Goal: Transaction & Acquisition: Book appointment/travel/reservation

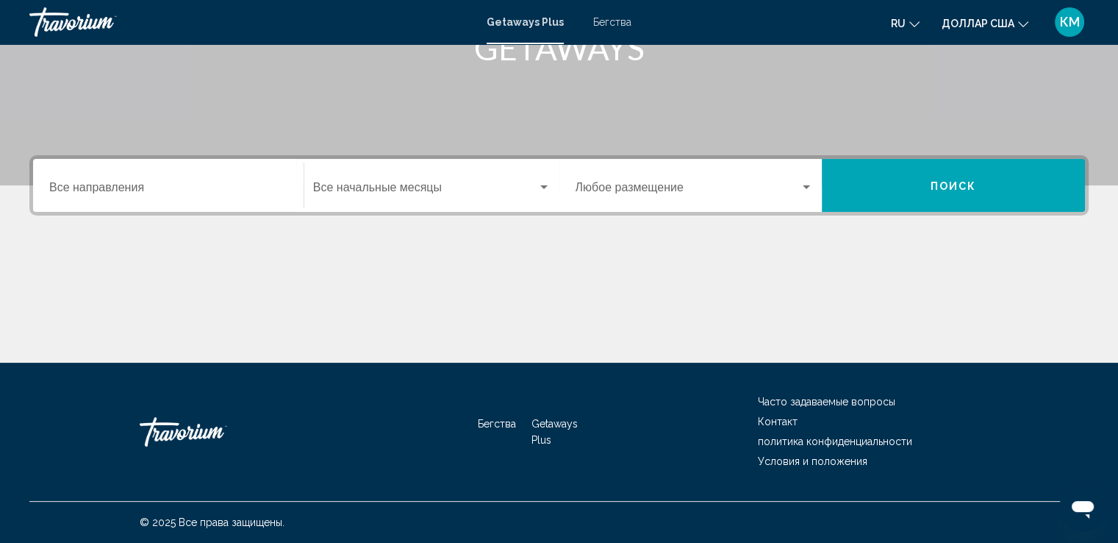
scroll to position [226, 0]
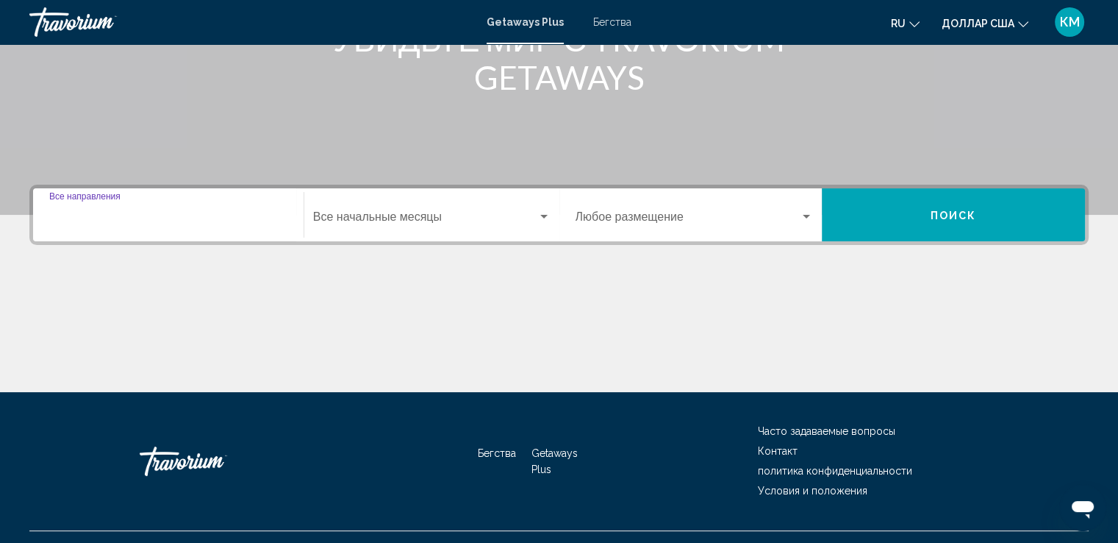
click at [209, 213] on input "Место назначения Все направления" at bounding box center [168, 219] width 238 height 13
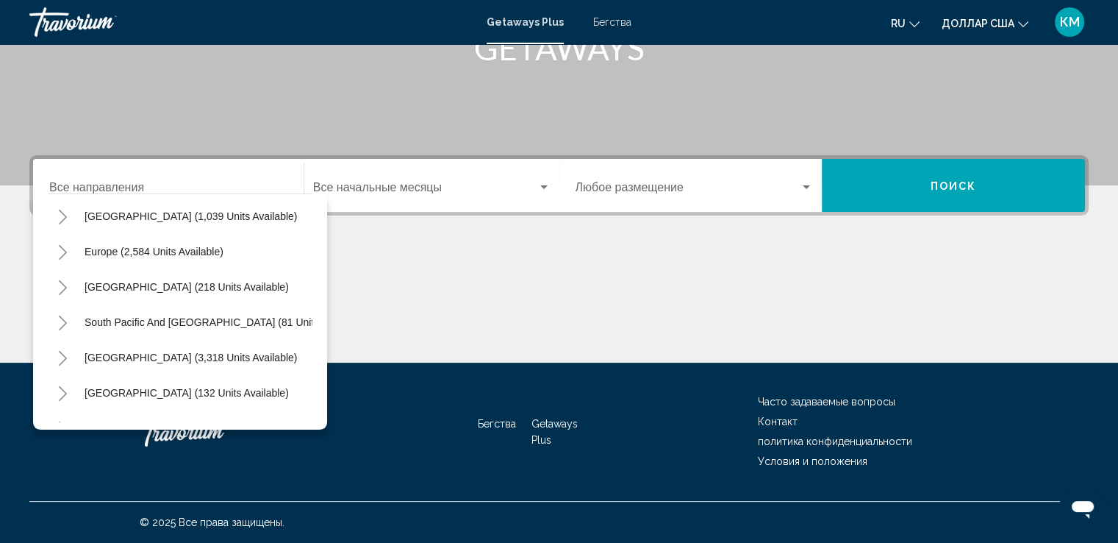
scroll to position [132, 0]
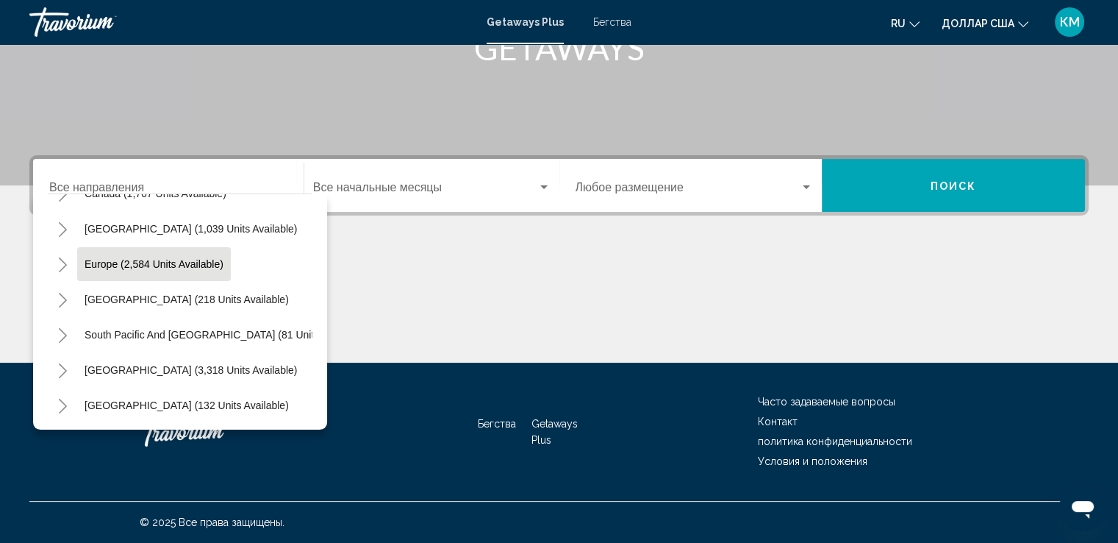
click at [137, 260] on span "Europe (2,584 units available)" at bounding box center [154, 264] width 139 height 12
type input "**********"
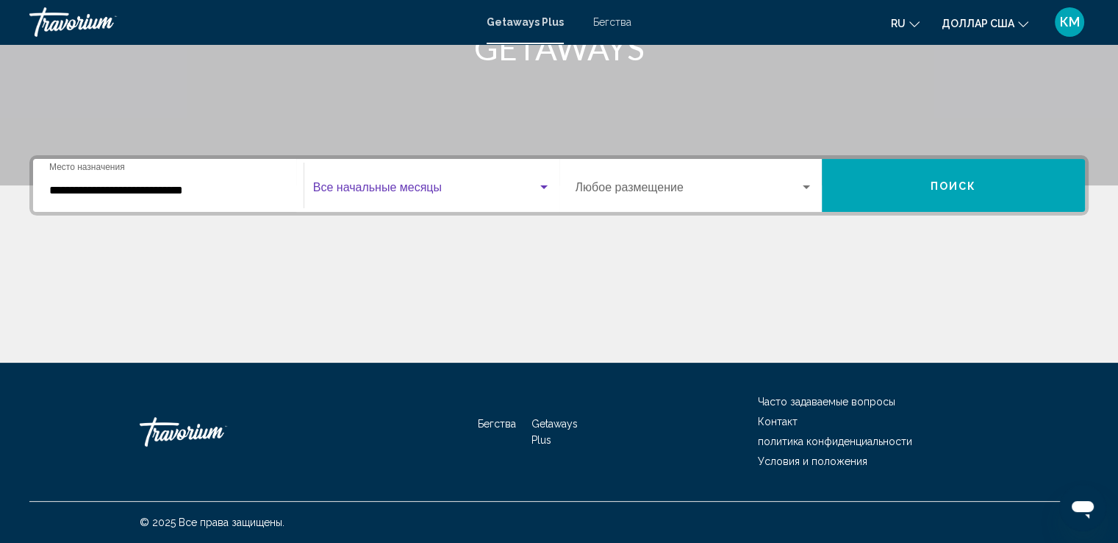
click at [546, 190] on div "Виджет поиска" at bounding box center [543, 188] width 13 height 12
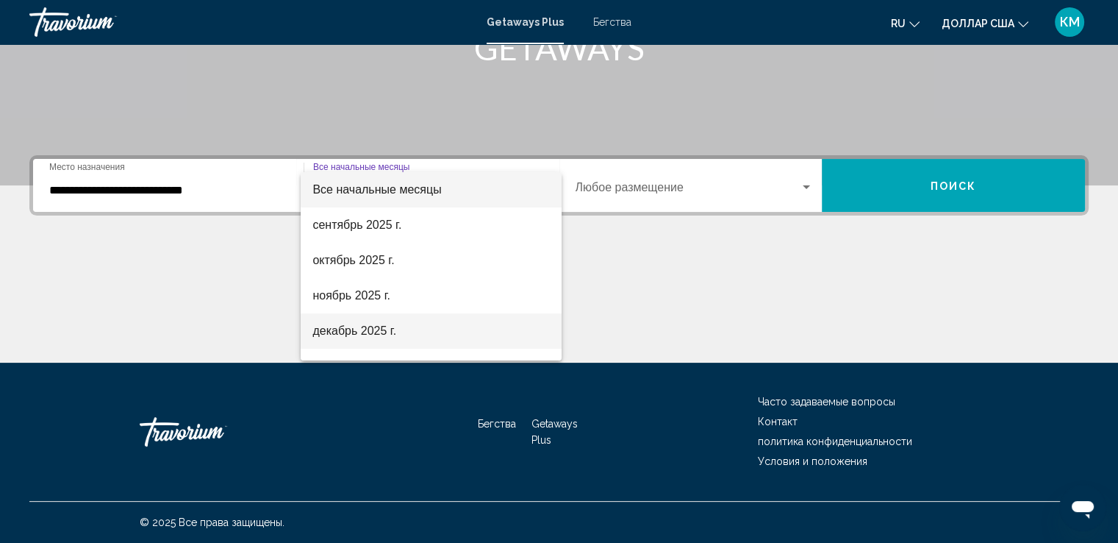
click at [391, 335] on font "декабрь 2025 г." at bounding box center [354, 330] width 84 height 12
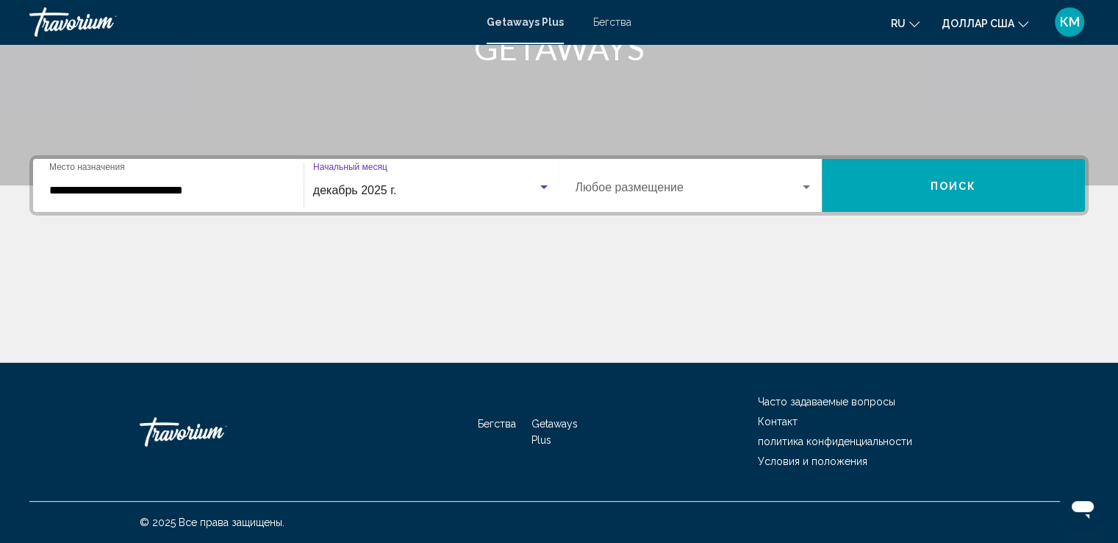
click at [804, 185] on div "Виджет поиска" at bounding box center [806, 187] width 7 height 4
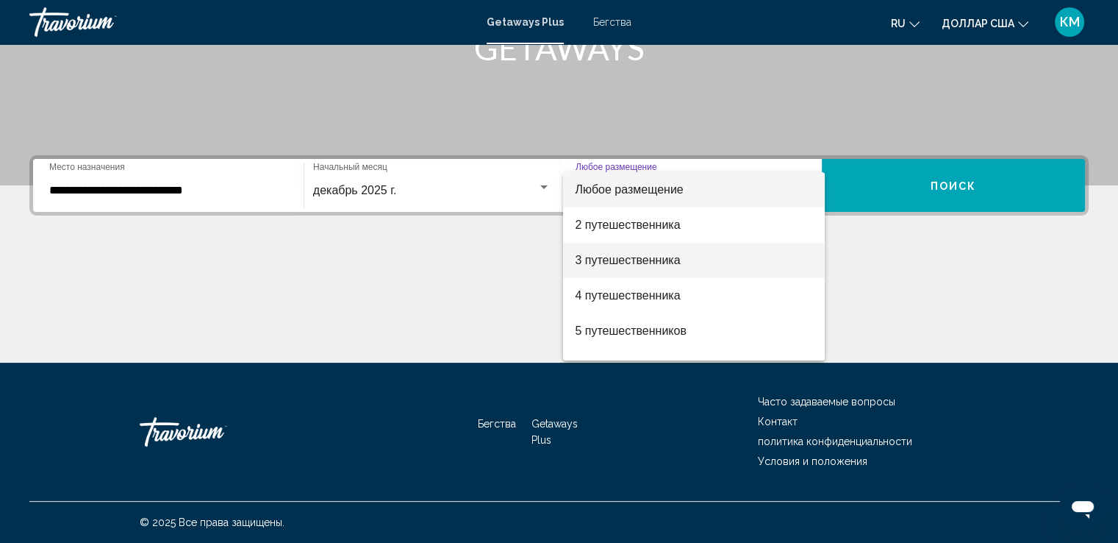
click at [715, 262] on span "3 путешественника" at bounding box center [694, 260] width 238 height 35
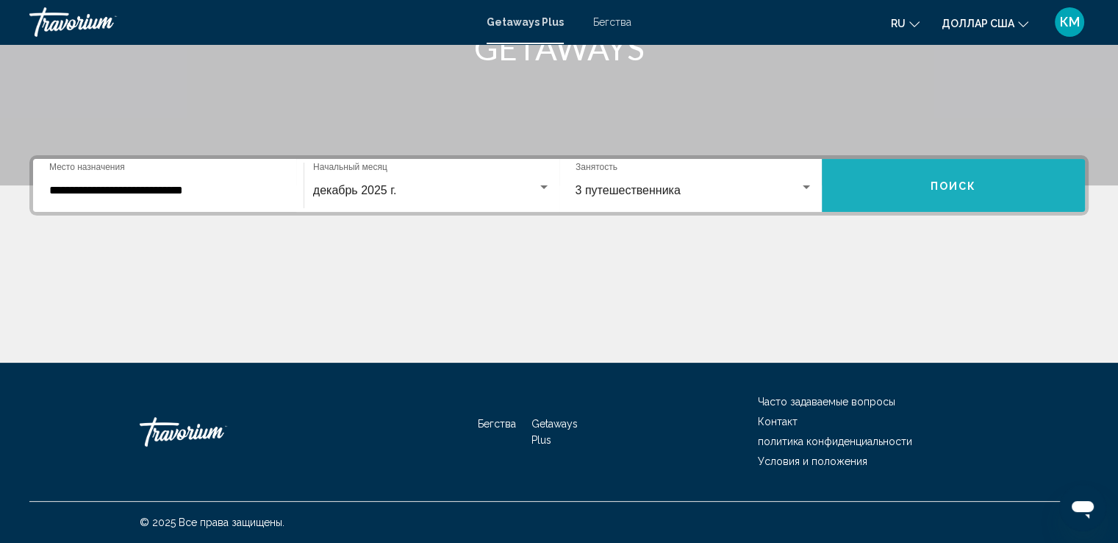
click at [915, 179] on button "Поиск" at bounding box center [953, 185] width 263 height 53
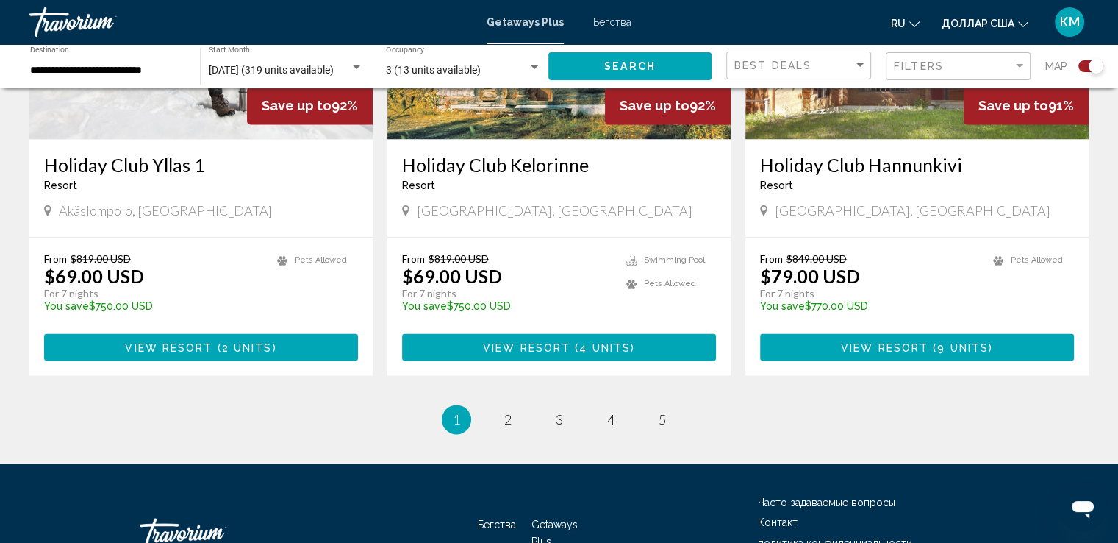
scroll to position [2308, 0]
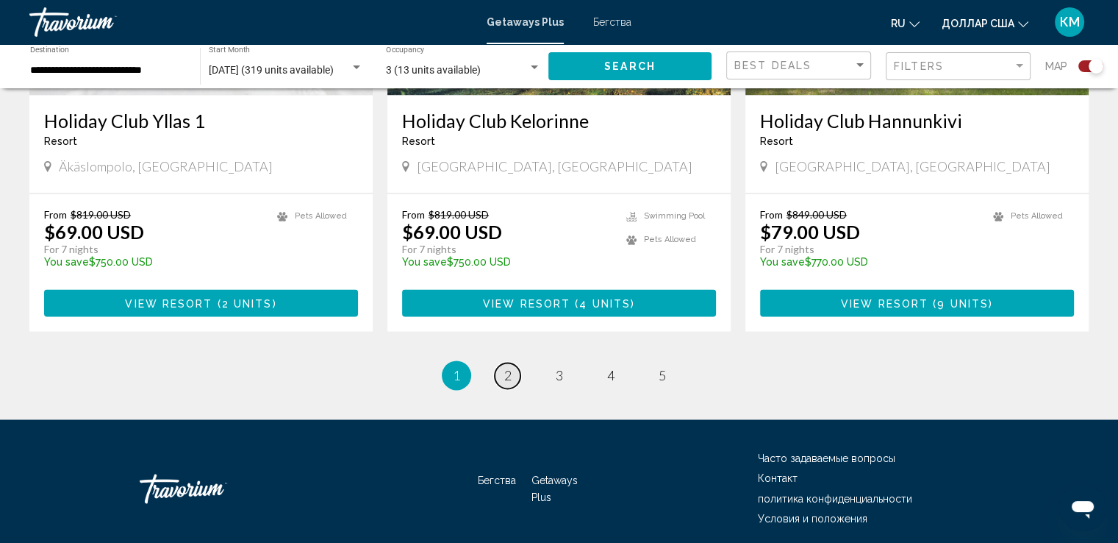
click at [515, 362] on link "page 2" at bounding box center [508, 375] width 26 height 26
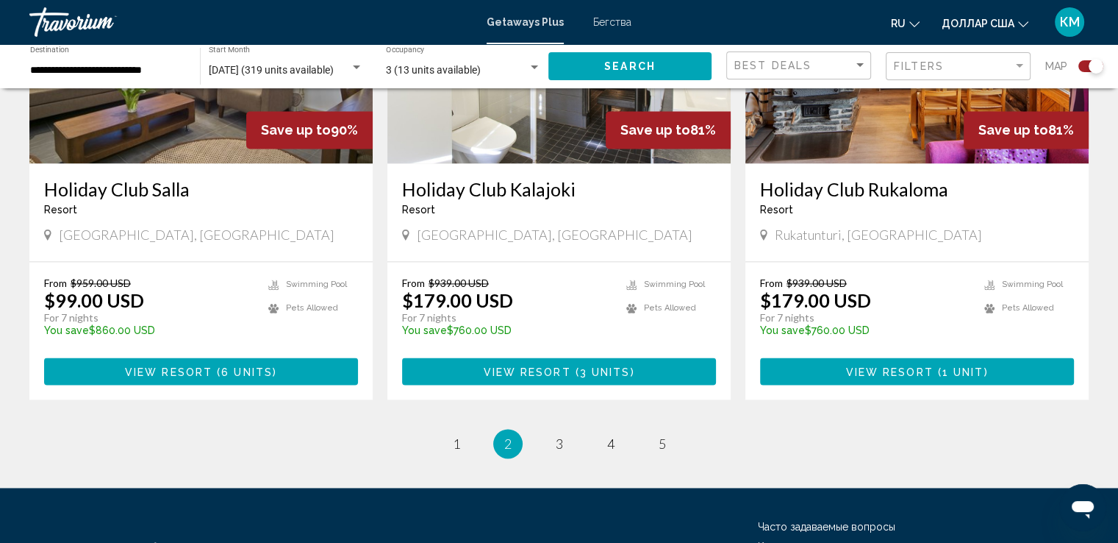
scroll to position [2308, 0]
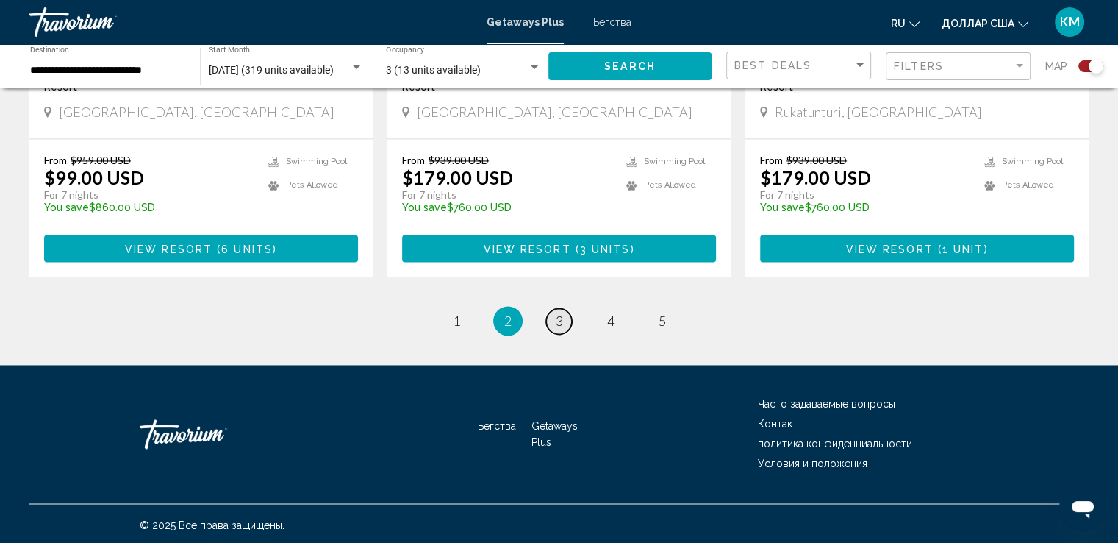
click at [557, 321] on span "3" at bounding box center [559, 320] width 7 height 16
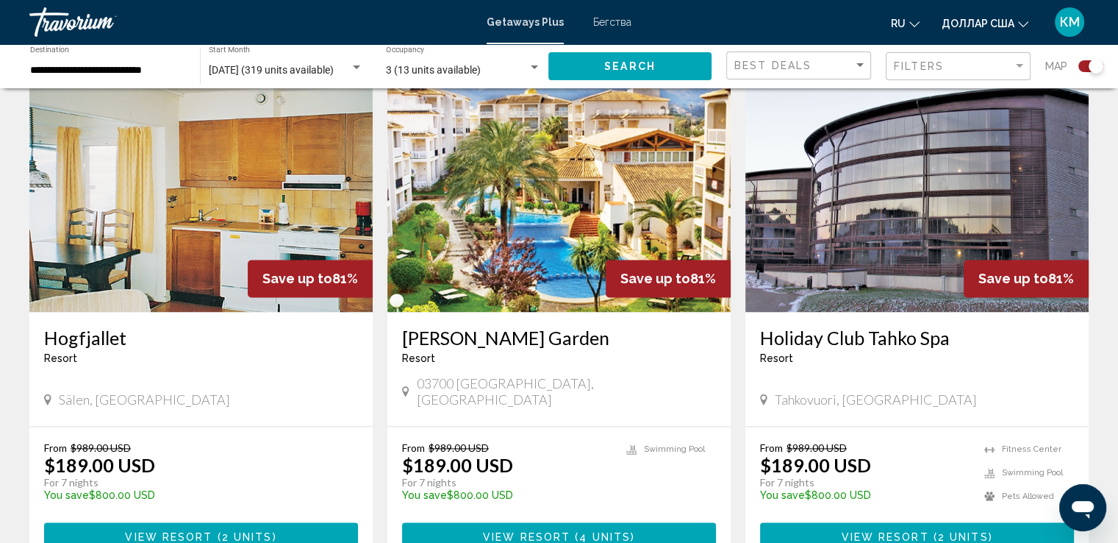
scroll to position [2117, 0]
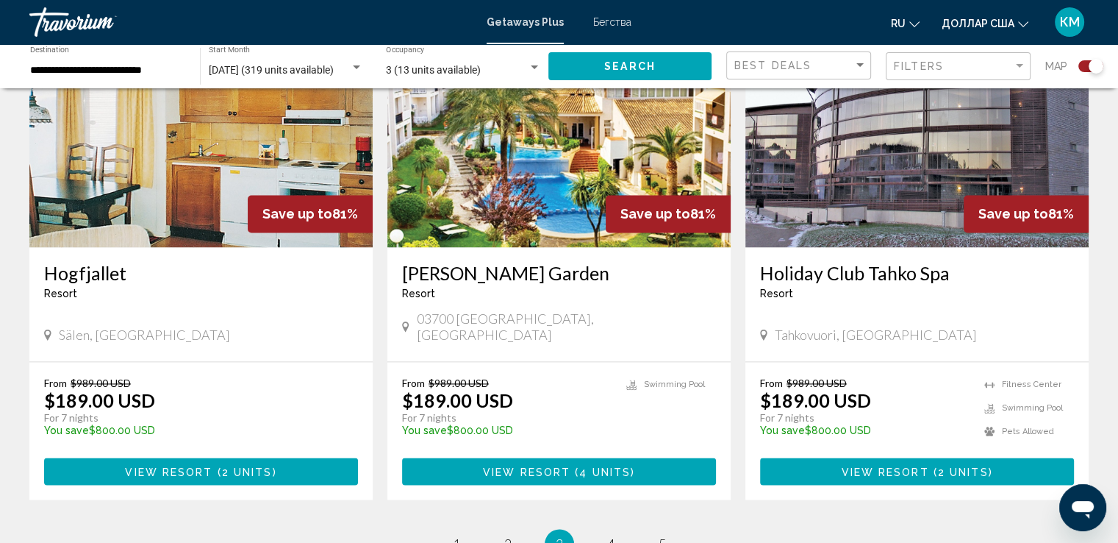
click at [509, 262] on h3 "[PERSON_NAME] Garden" at bounding box center [559, 273] width 314 height 22
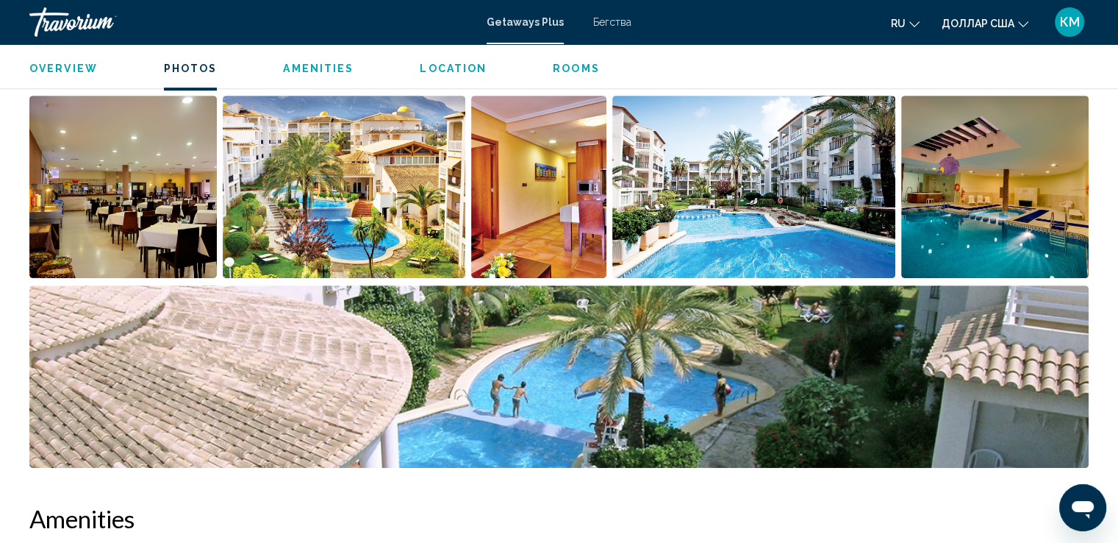
scroll to position [559, 0]
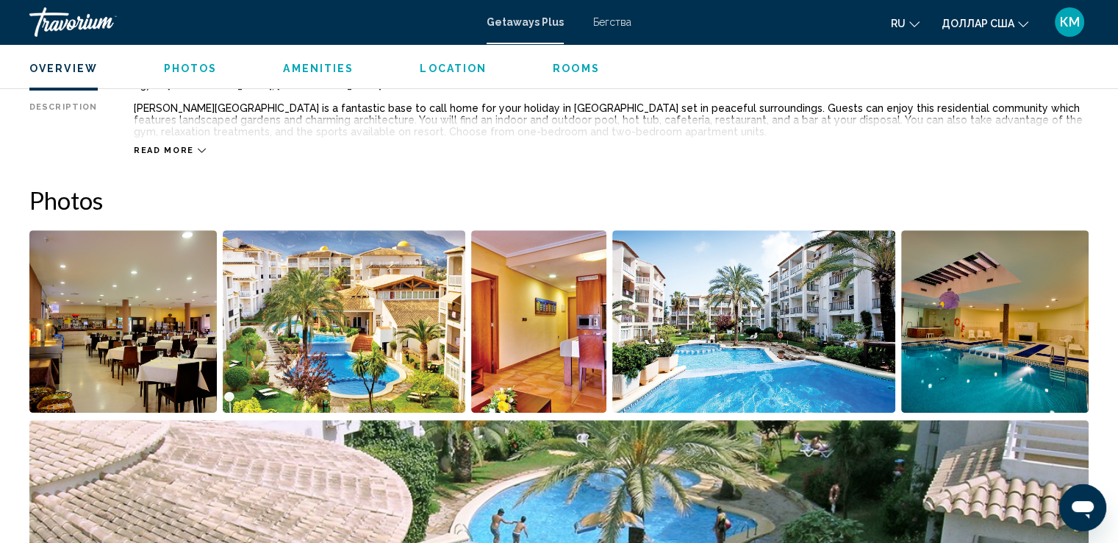
click at [176, 62] on span "Photos" at bounding box center [191, 68] width 54 height 12
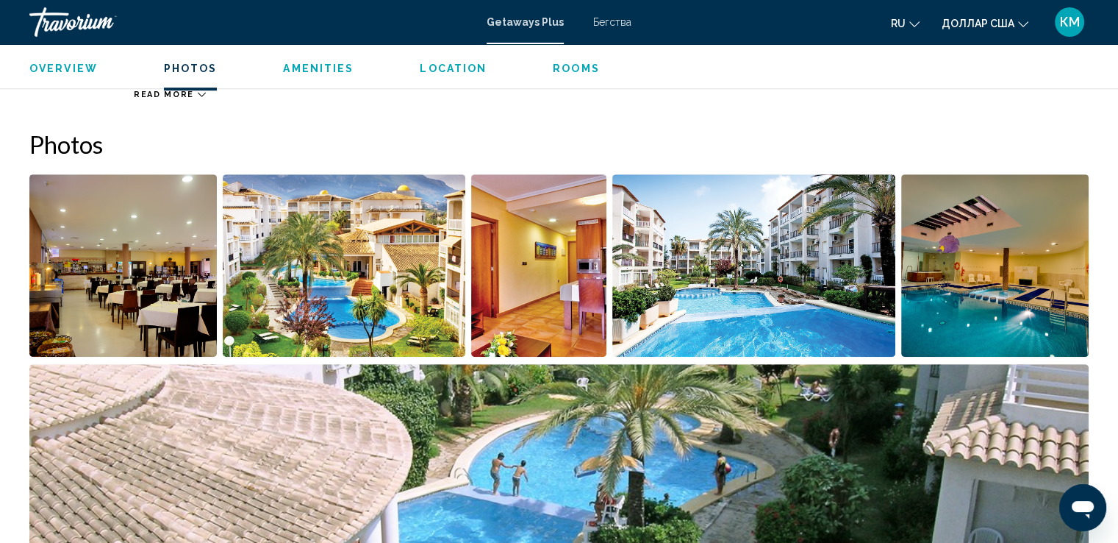
scroll to position [656, 0]
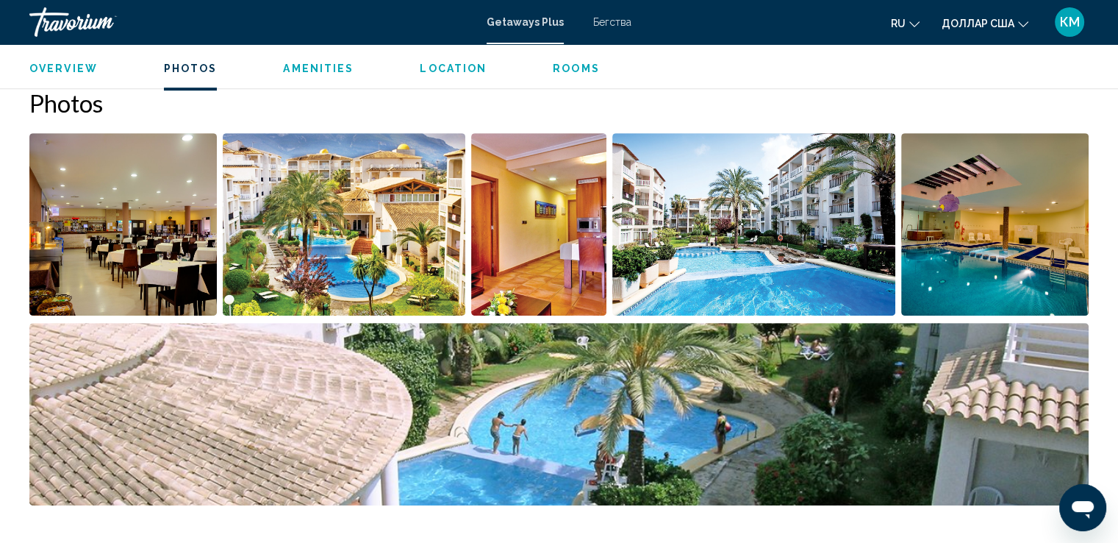
click at [301, 65] on span "Amenities" at bounding box center [318, 68] width 71 height 12
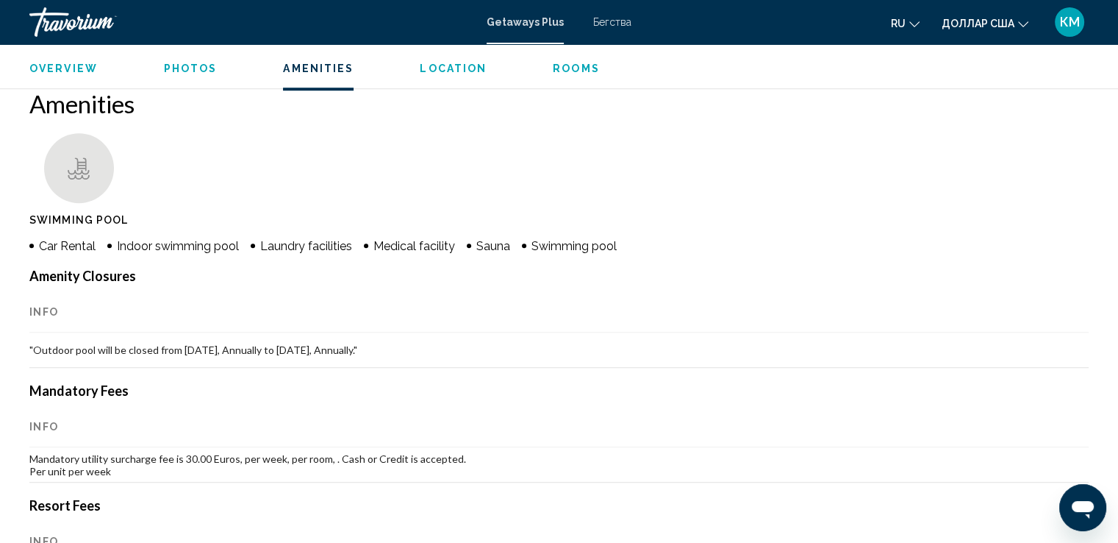
scroll to position [1109, 0]
click at [450, 65] on span "Location" at bounding box center [453, 68] width 67 height 12
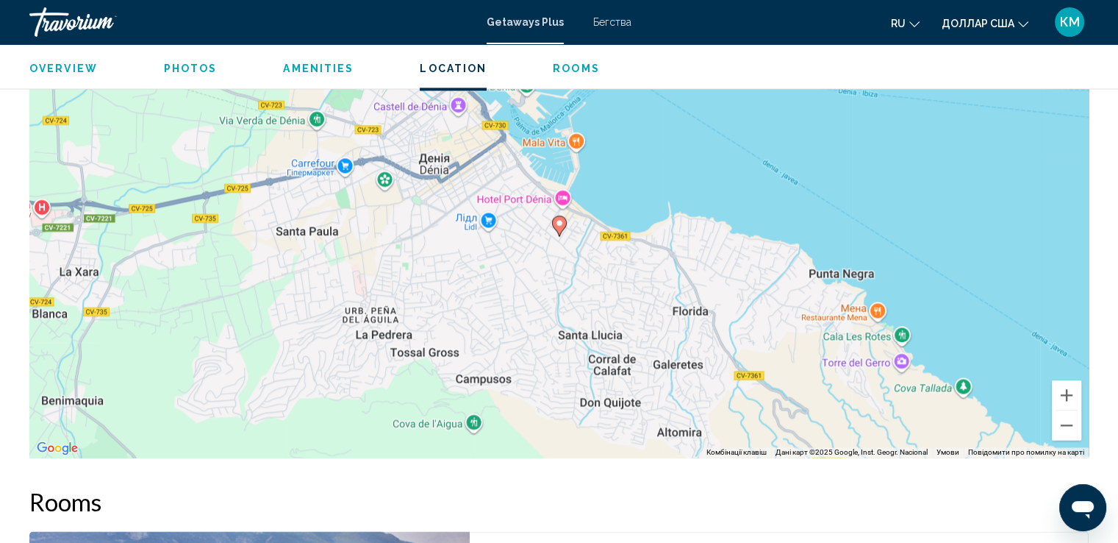
scroll to position [2117, 0]
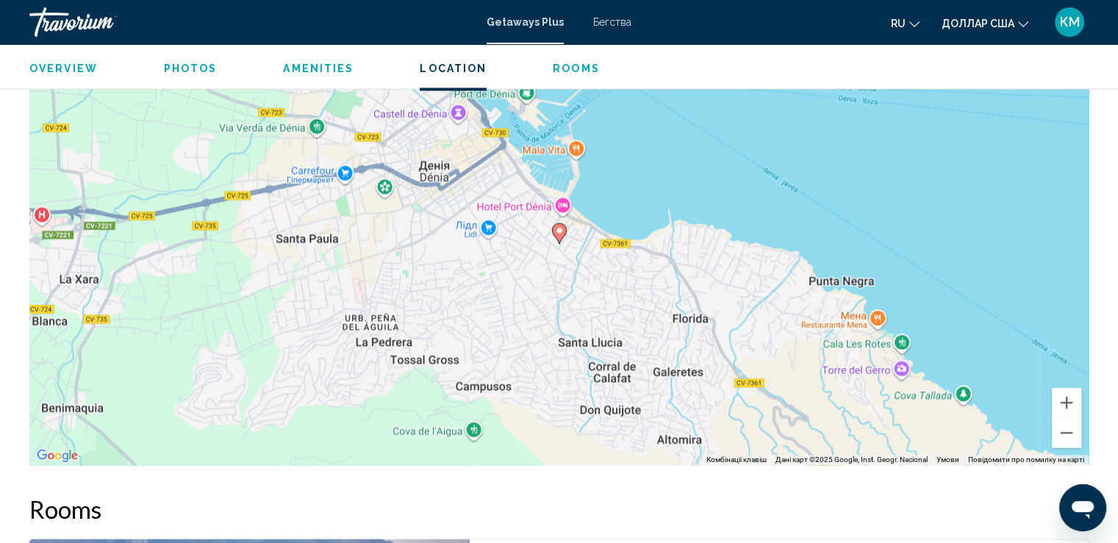
click at [562, 62] on span "Rooms" at bounding box center [576, 68] width 47 height 12
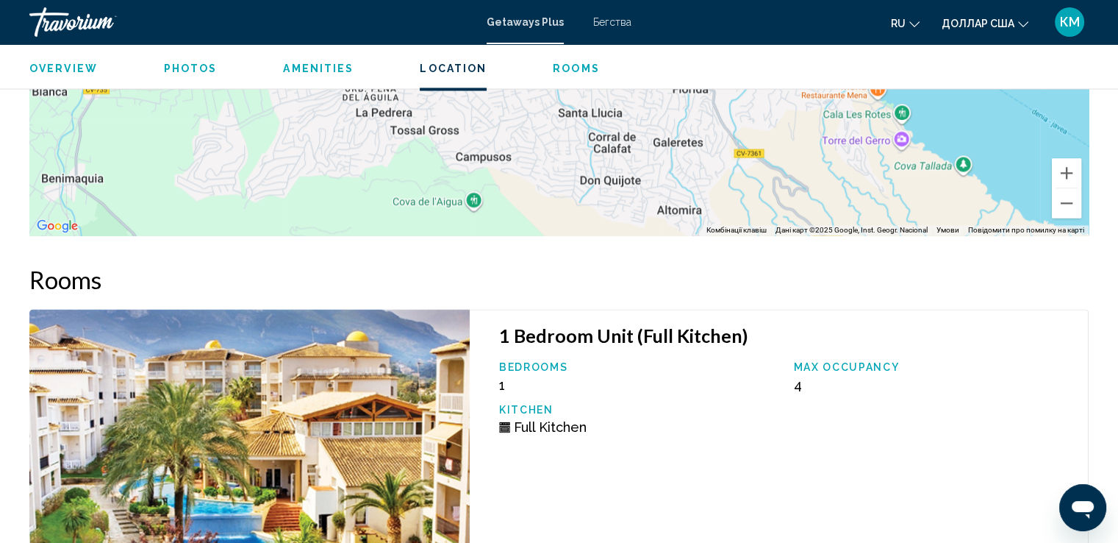
scroll to position [2287, 0]
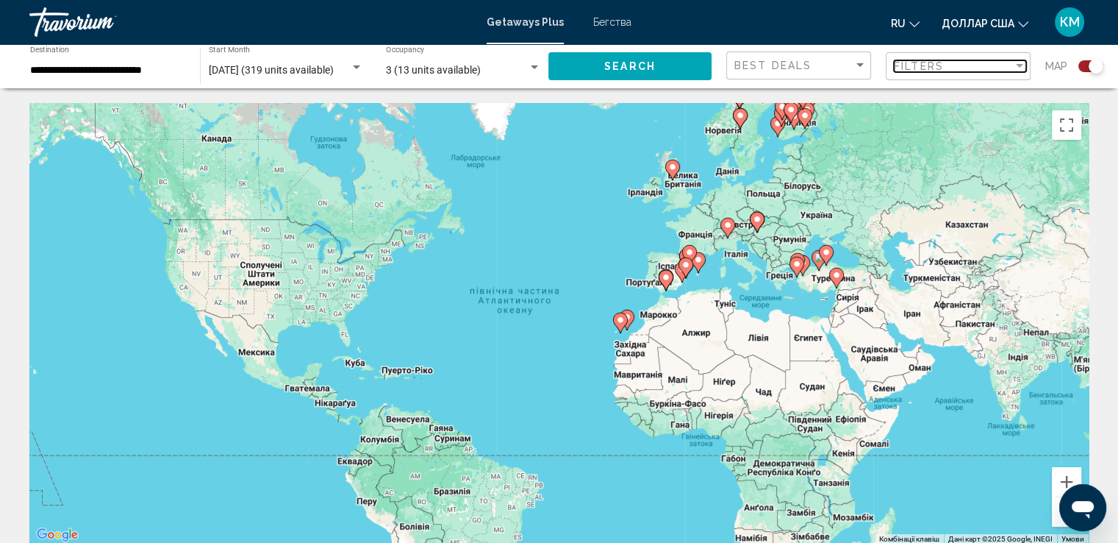
click at [1018, 65] on div "Filter" at bounding box center [1019, 66] width 7 height 4
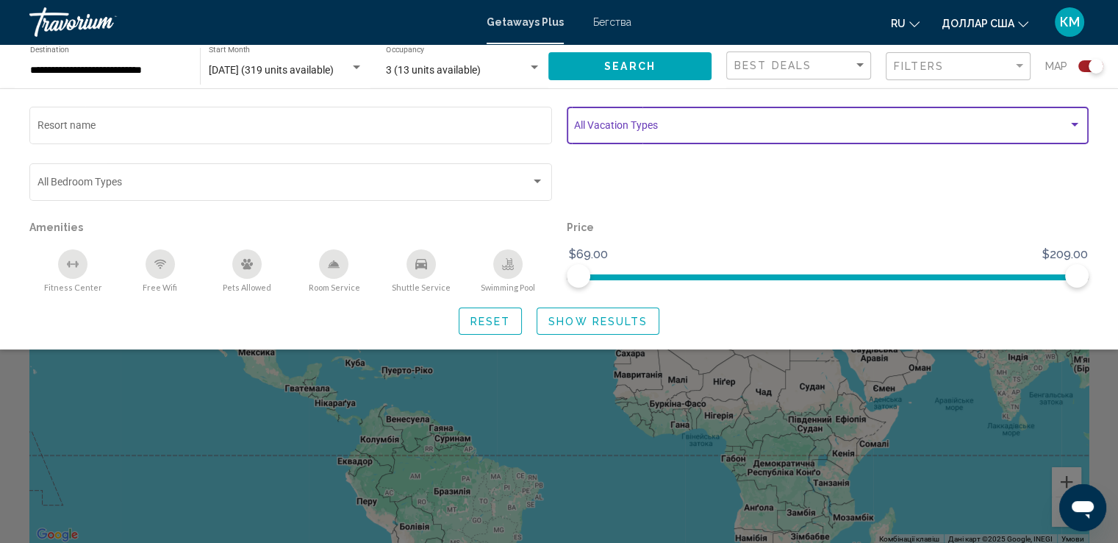
click at [1075, 120] on div "Search widget" at bounding box center [1074, 125] width 13 height 12
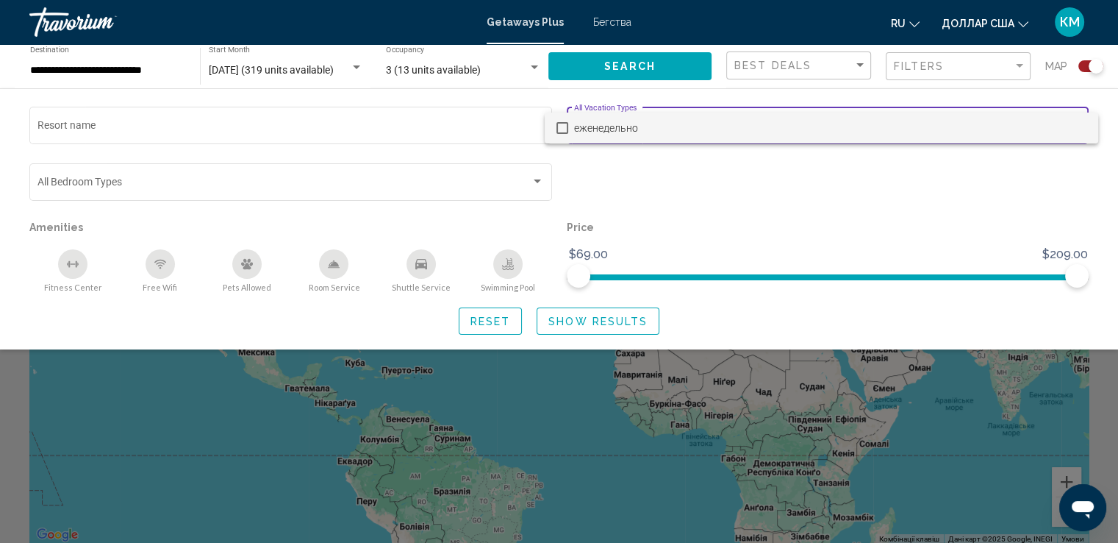
click at [863, 218] on div at bounding box center [559, 271] width 1118 height 543
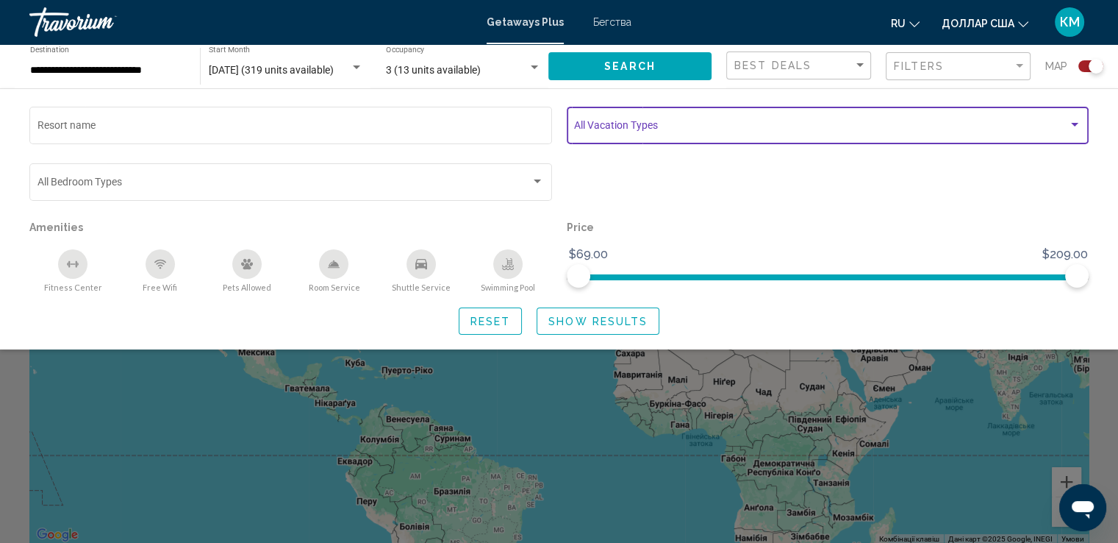
click at [1076, 124] on div "Search widget" at bounding box center [1074, 125] width 7 height 4
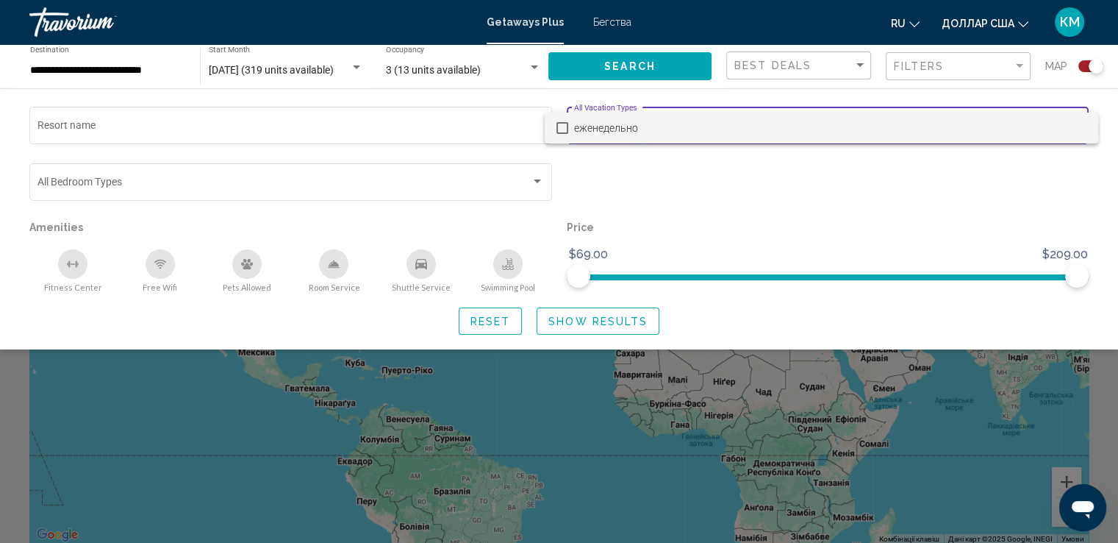
click at [1048, 243] on div at bounding box center [559, 271] width 1118 height 543
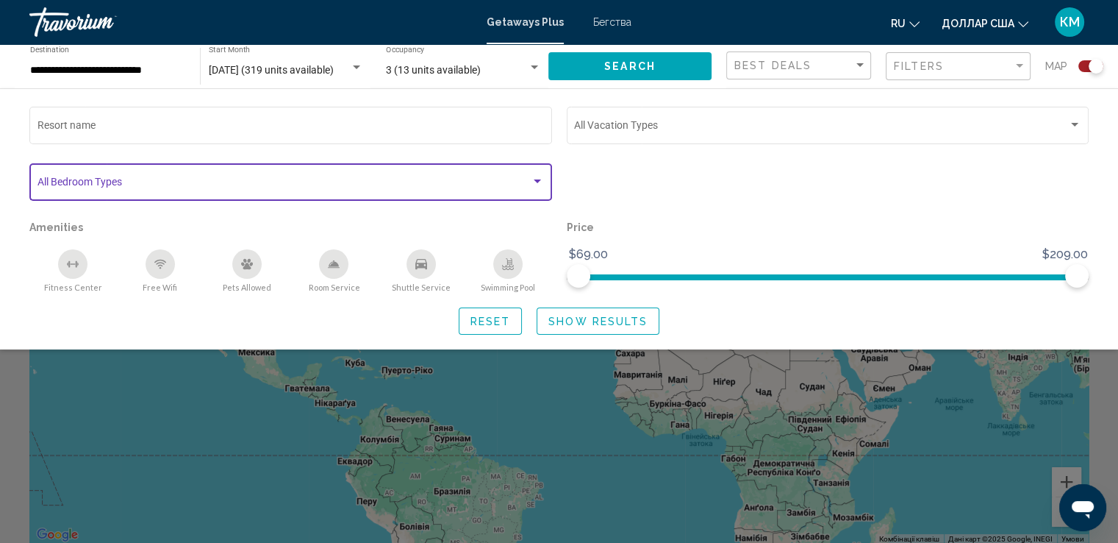
click at [537, 177] on div "Search widget" at bounding box center [537, 182] width 13 height 12
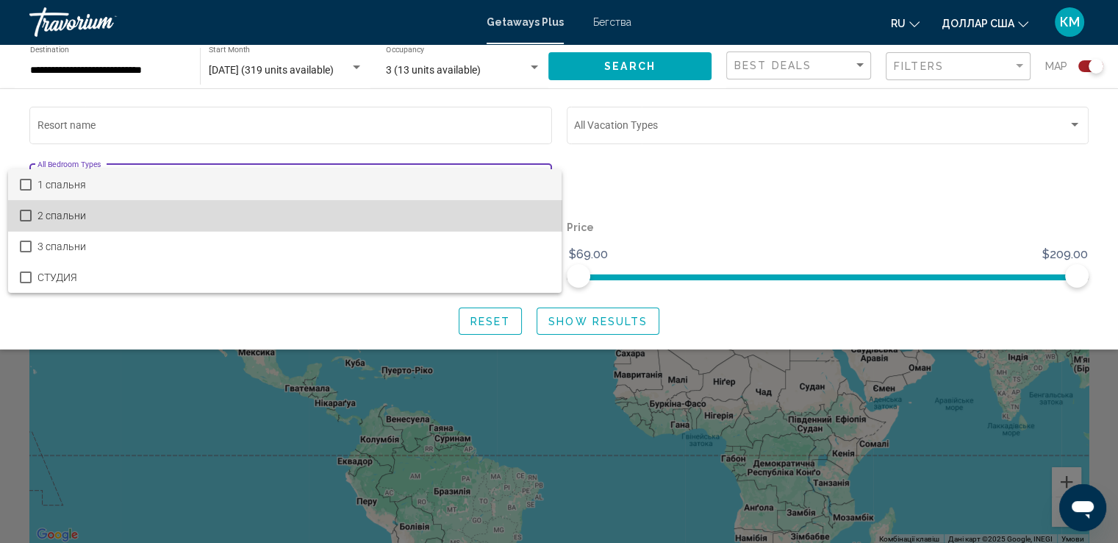
click at [478, 215] on span "2 спальни" at bounding box center [293, 215] width 512 height 31
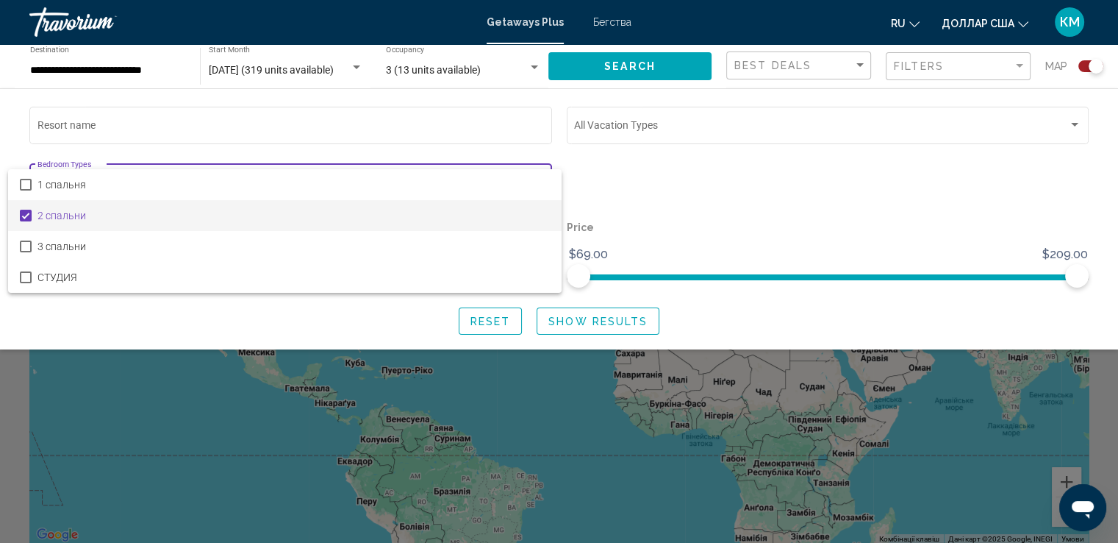
click at [600, 322] on div at bounding box center [559, 271] width 1118 height 543
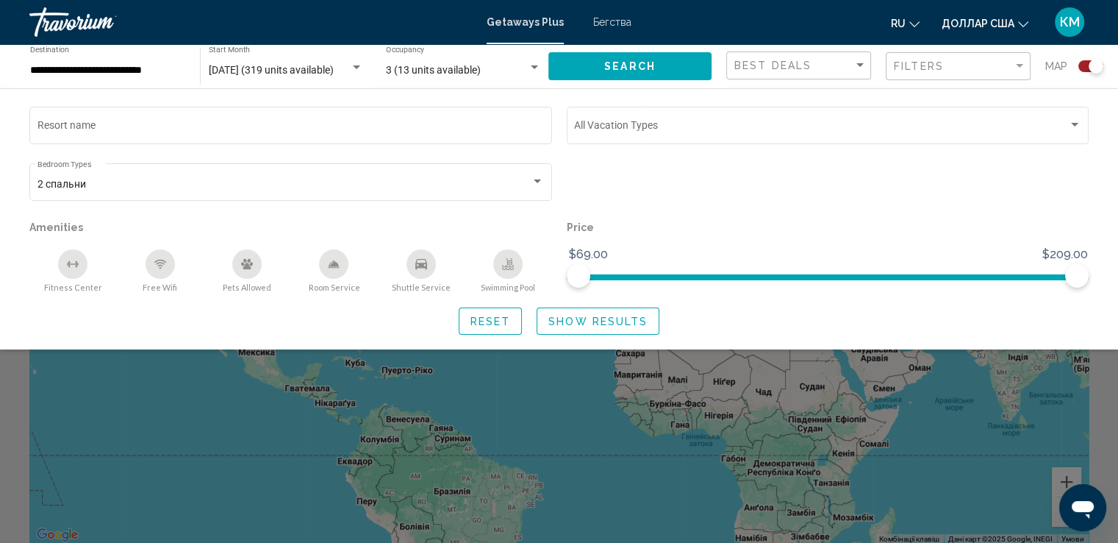
click at [588, 318] on span "Show Results" at bounding box center [597, 321] width 99 height 12
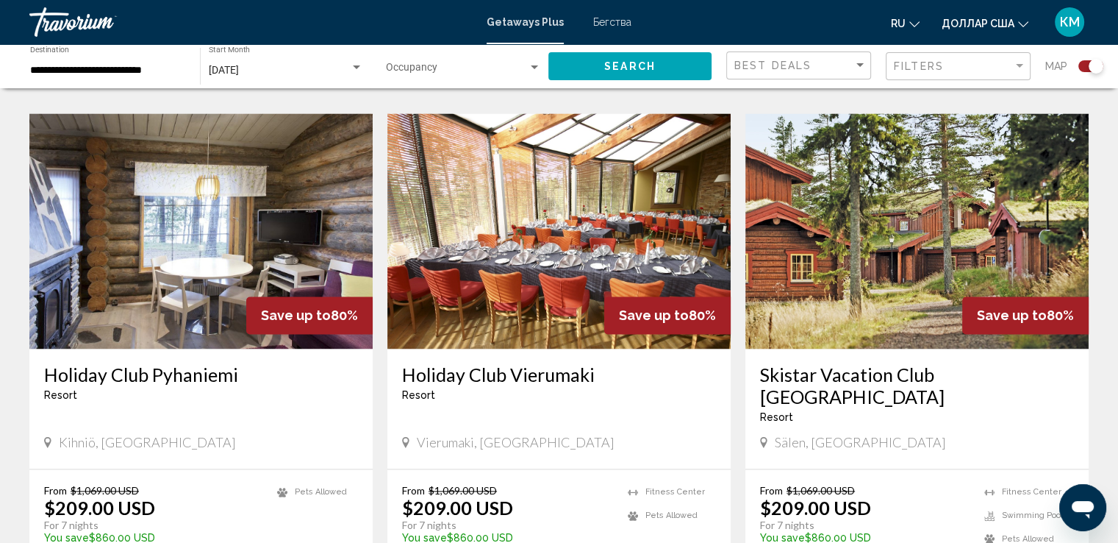
scroll to position [2176, 0]
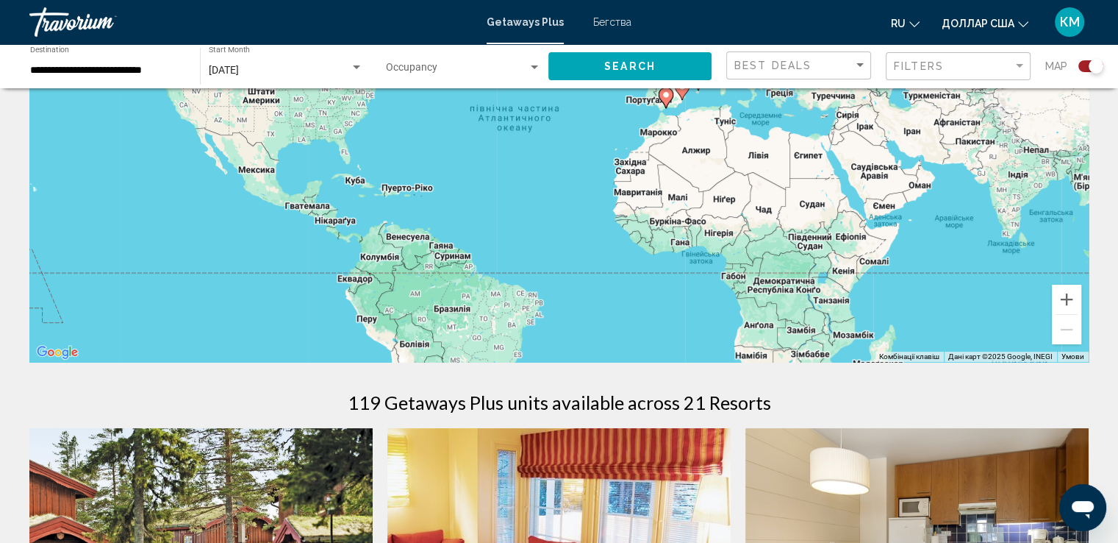
scroll to position [147, 0]
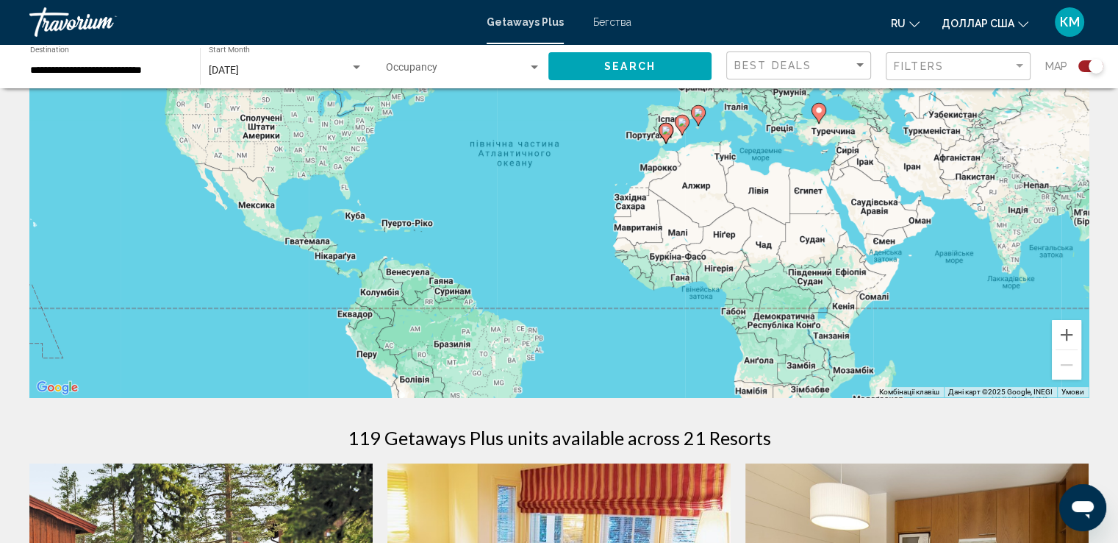
click at [534, 63] on div "Search widget" at bounding box center [534, 68] width 13 height 12
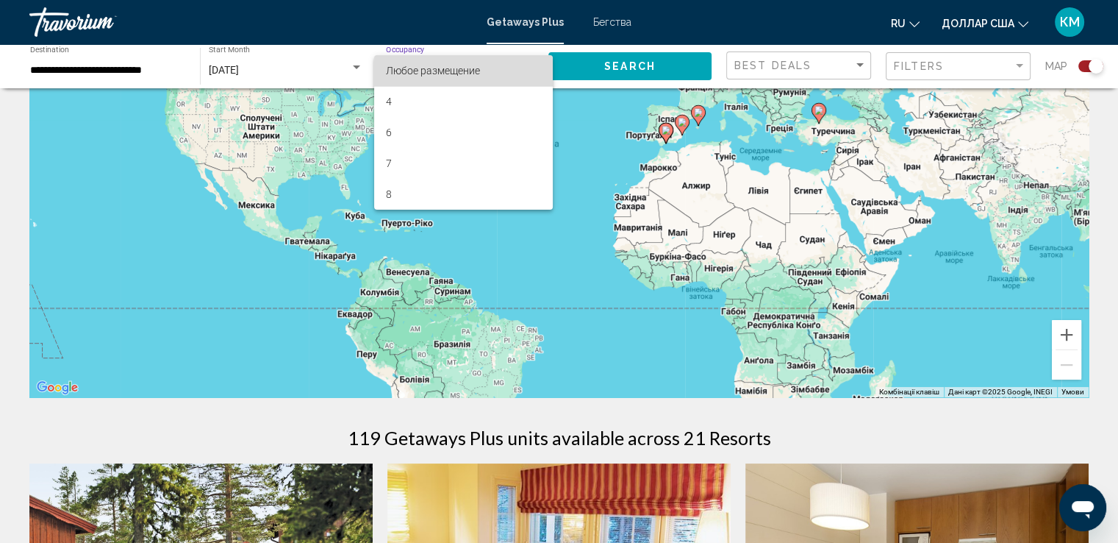
click at [490, 64] on span "Любое размещение" at bounding box center [463, 70] width 155 height 31
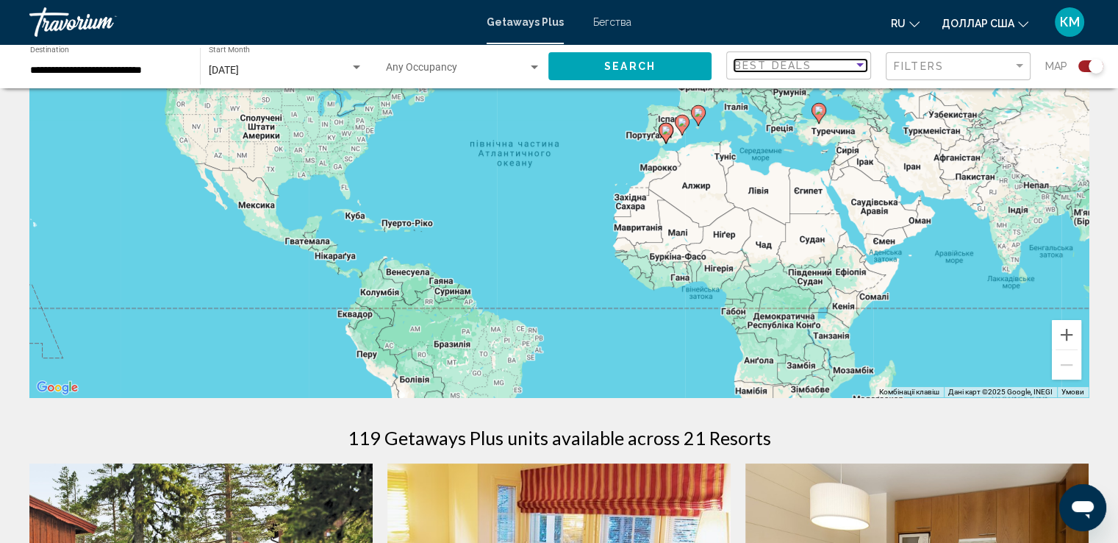
click at [859, 63] on div "Sort by" at bounding box center [860, 65] width 7 height 4
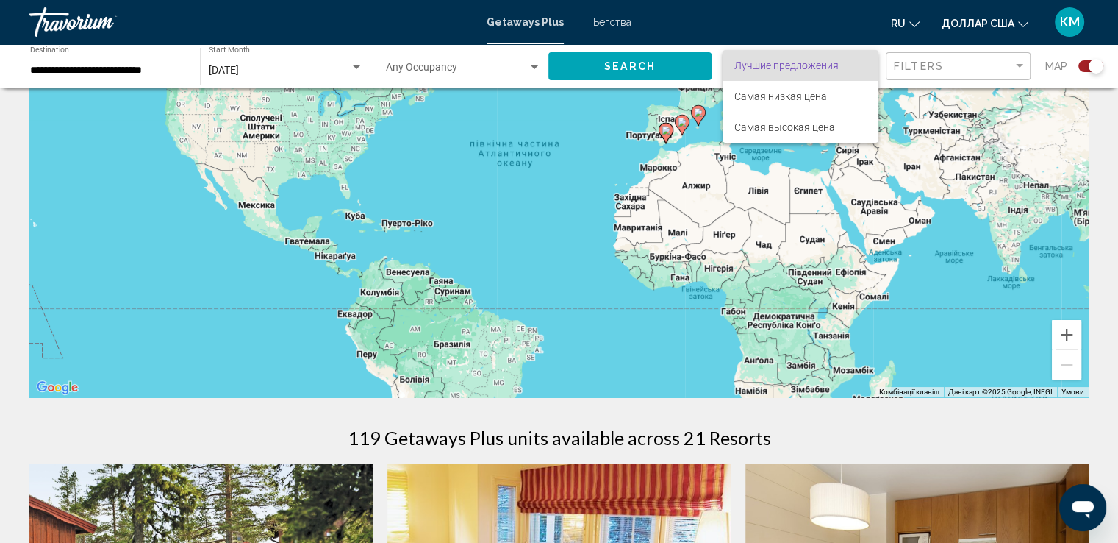
click at [1022, 67] on div at bounding box center [559, 271] width 1118 height 543
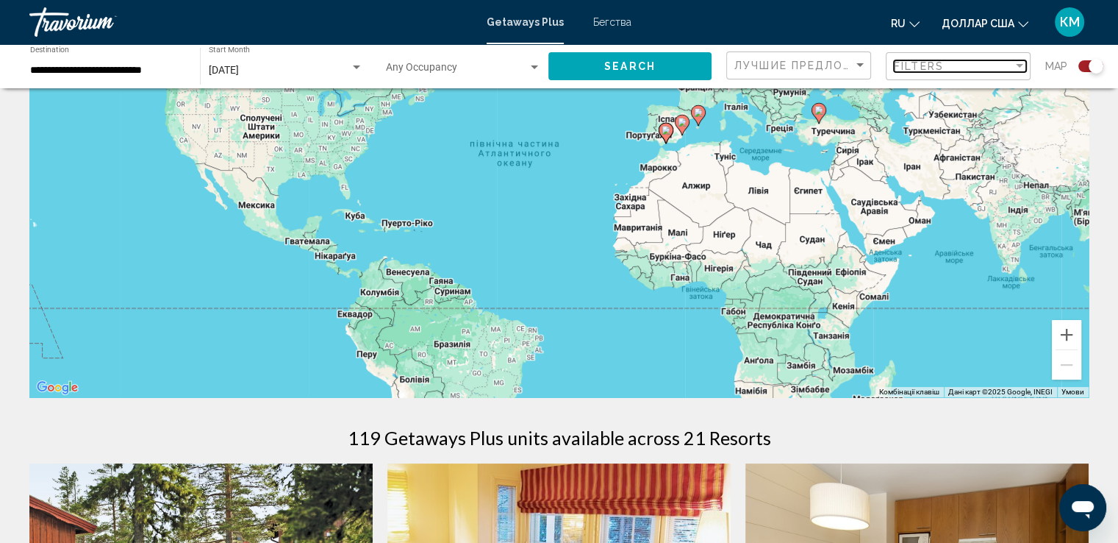
click at [1018, 62] on div "Filter" at bounding box center [1019, 66] width 13 height 12
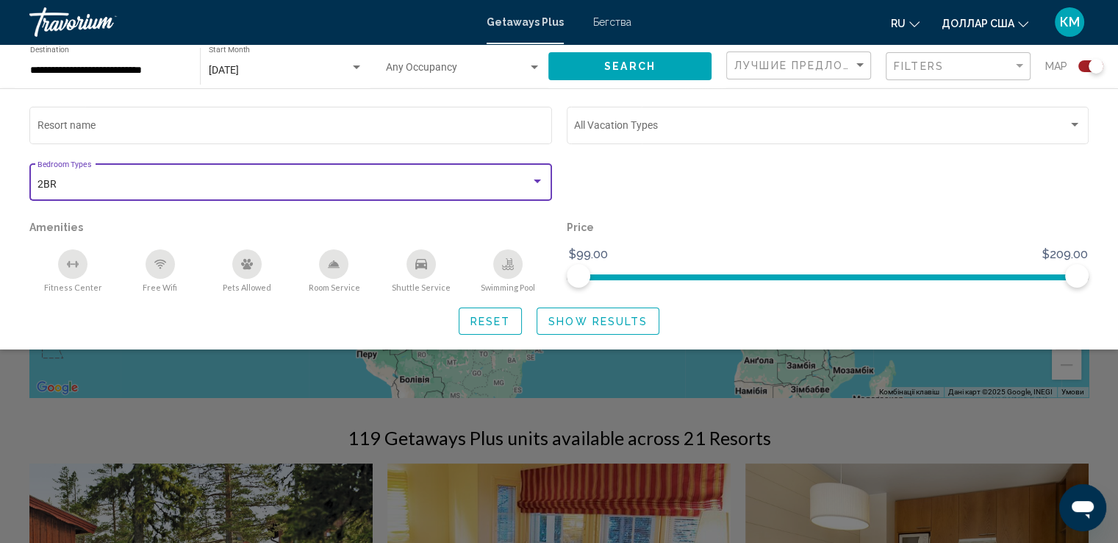
click at [540, 176] on div "Search widget" at bounding box center [537, 182] width 13 height 12
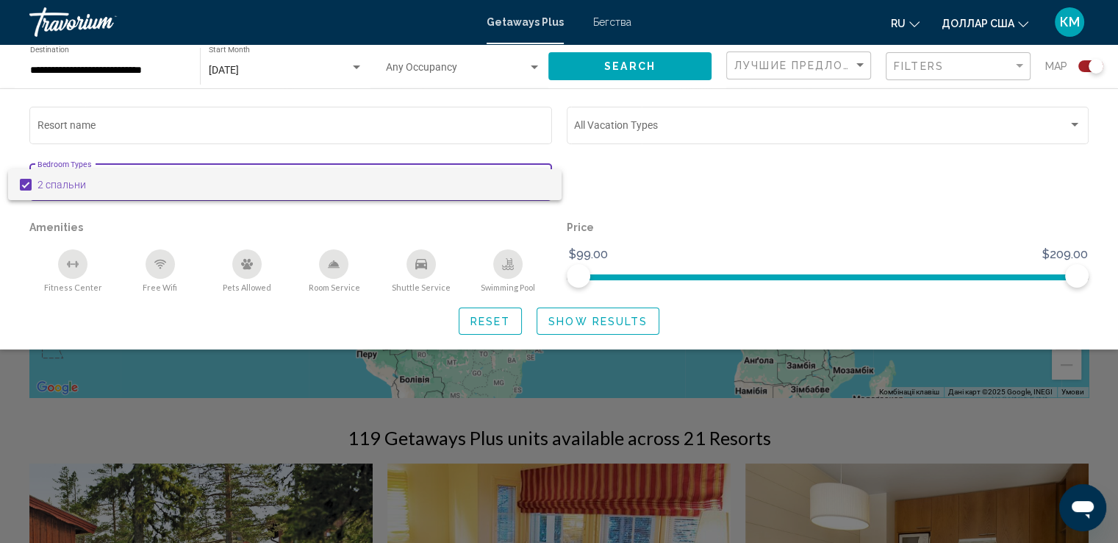
click at [341, 145] on div at bounding box center [559, 271] width 1118 height 543
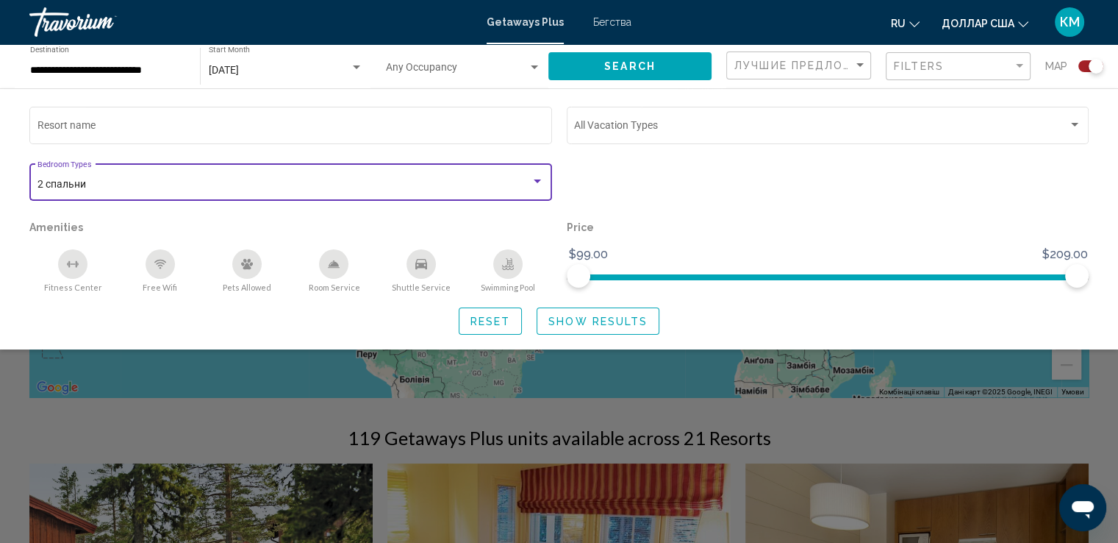
click at [536, 179] on div "Search widget" at bounding box center [537, 181] width 7 height 4
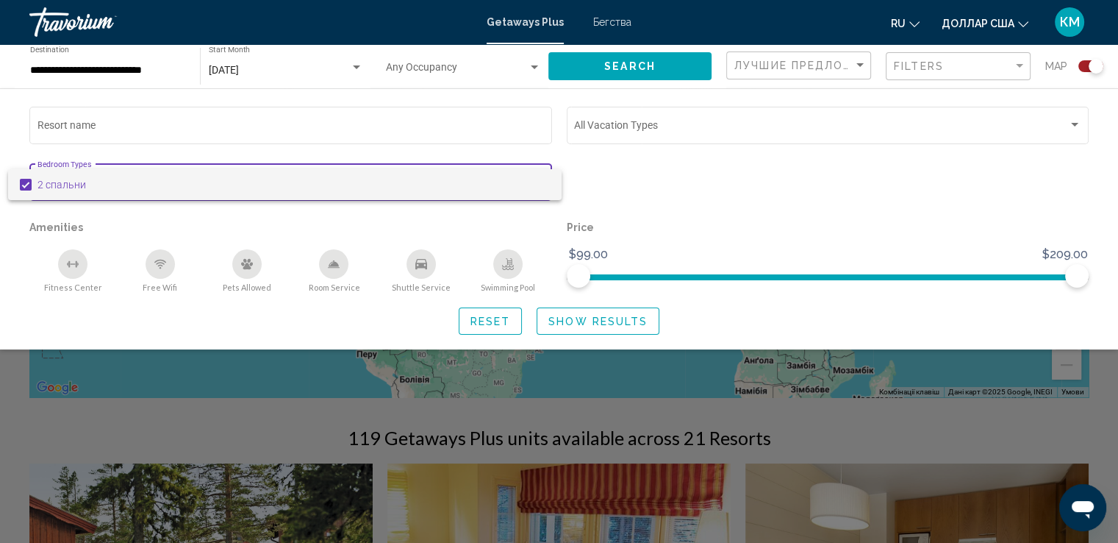
click at [511, 147] on div at bounding box center [559, 271] width 1118 height 543
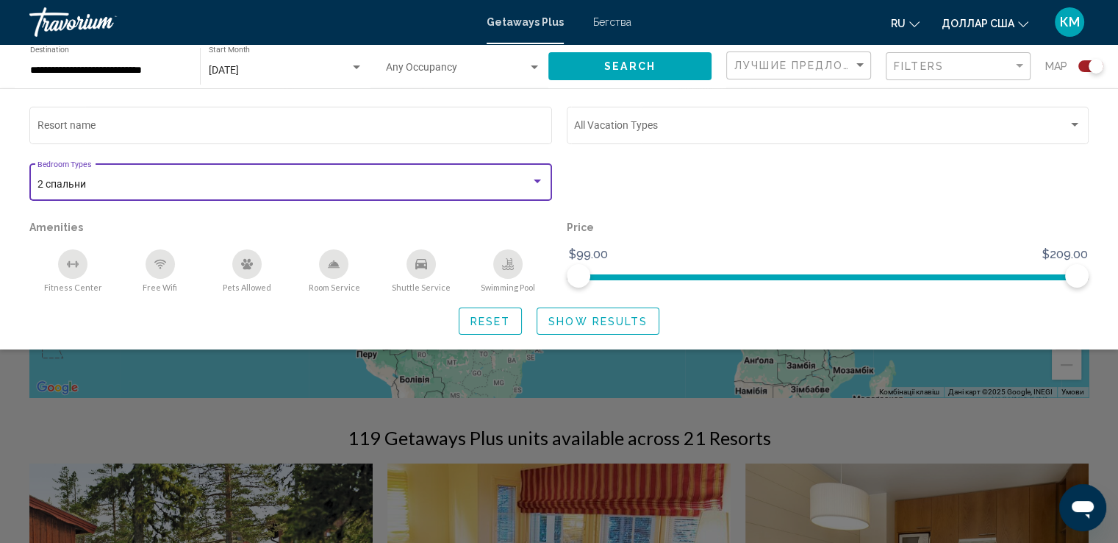
click at [42, 181] on span "2 спальни" at bounding box center [61, 184] width 49 height 12
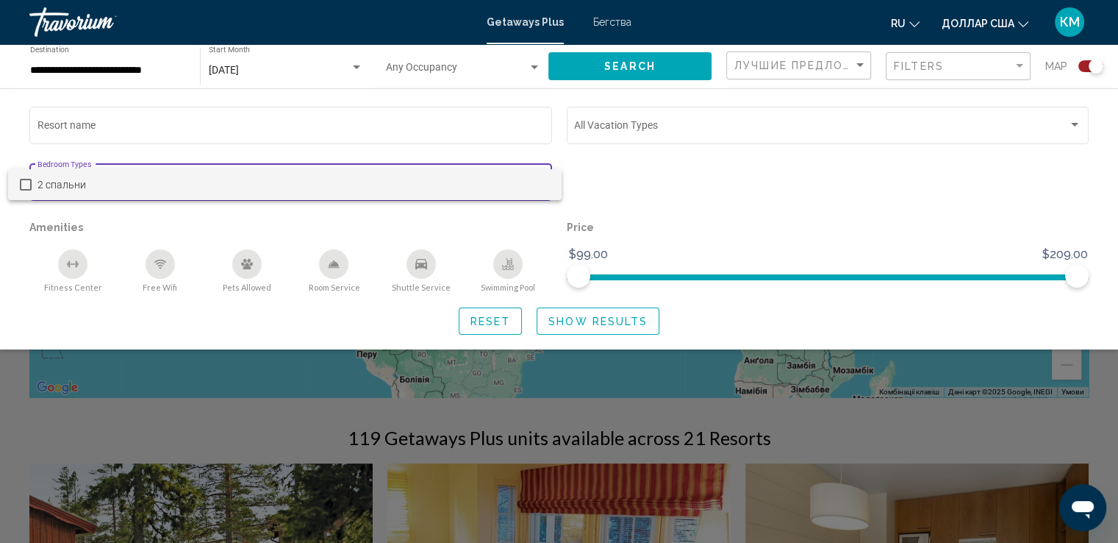
click at [323, 148] on div at bounding box center [559, 271] width 1118 height 543
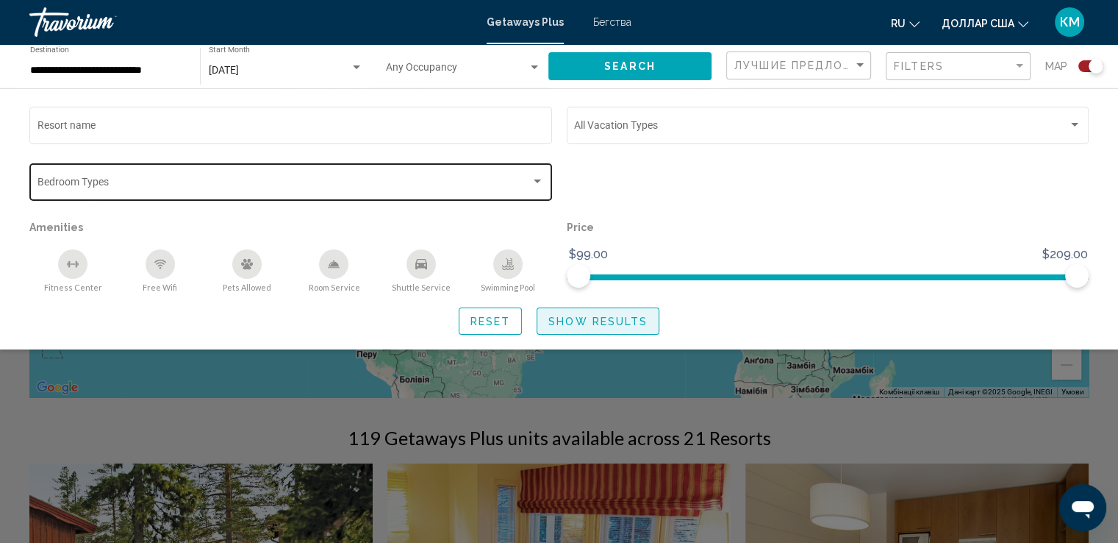
click at [604, 321] on span "Show Results" at bounding box center [597, 321] width 99 height 12
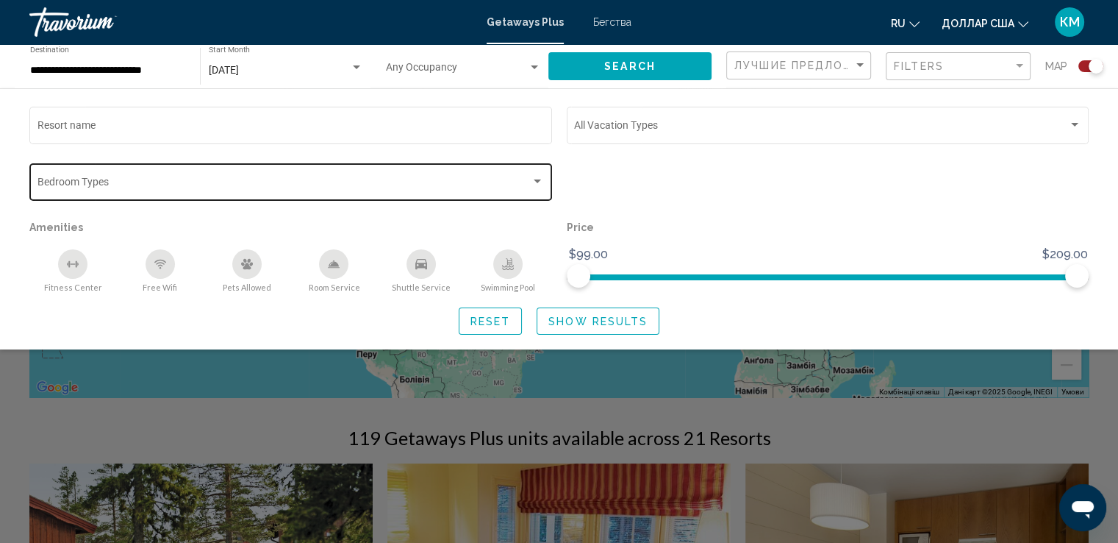
click at [604, 321] on span "Show Results" at bounding box center [597, 321] width 99 height 12
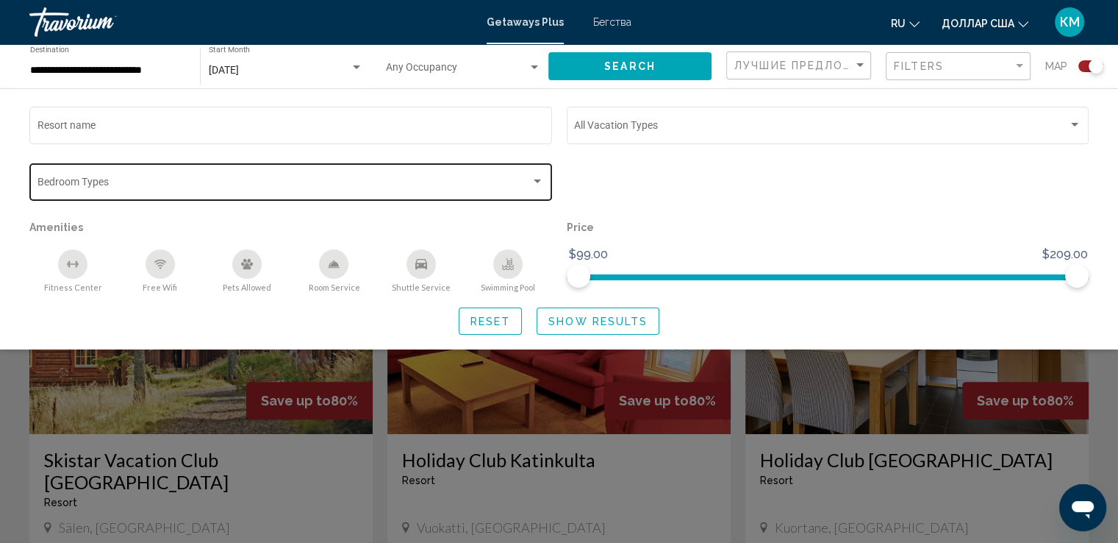
scroll to position [382, 0]
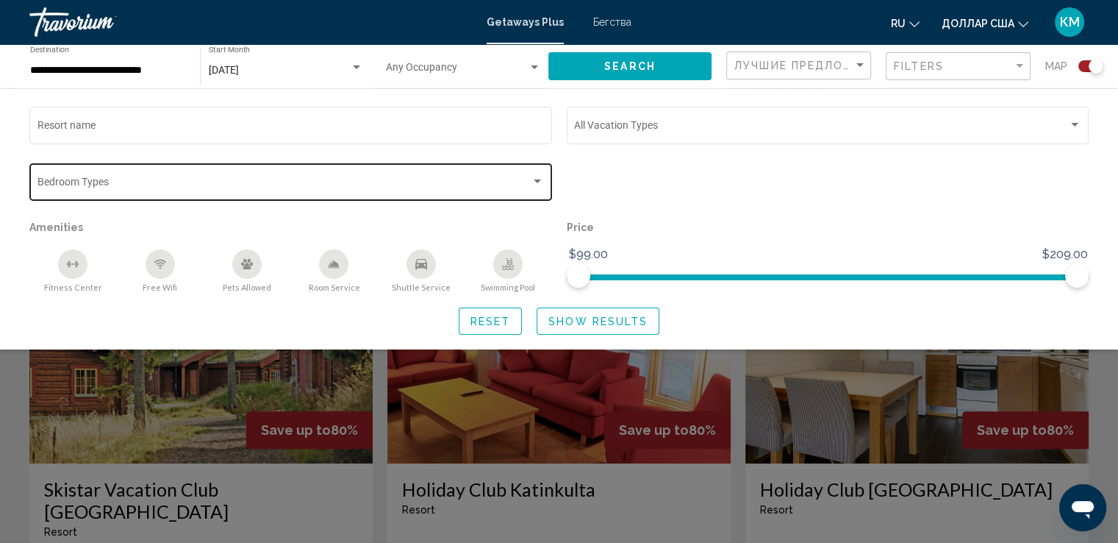
click at [15, 395] on div "Search widget" at bounding box center [559, 382] width 1118 height 322
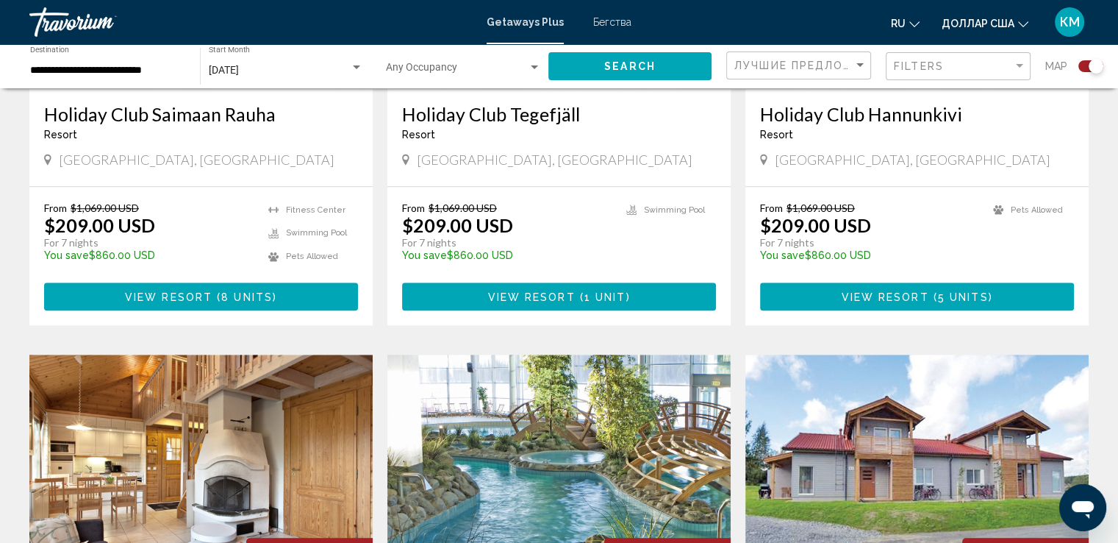
scroll to position [1249, 0]
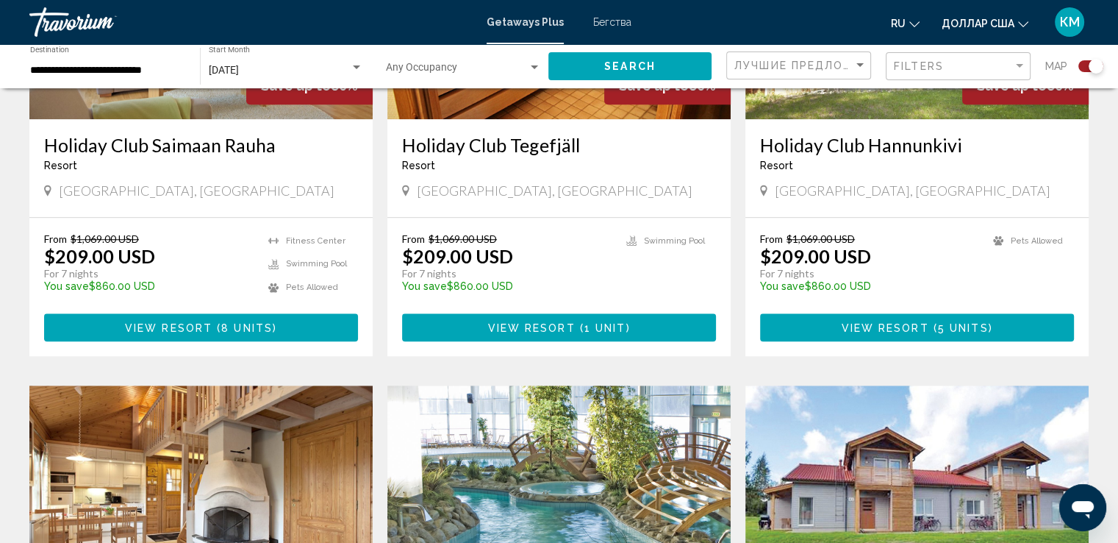
click at [607, 20] on font "Бегства" at bounding box center [612, 22] width 38 height 12
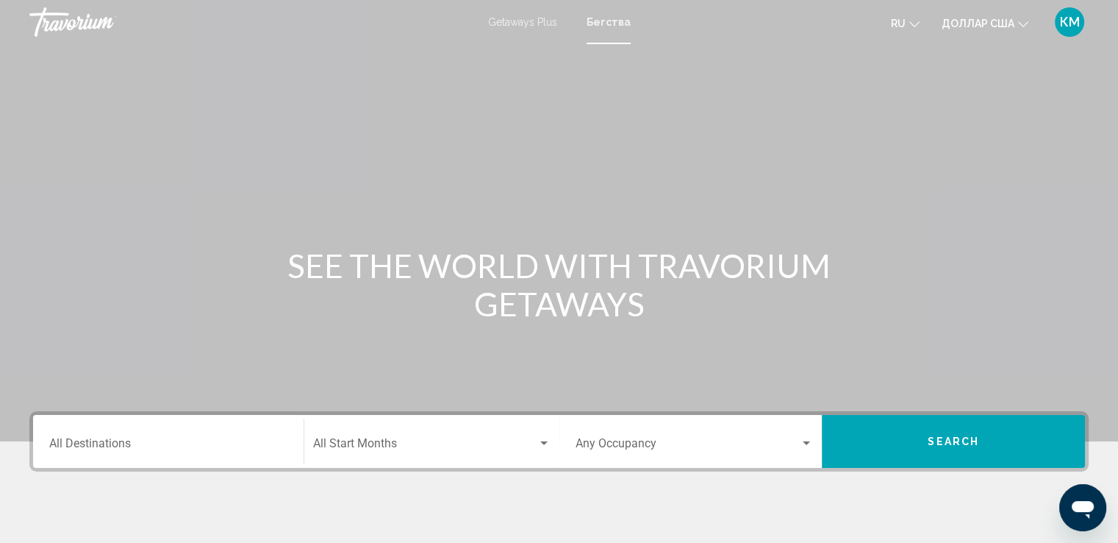
click at [176, 438] on div "Destination All Destinations" at bounding box center [168, 441] width 238 height 46
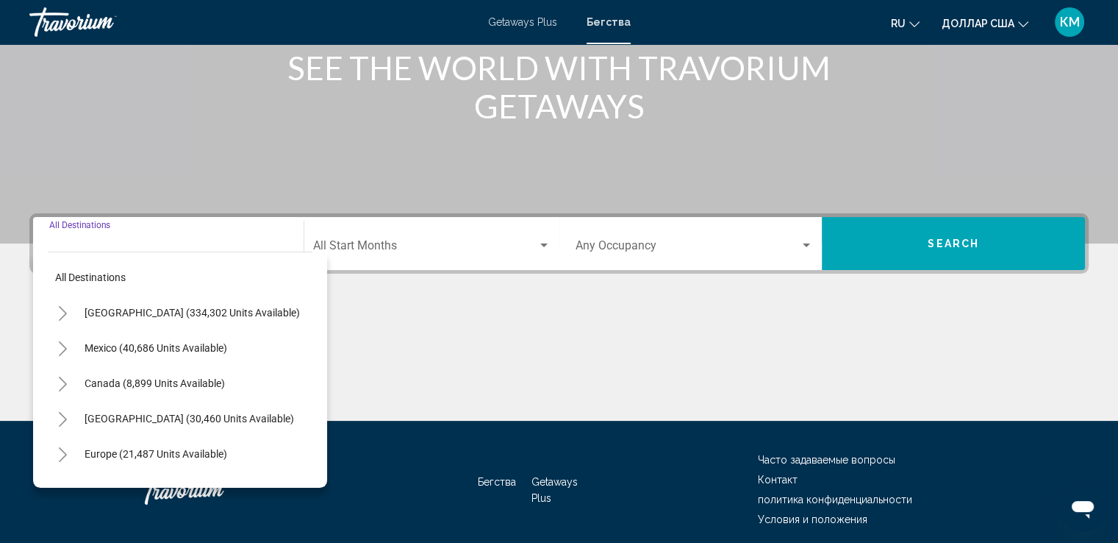
scroll to position [256, 0]
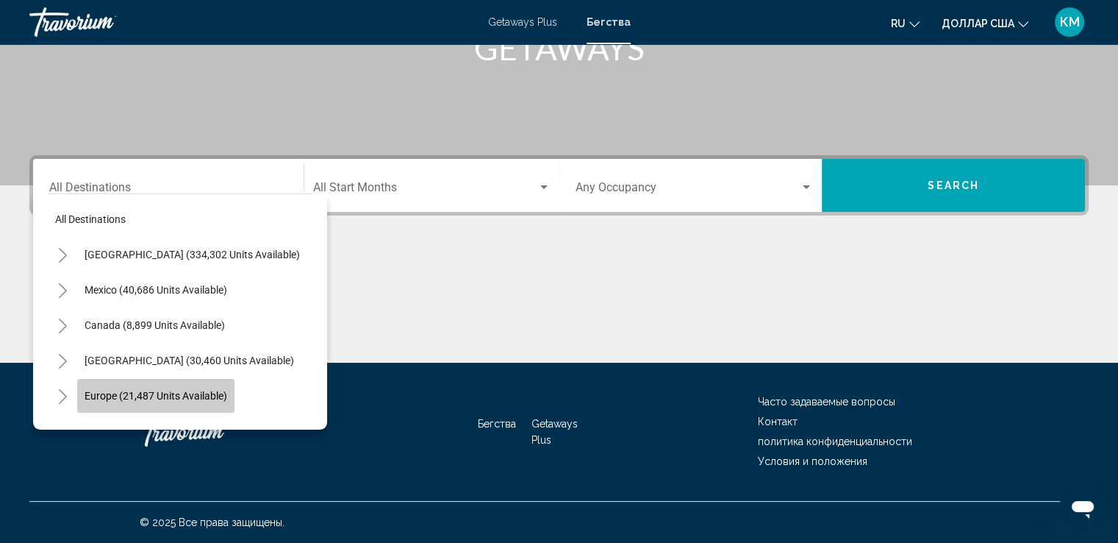
click at [210, 392] on span "Europe (21,487 units available)" at bounding box center [156, 396] width 143 height 12
type input "**********"
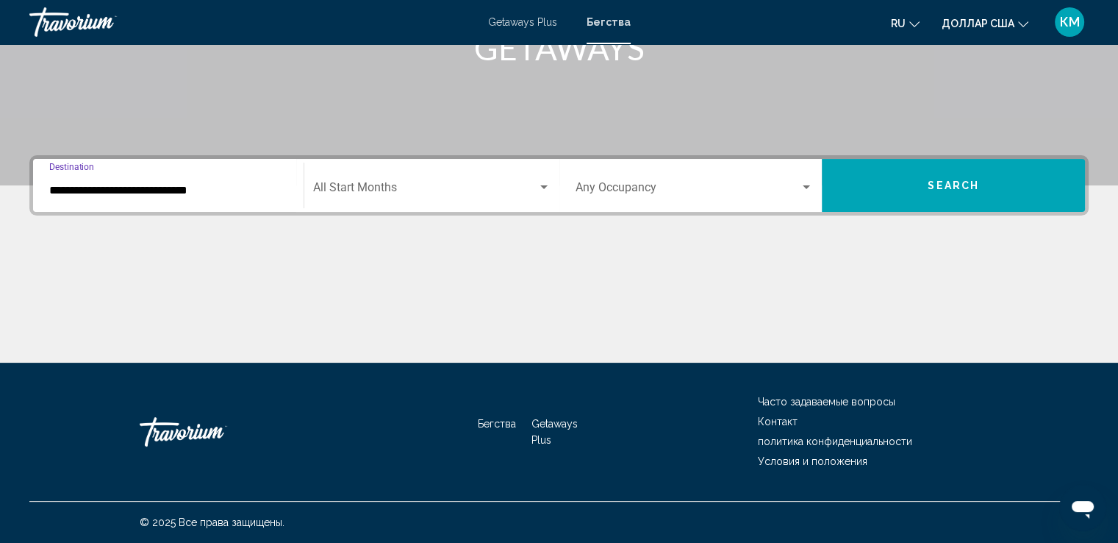
click at [541, 185] on div "Search widget" at bounding box center [543, 187] width 7 height 4
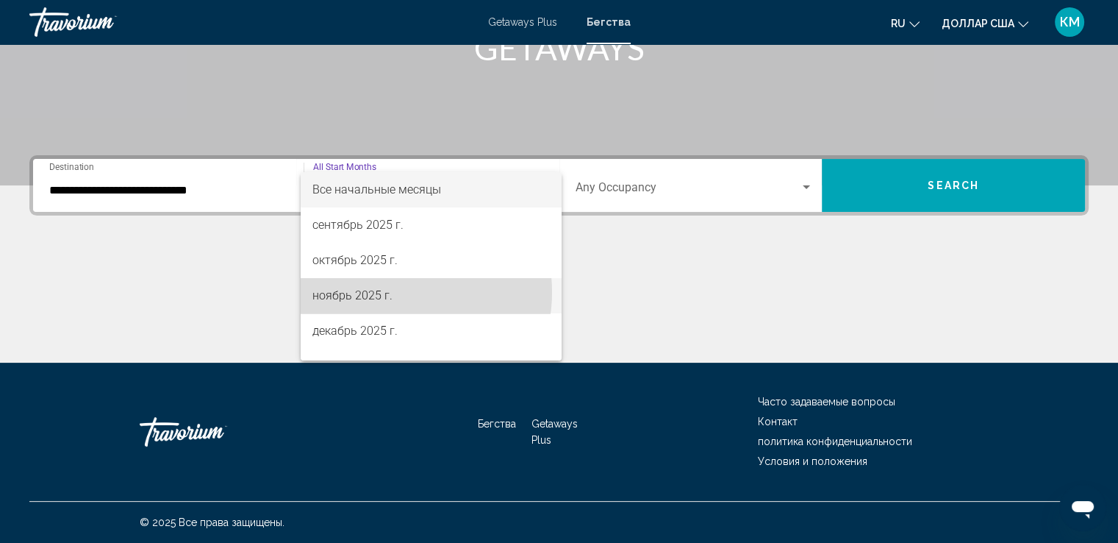
click at [391, 292] on span "ноябрь 2025 г." at bounding box center [430, 295] width 237 height 35
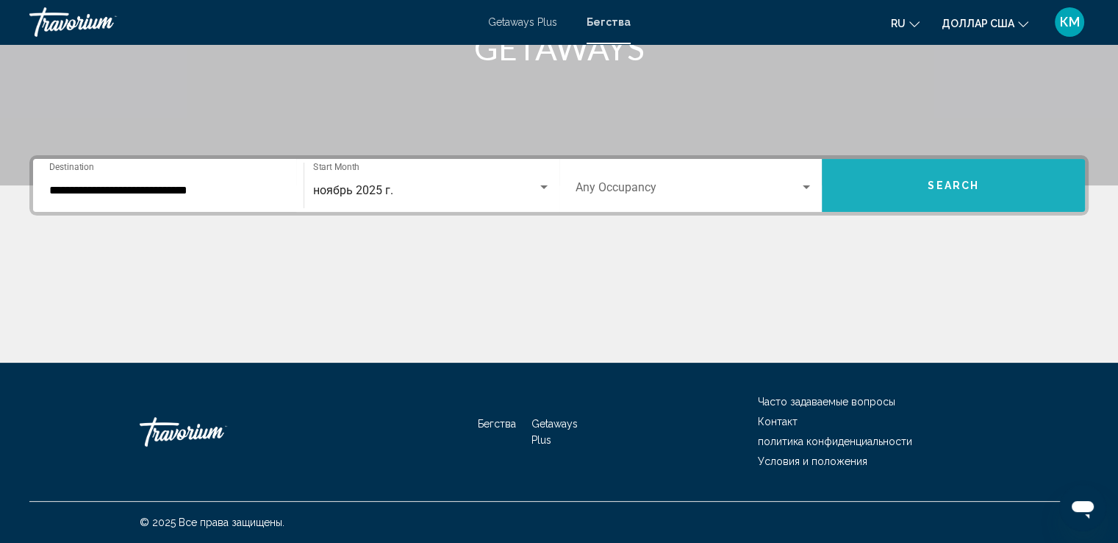
click at [927, 189] on button "Search" at bounding box center [953, 185] width 263 height 53
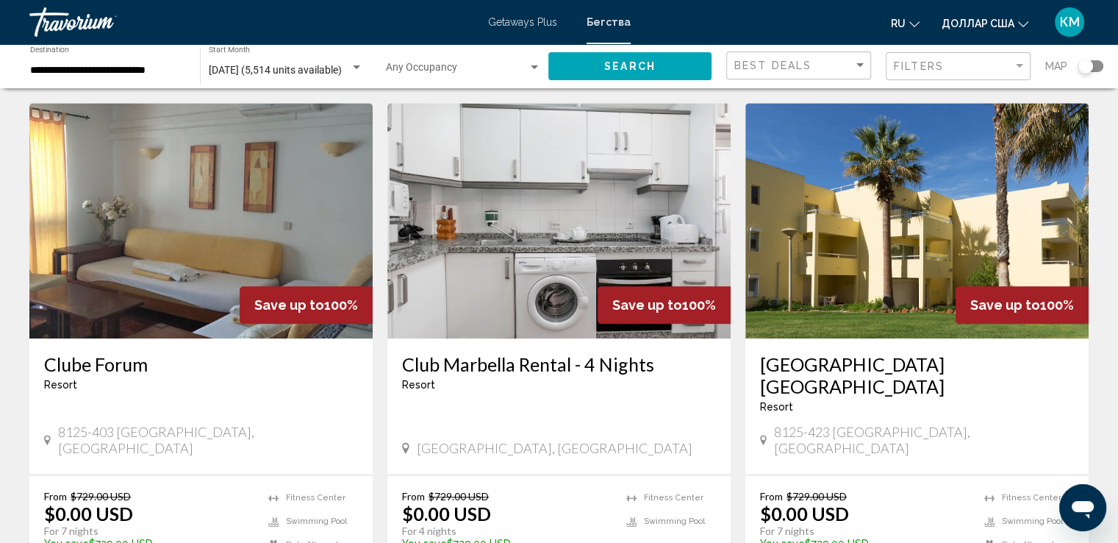
scroll to position [1617, 0]
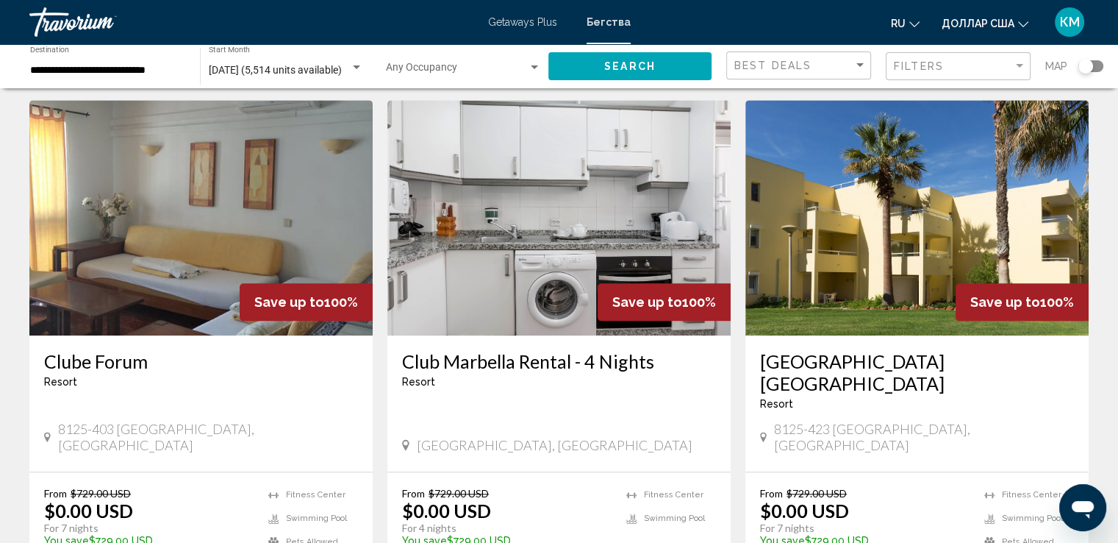
click at [840, 237] on img "Основное содержание" at bounding box center [917, 217] width 343 height 235
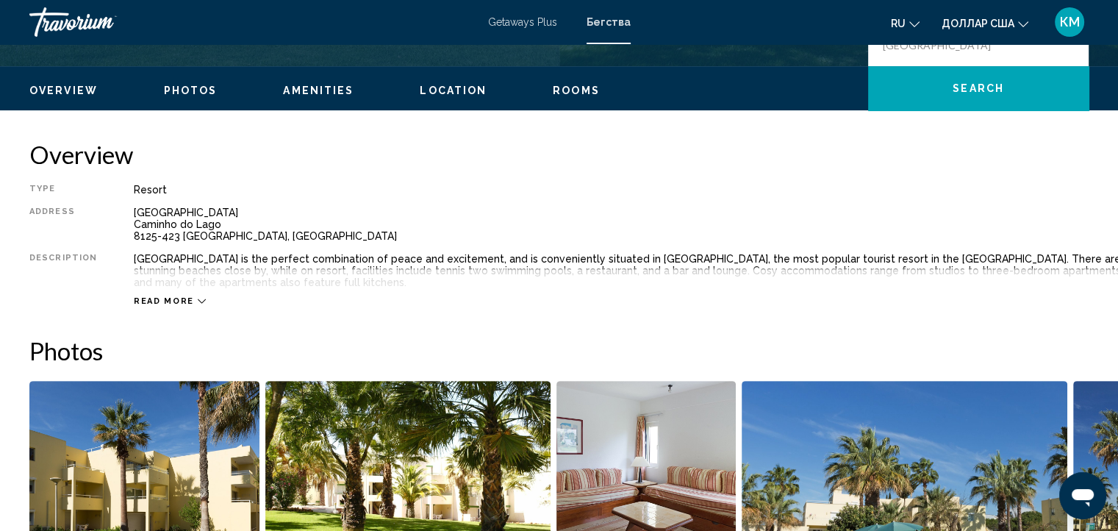
scroll to position [412, 0]
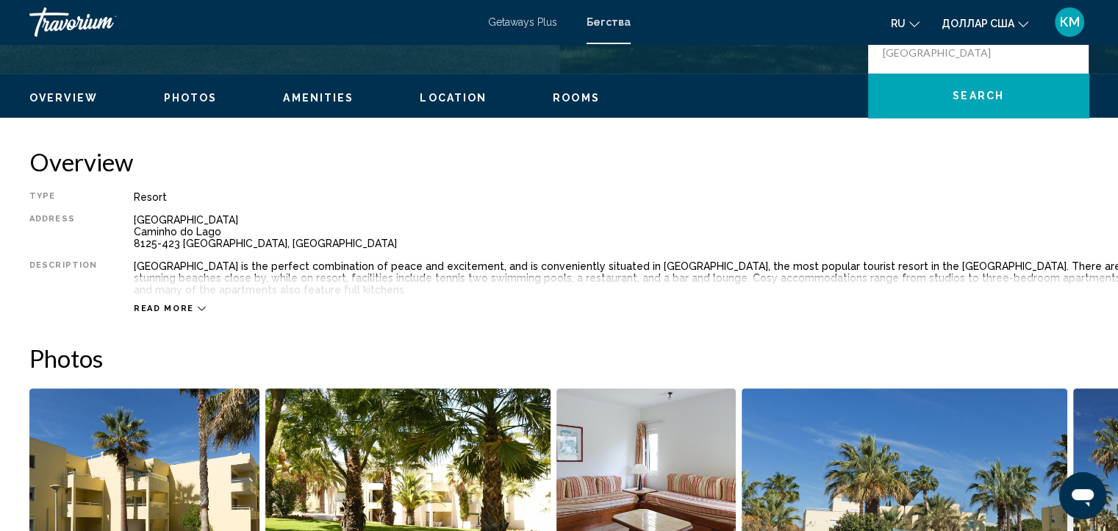
click at [179, 99] on span "Photos" at bounding box center [191, 98] width 54 height 12
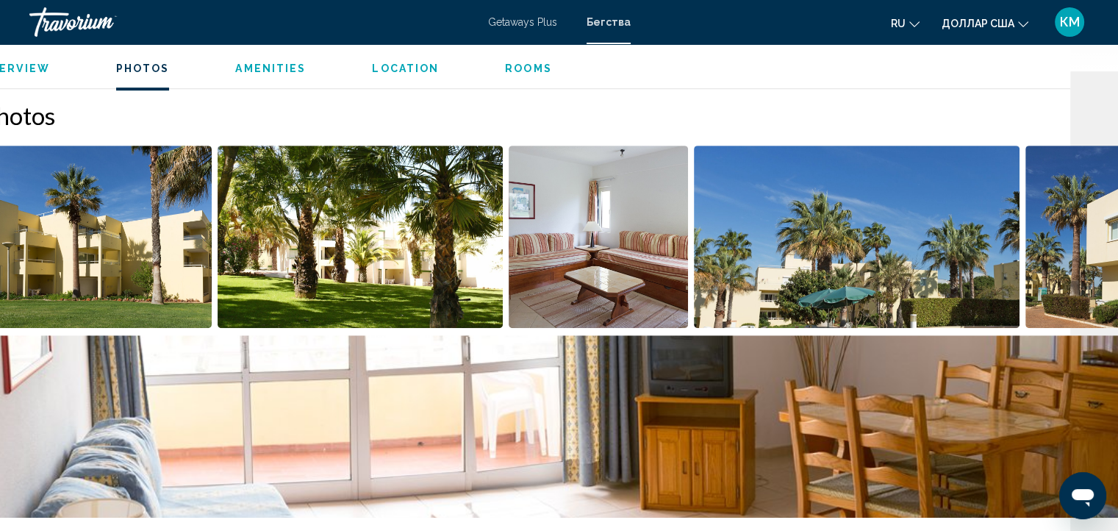
scroll to position [655, 0]
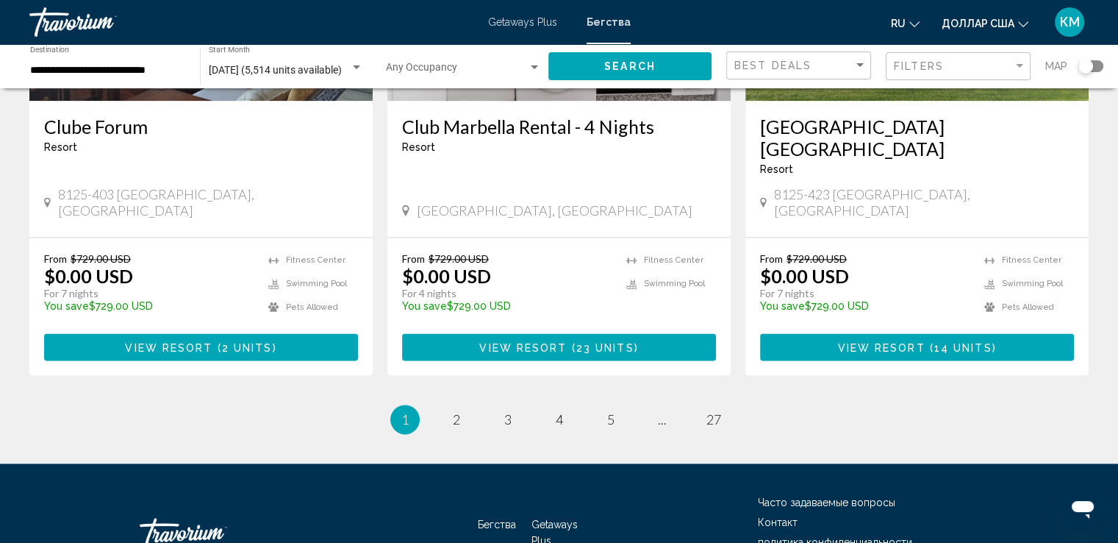
scroll to position [1896, 0]
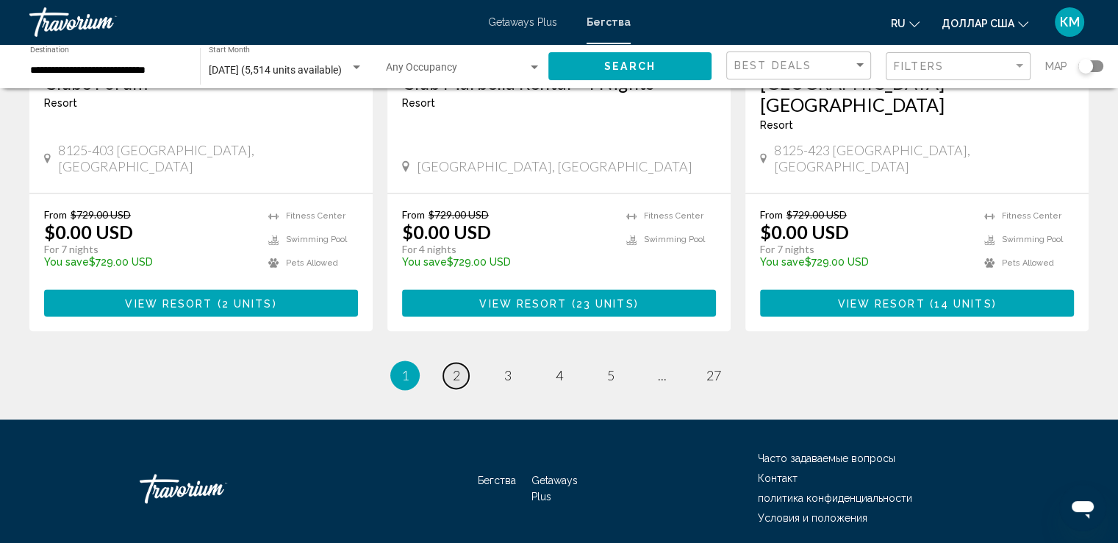
click at [453, 367] on span "2" at bounding box center [456, 375] width 7 height 16
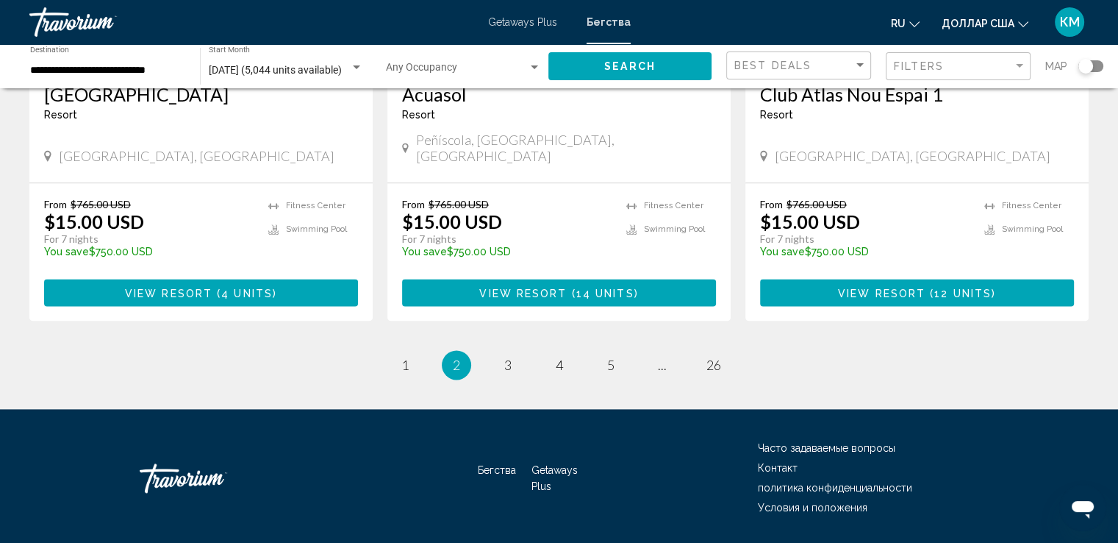
scroll to position [1875, 0]
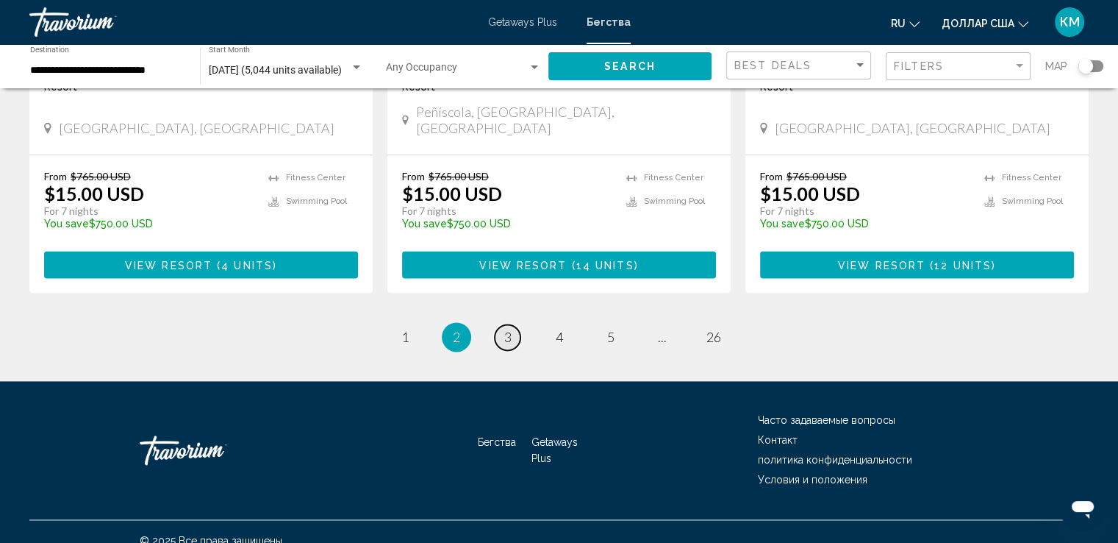
click at [505, 329] on span "3" at bounding box center [507, 337] width 7 height 16
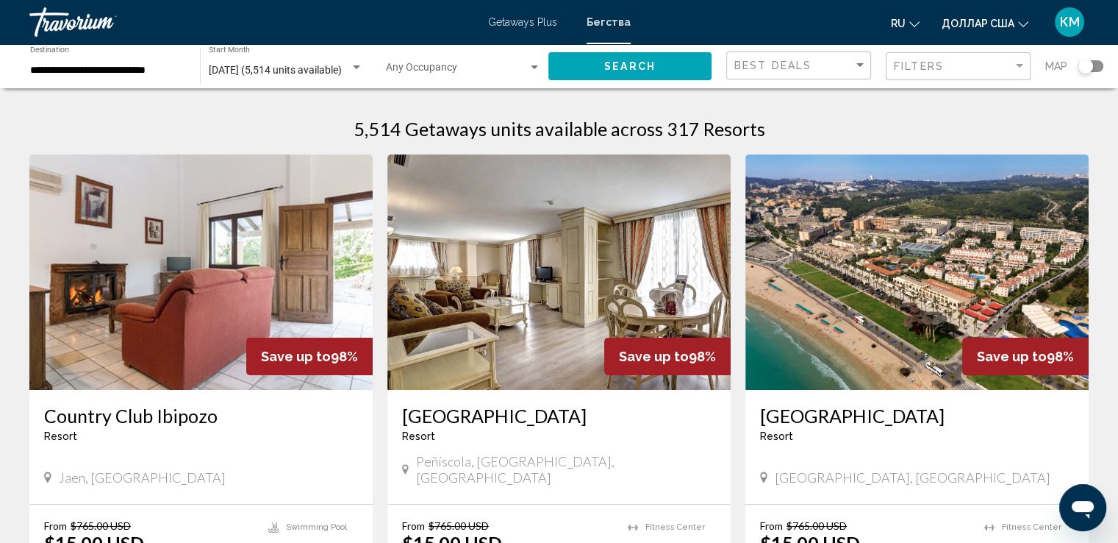
click at [916, 241] on img "Основное содержание" at bounding box center [917, 271] width 343 height 235
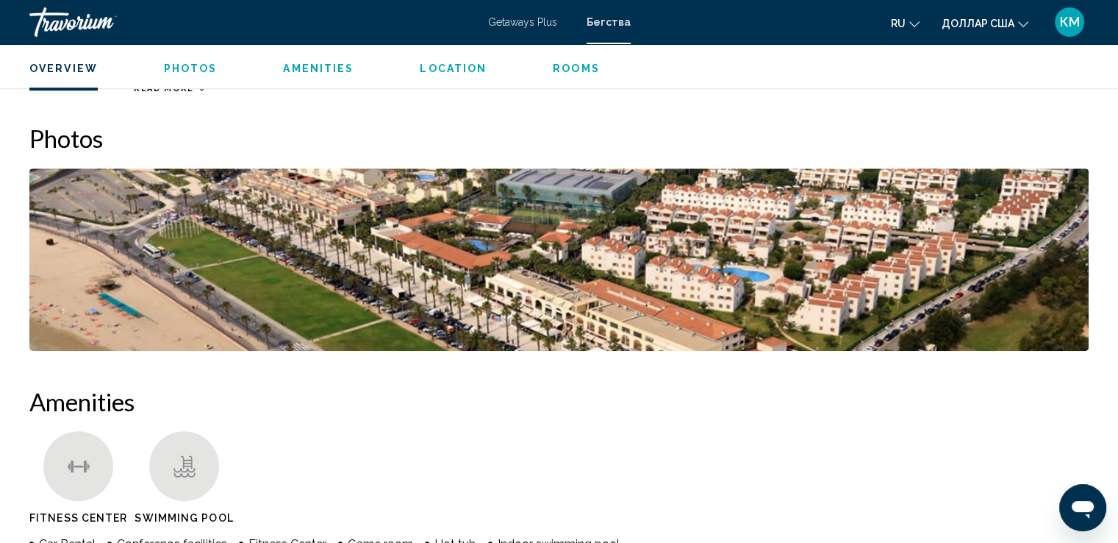
scroll to position [500, 0]
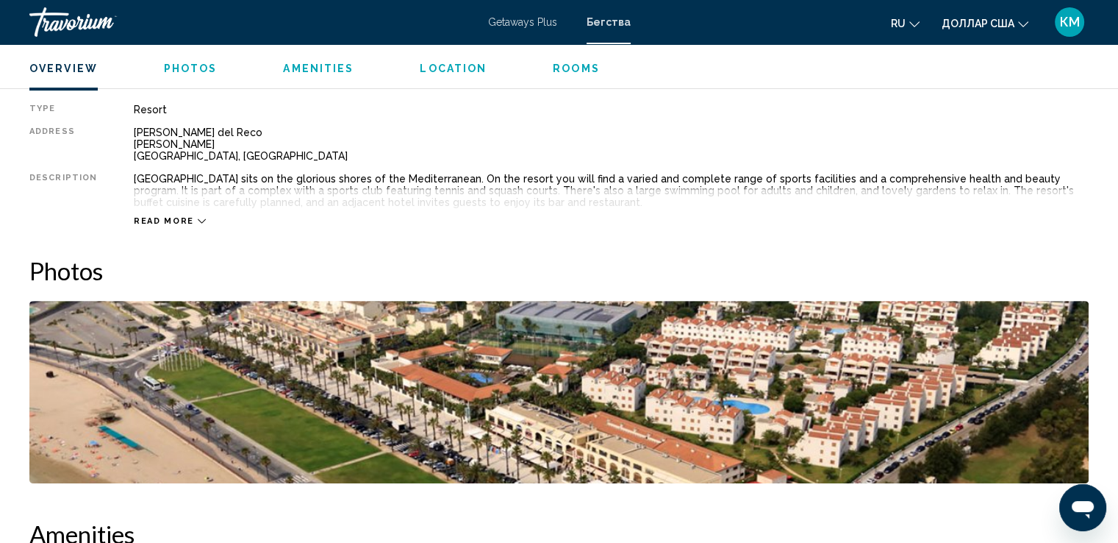
click at [187, 72] on span "Photos" at bounding box center [191, 68] width 54 height 12
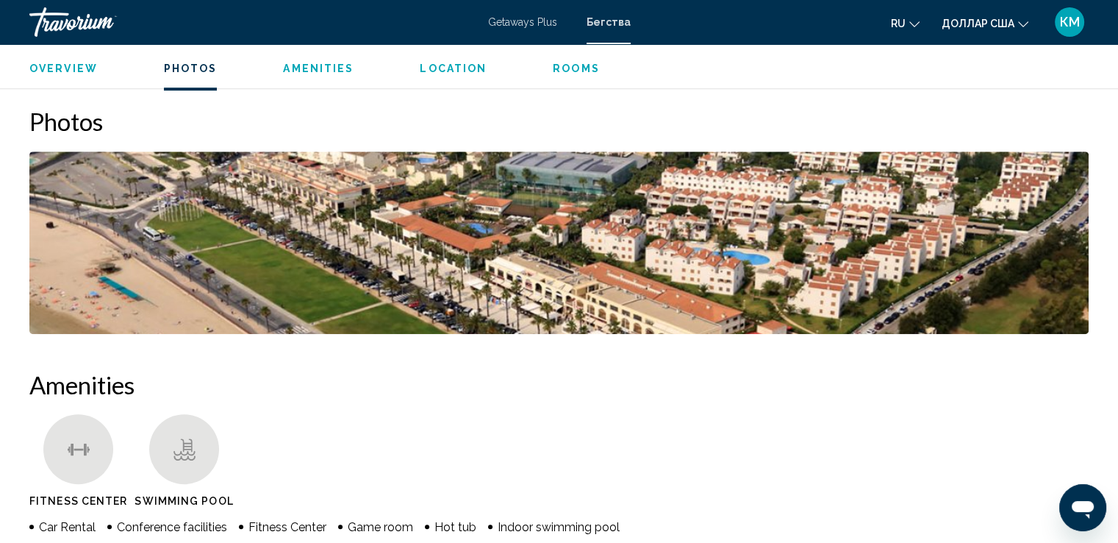
scroll to position [668, 0]
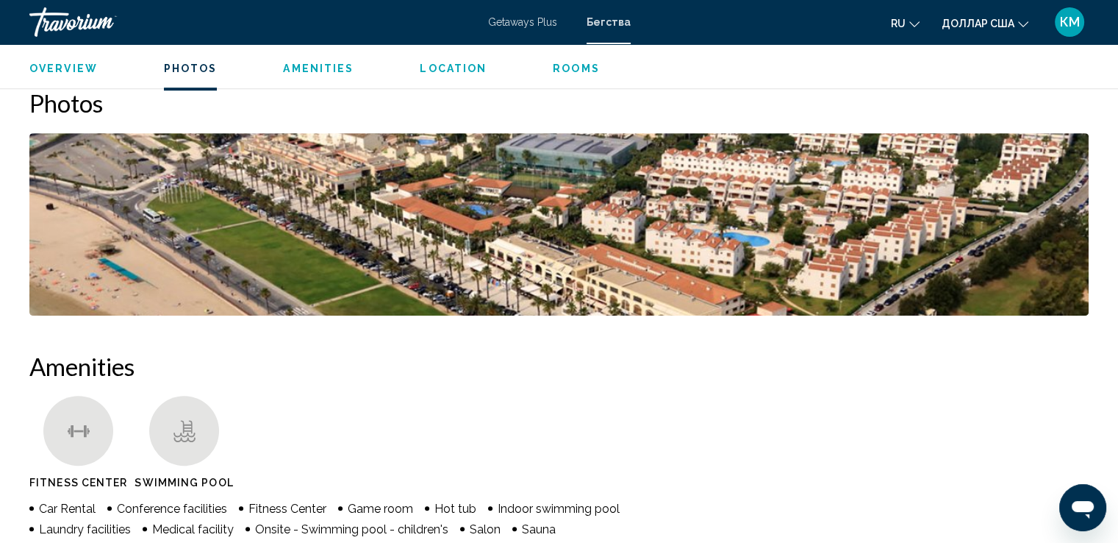
click at [311, 68] on span "Amenities" at bounding box center [318, 68] width 71 height 12
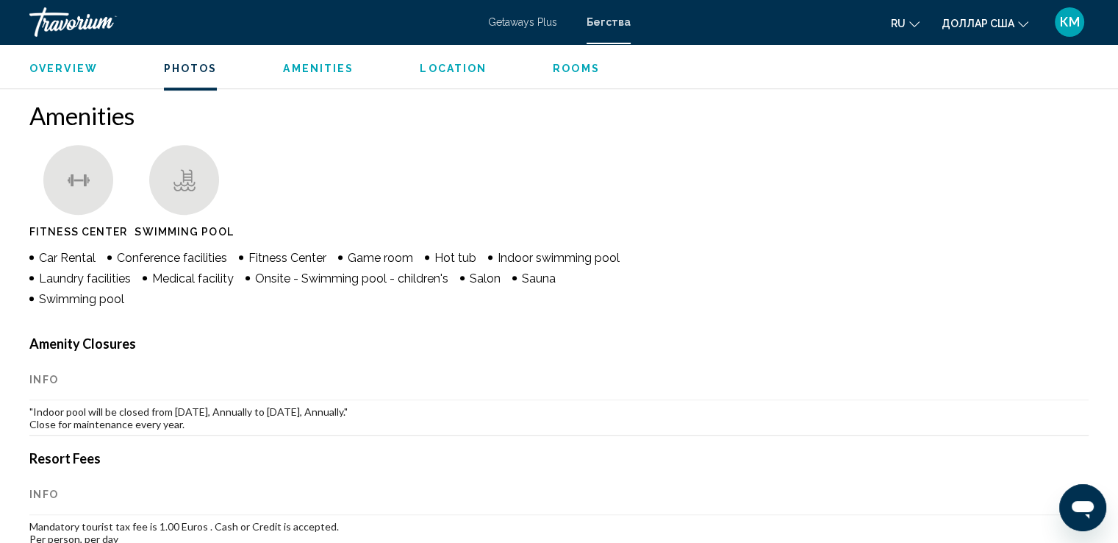
scroll to position [930, 0]
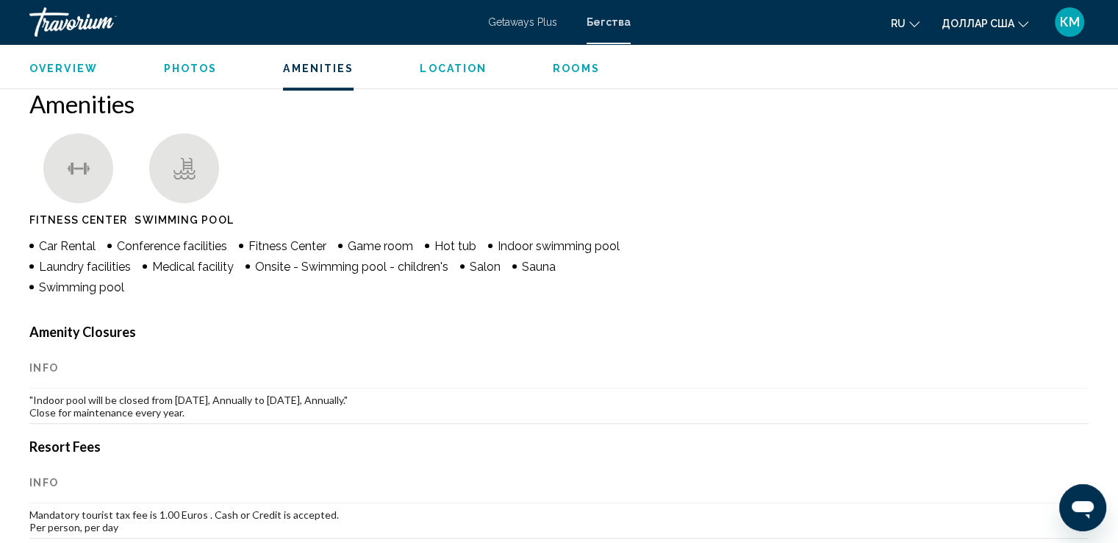
click at [453, 67] on span "Location" at bounding box center [453, 68] width 67 height 12
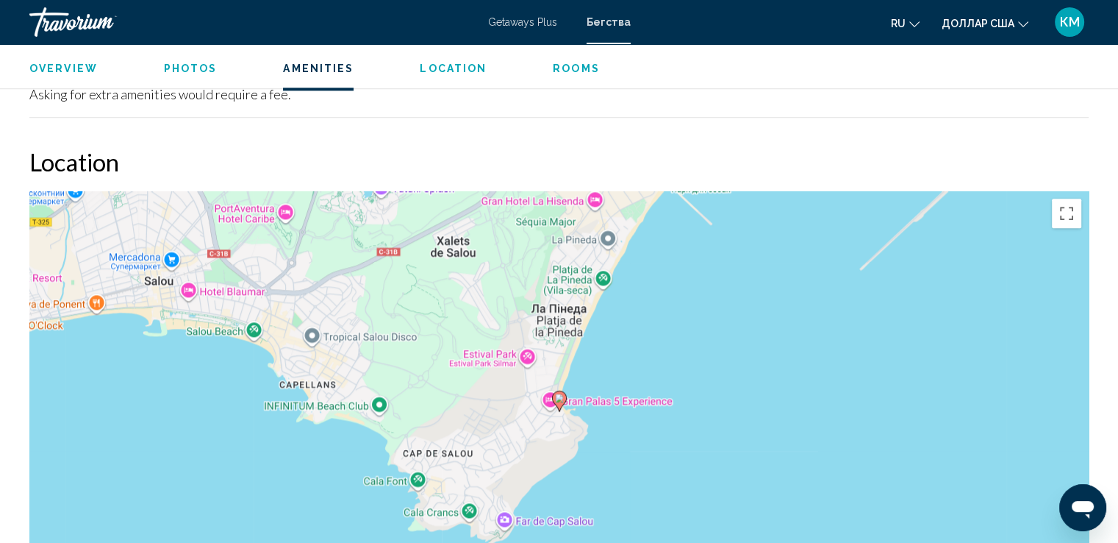
scroll to position [1868, 0]
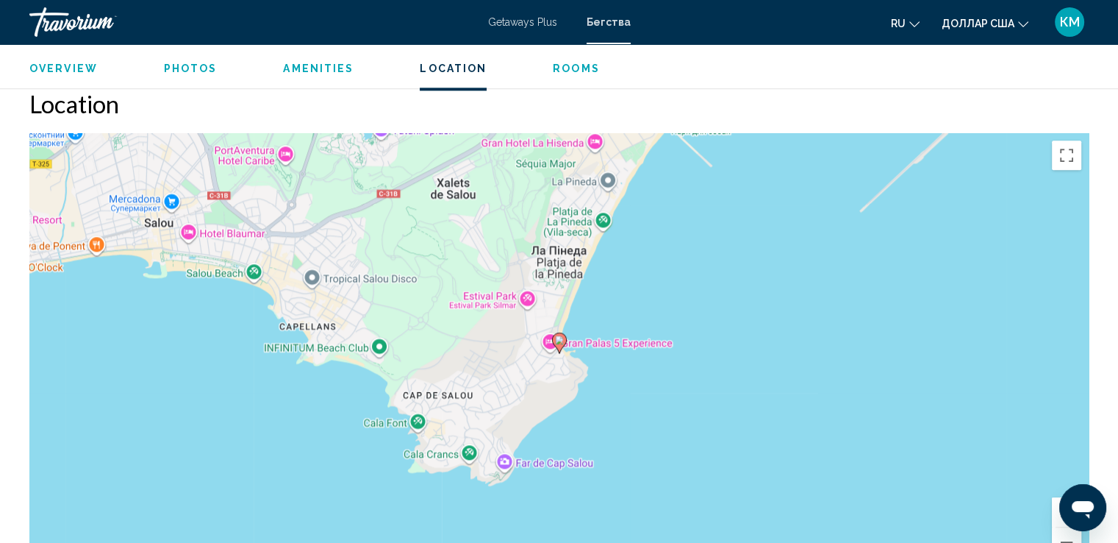
click at [557, 71] on span "Rooms" at bounding box center [576, 68] width 47 height 12
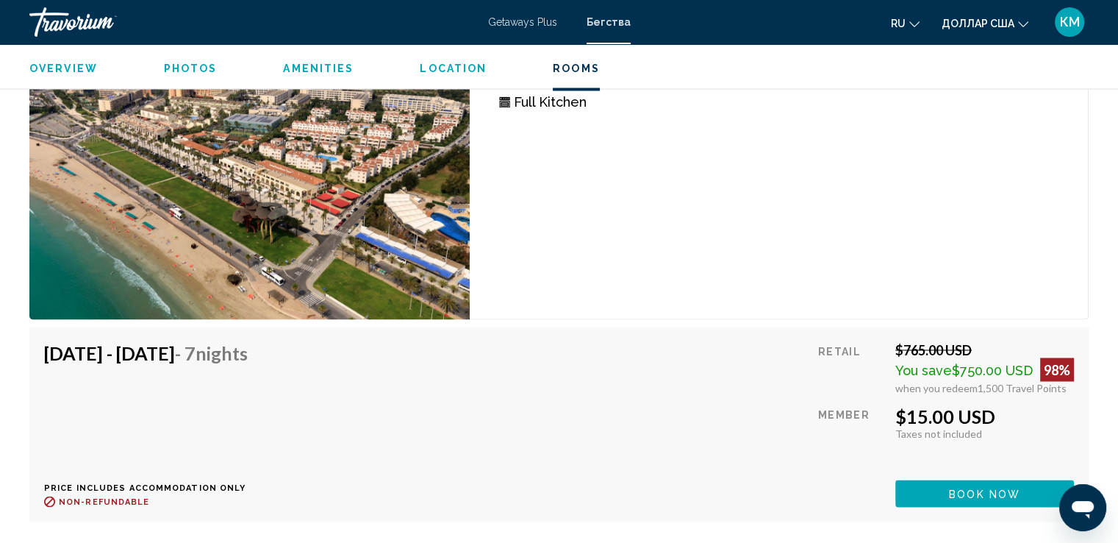
scroll to position [2559, 0]
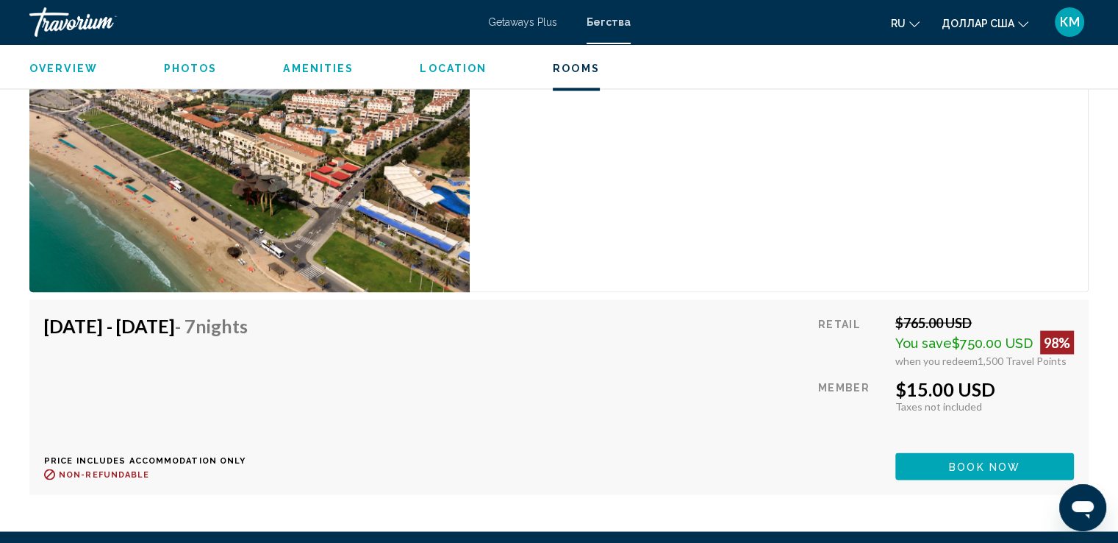
click at [1094, 510] on icon "Открыть новое сообщение" at bounding box center [1083, 507] width 26 height 26
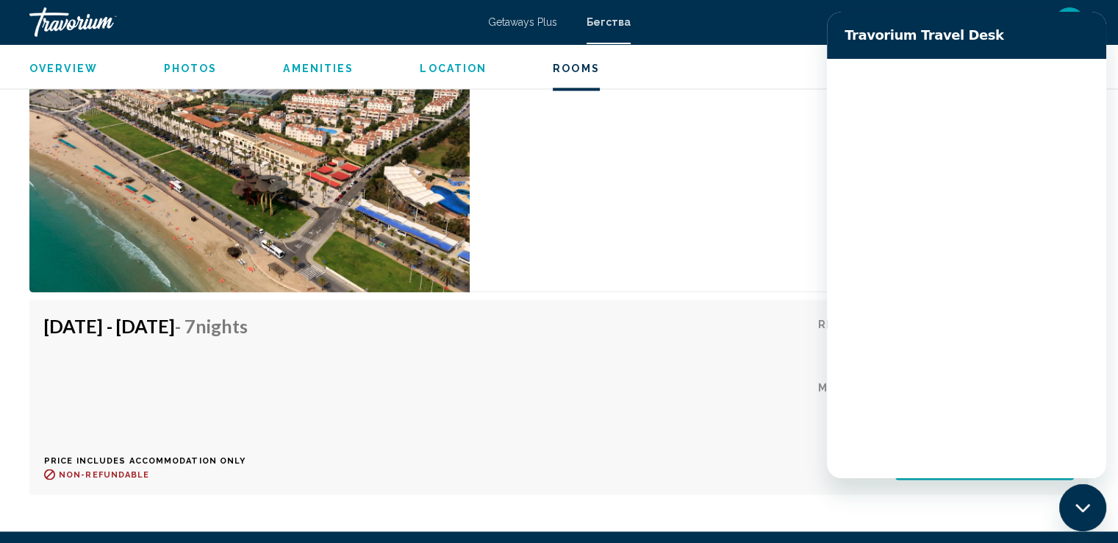
scroll to position [0, 0]
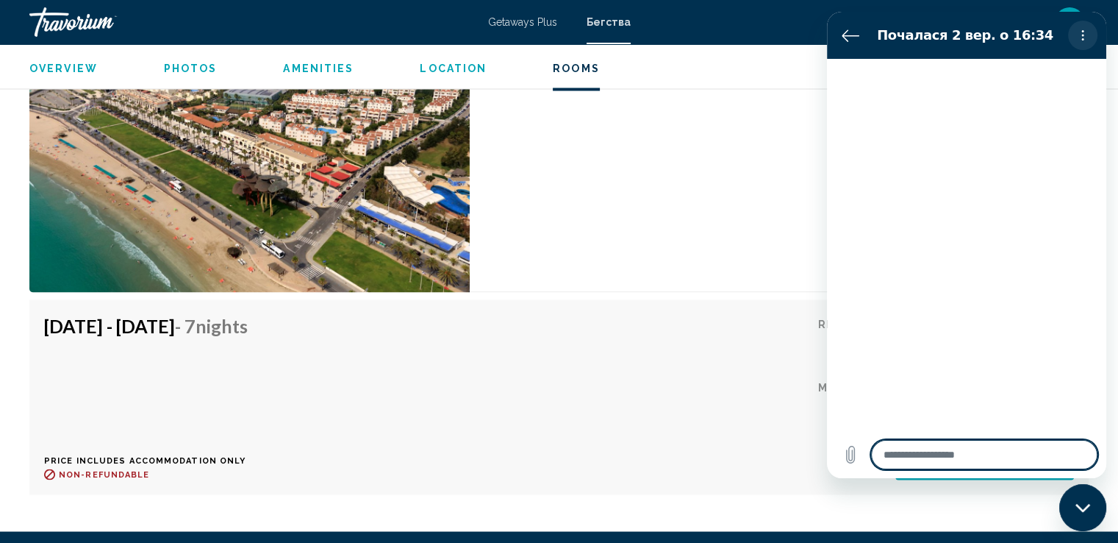
type textarea "*"
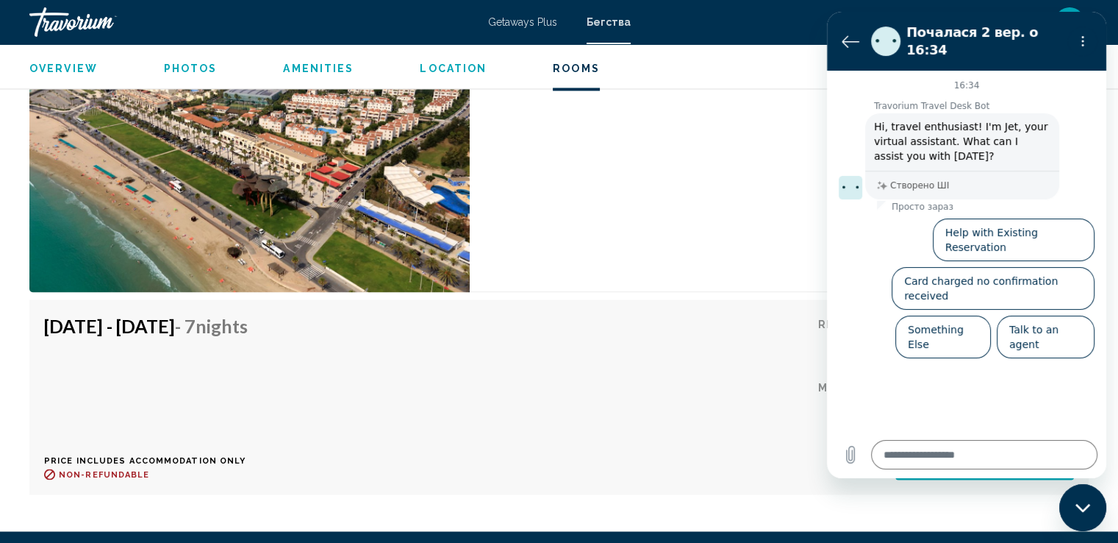
click at [787, 101] on div "1 Bedroom Unit (Full Kitchen) Bedrooms 1 Max Occupancy 4 Kitchen Full Kitchen" at bounding box center [779, 124] width 619 height 335
click at [840, 32] on button "Повернутися до списку розмов" at bounding box center [850, 40] width 29 height 29
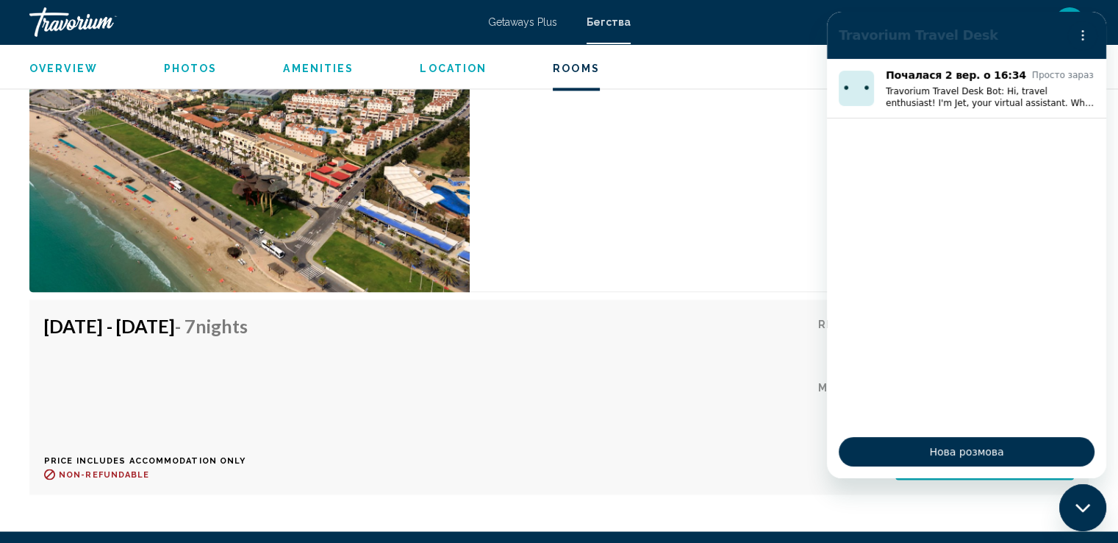
click at [718, 171] on div "1 Bedroom Unit (Full Kitchen) Bedrooms 1 Max Occupancy 4 Kitchen Full Kitchen" at bounding box center [779, 124] width 619 height 335
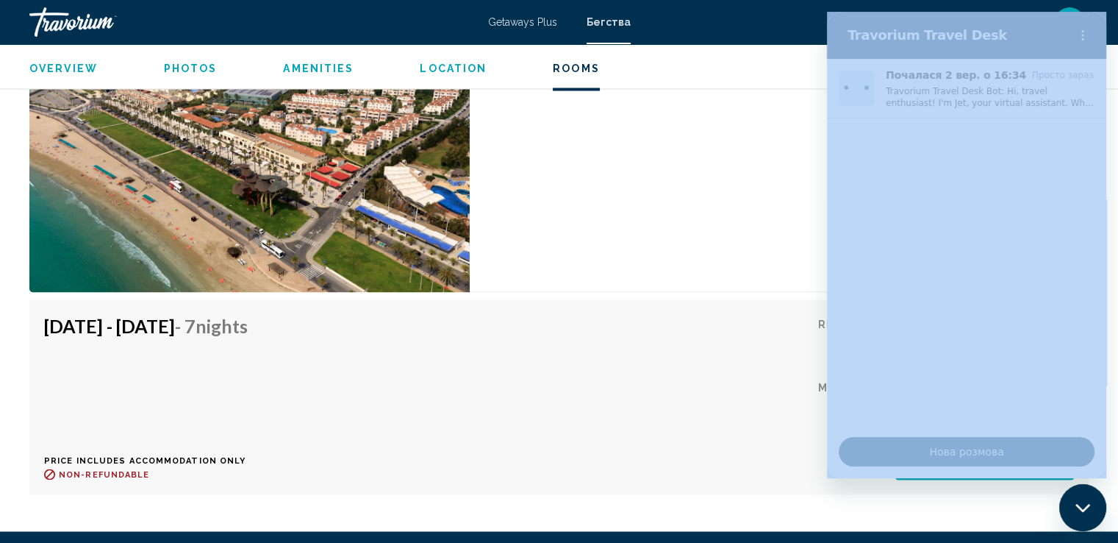
drag, startPoint x: 719, startPoint y: 455, endPoint x: 222, endPoint y: 13, distance: 665.0
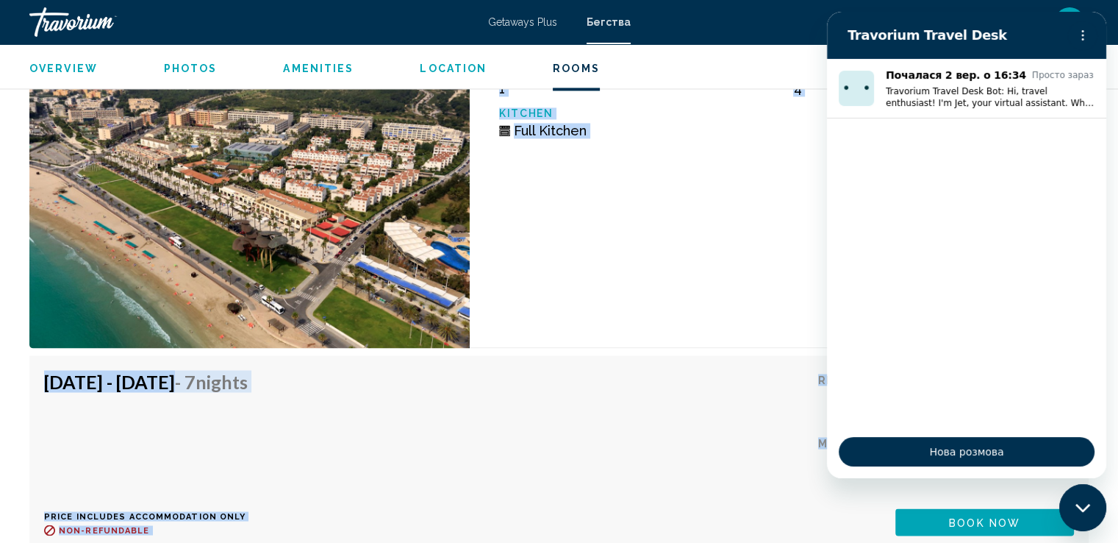
click at [684, 210] on div "1 Bedroom Unit (Full Kitchen) Bedrooms 1 Max Occupancy 4 Kitchen Full Kitchen" at bounding box center [779, 179] width 619 height 335
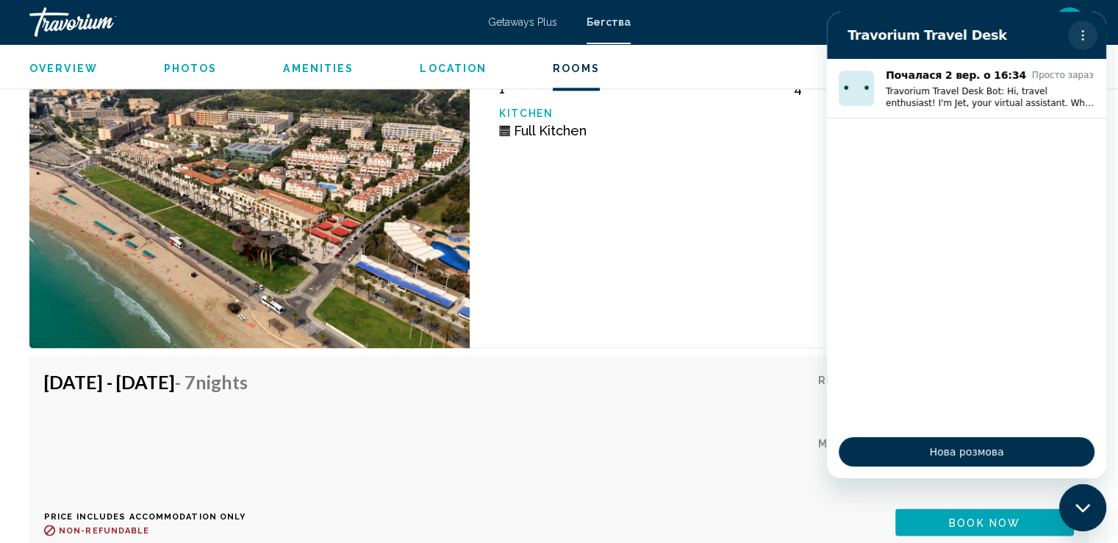
click at [1086, 29] on icon "Меню опцій" at bounding box center [1083, 35] width 12 height 12
click at [680, 226] on div "1 Bedroom Unit (Full Kitchen) Bedrooms 1 Max Occupancy 4 Kitchen Full Kitchen" at bounding box center [779, 179] width 619 height 335
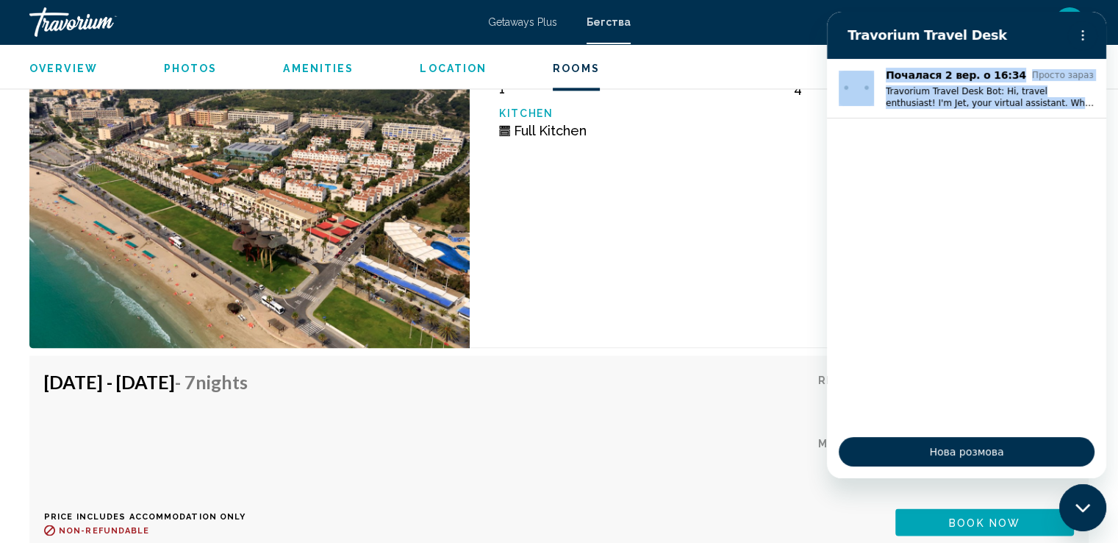
drag, startPoint x: 1013, startPoint y: 33, endPoint x: 959, endPoint y: 144, distance: 123.3
click at [959, 144] on div "Travorium Travel Desk Почалася 2 вер. о 16:34 Просто зараз Travorium Travel Des…" at bounding box center [966, 245] width 279 height 466
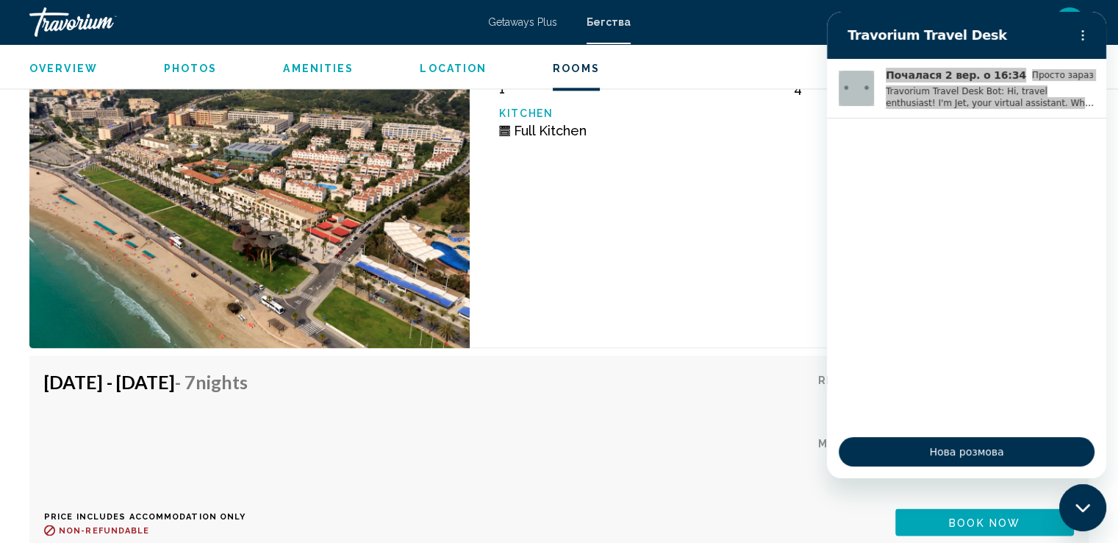
click at [762, 194] on div "1 Bedroom Unit (Full Kitchen) Bedrooms 1 Max Occupancy 4 Kitchen Full Kitchen" at bounding box center [779, 179] width 619 height 335
click at [712, 228] on div "1 Bedroom Unit (Full Kitchen) Bedrooms 1 Max Occupancy 4 Kitchen Full Kitchen" at bounding box center [779, 179] width 619 height 335
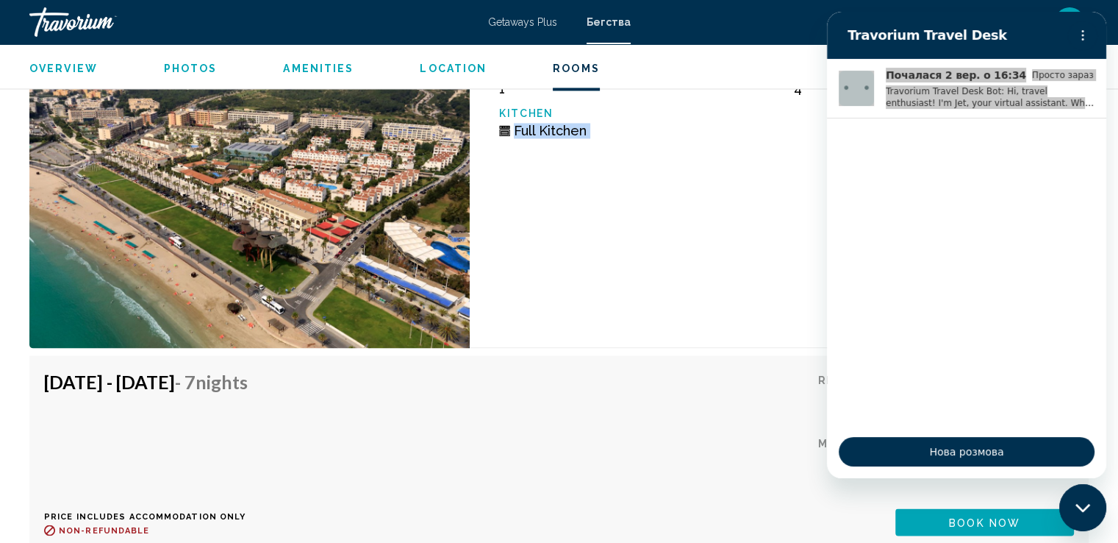
click at [712, 228] on div "1 Bedroom Unit (Full Kitchen) Bedrooms 1 Max Occupancy 4 Kitchen Full Kitchen" at bounding box center [779, 179] width 619 height 335
click at [795, 124] on div "Bedrooms 1 Max Occupancy 4 Kitchen Full Kitchen" at bounding box center [786, 107] width 589 height 85
click at [687, 210] on div "1 Bedroom Unit (Full Kitchen) Bedrooms 1 Max Occupancy 4 Kitchen Full Kitchen" at bounding box center [779, 179] width 619 height 335
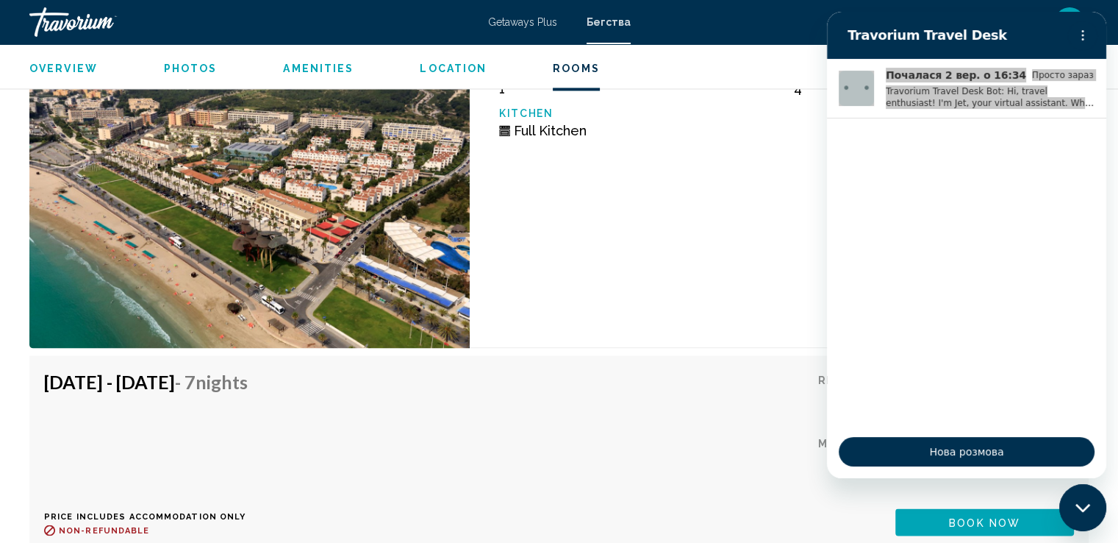
click at [687, 210] on div "1 Bedroom Unit (Full Kitchen) Bedrooms 1 Max Occupancy 4 Kitchen Full Kitchen" at bounding box center [779, 179] width 619 height 335
click at [582, 394] on div "[DATE] - [DATE] - 7 Nights Price includes accommodation only Refundable until :…" at bounding box center [559, 452] width 1030 height 165
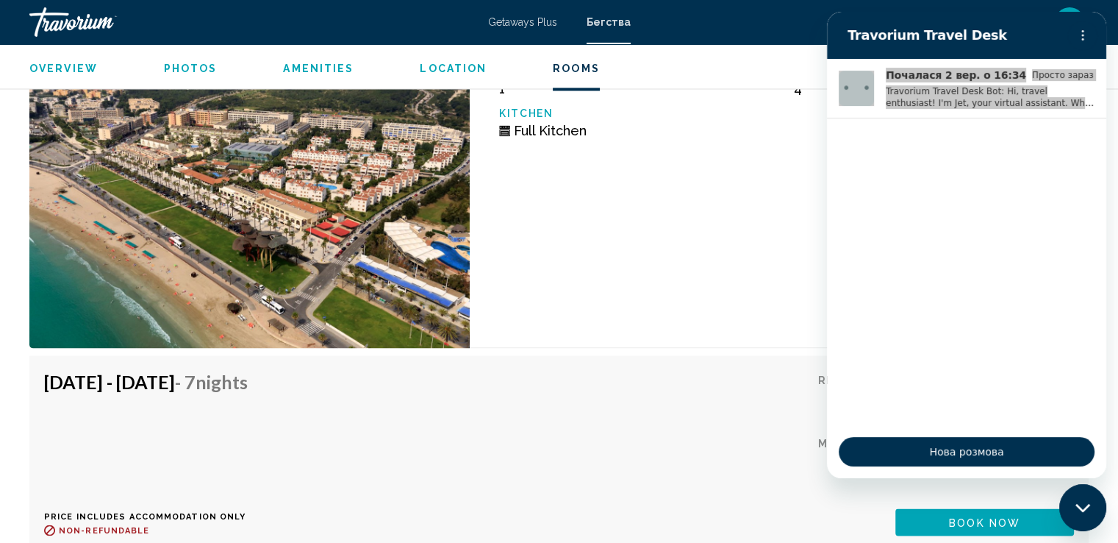
drag, startPoint x: 256, startPoint y: 24, endPoint x: 709, endPoint y: 265, distance: 514.1
click at [709, 265] on div "1 Bedroom Unit (Full Kitchen) Bedrooms 1 Max Occupancy 4 Kitchen Full Kitchen" at bounding box center [779, 179] width 619 height 335
click at [547, 471] on div "[DATE] - [DATE] - 7 Nights Price includes accommodation only Refundable until :…" at bounding box center [559, 452] width 1030 height 165
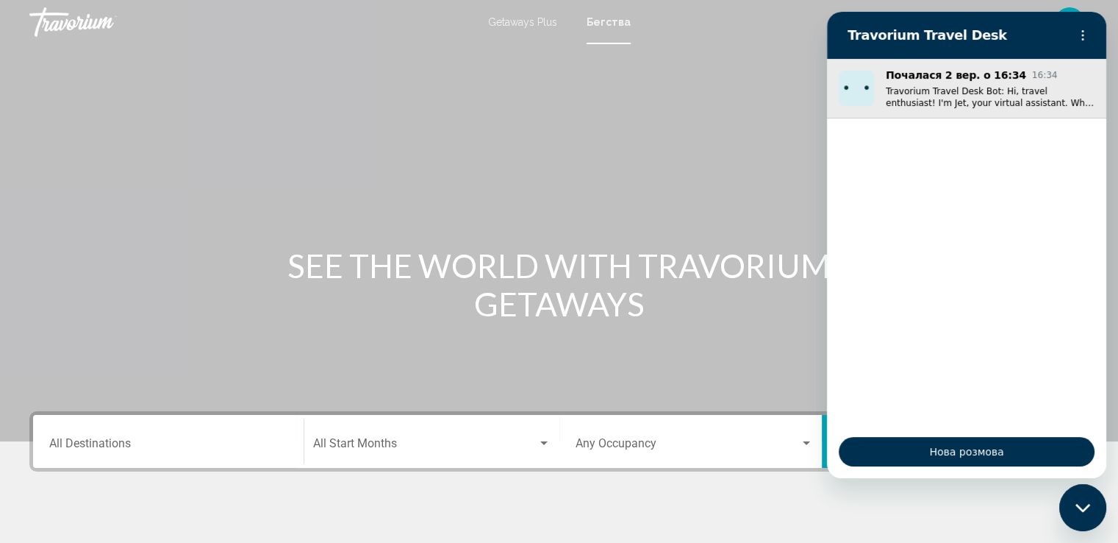
click at [863, 82] on img "Розмова почалася 2 вер. о 16:34, Повідомлення від Travorium Travel Desk Bot: Hi…" at bounding box center [856, 88] width 35 height 35
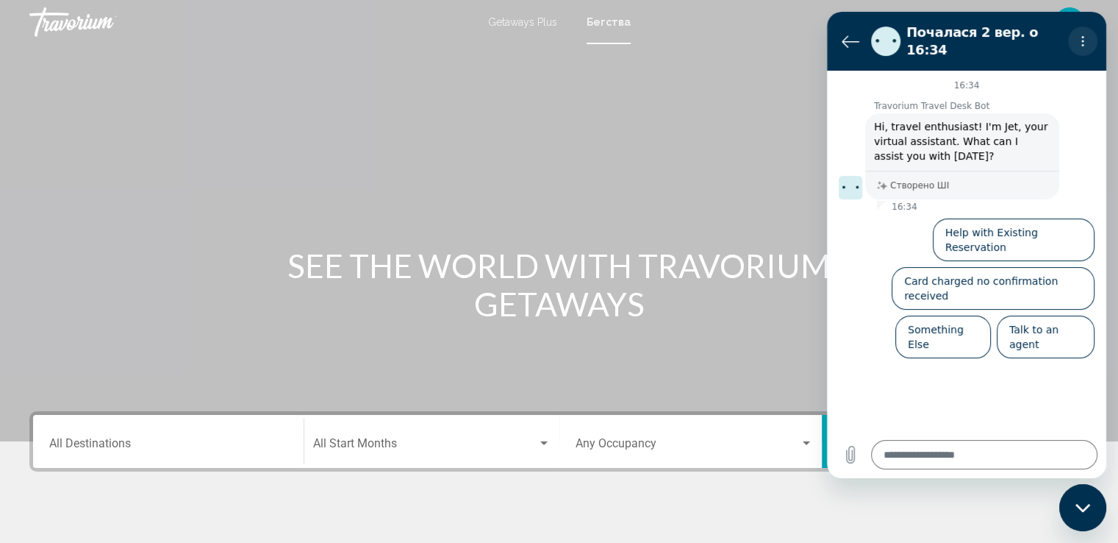
click at [1083, 36] on circle "Меню опцій" at bounding box center [1083, 37] width 2 height 2
click at [759, 190] on div "Основное содержание" at bounding box center [559, 220] width 1118 height 441
drag, startPoint x: 975, startPoint y: 17, endPoint x: 833, endPoint y: 71, distance: 152.0
click at [848, 68] on div "Почалася 2 вер. о 16:34 16:34 Travorium Travel Desk Bot Travorium Travel Desk B…" at bounding box center [966, 245] width 279 height 466
click at [754, 60] on div "Основное содержание" at bounding box center [559, 220] width 1118 height 441
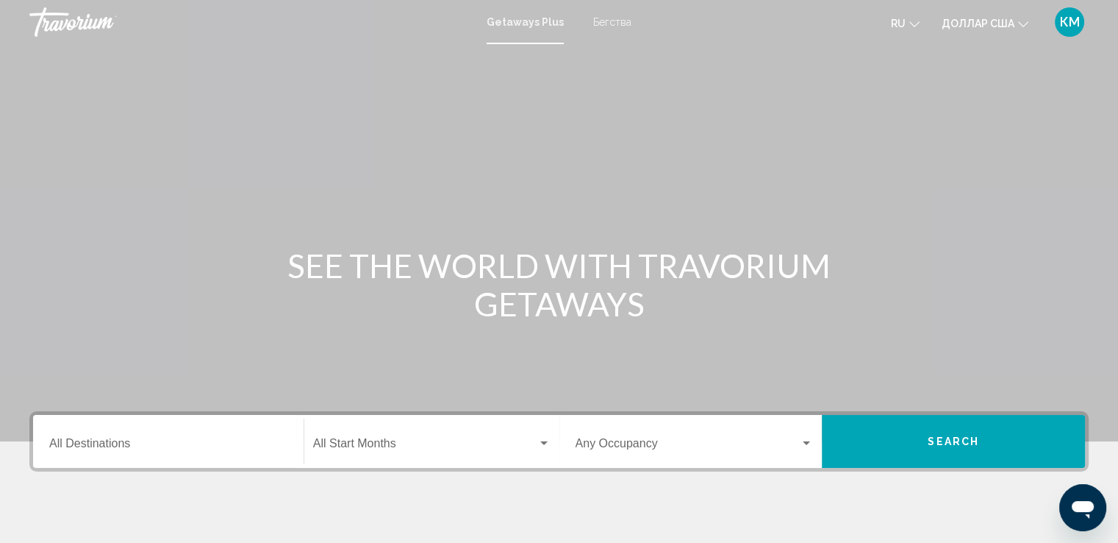
click at [612, 16] on font "Бегства" at bounding box center [612, 22] width 38 height 12
click at [209, 445] on input "Destination All Destinations" at bounding box center [168, 446] width 238 height 13
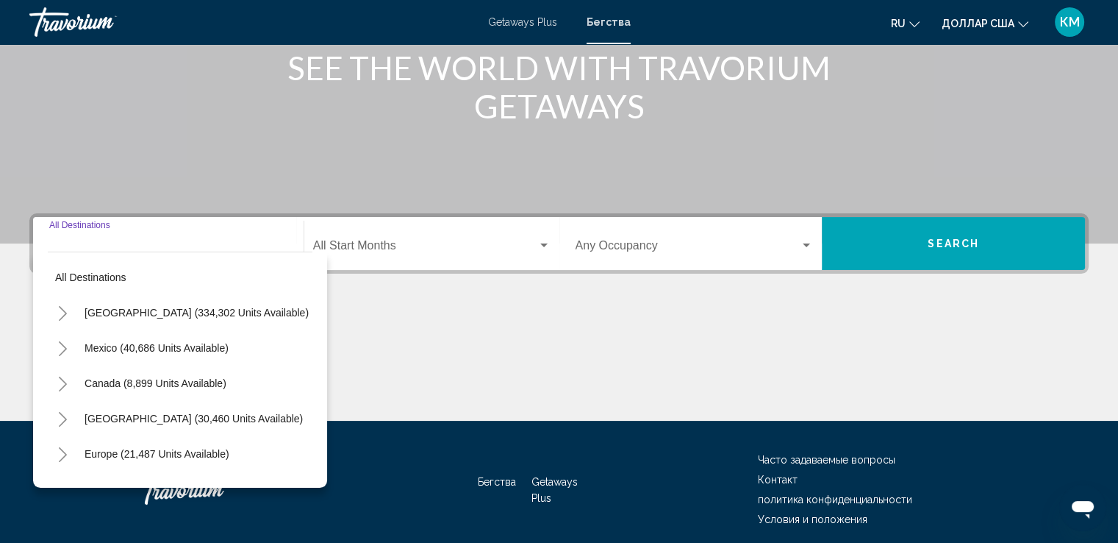
scroll to position [256, 0]
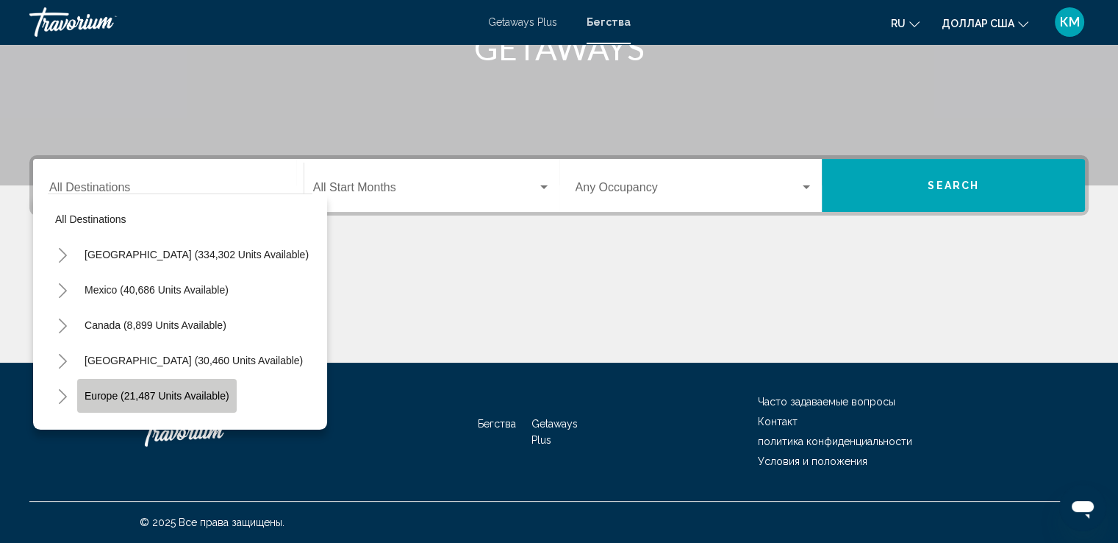
click at [184, 395] on span "Europe (21,487 units available)" at bounding box center [157, 396] width 145 height 12
type input "**********"
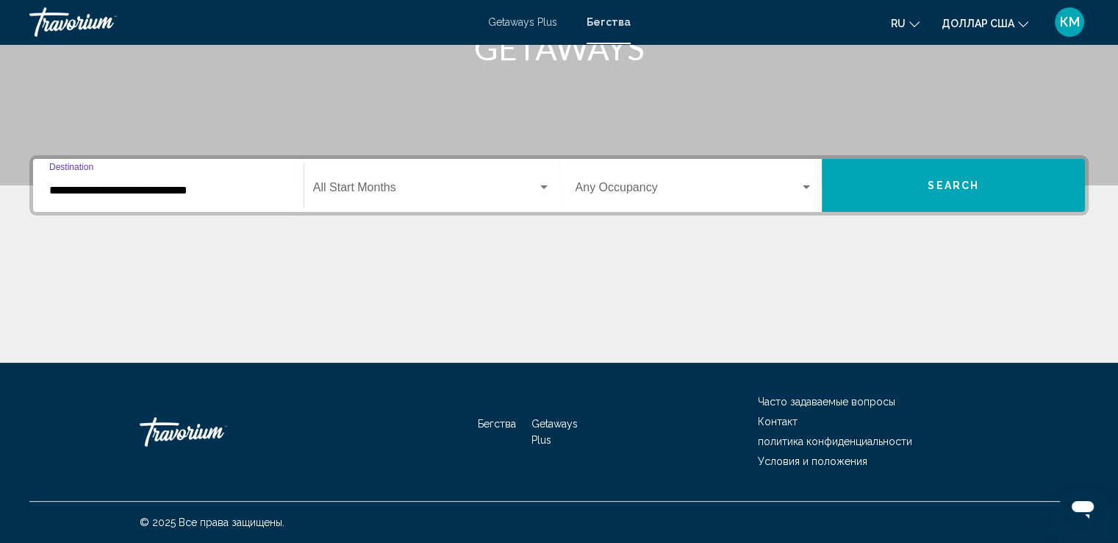
click at [544, 184] on div "Search widget" at bounding box center [543, 188] width 13 height 12
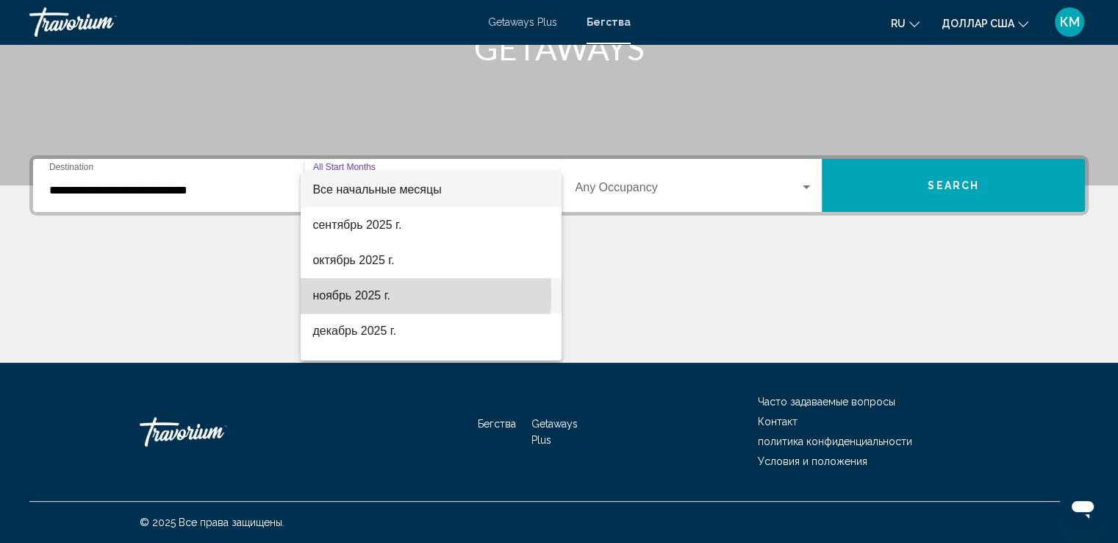
click at [352, 295] on font "ноябрь 2025 г." at bounding box center [351, 295] width 78 height 12
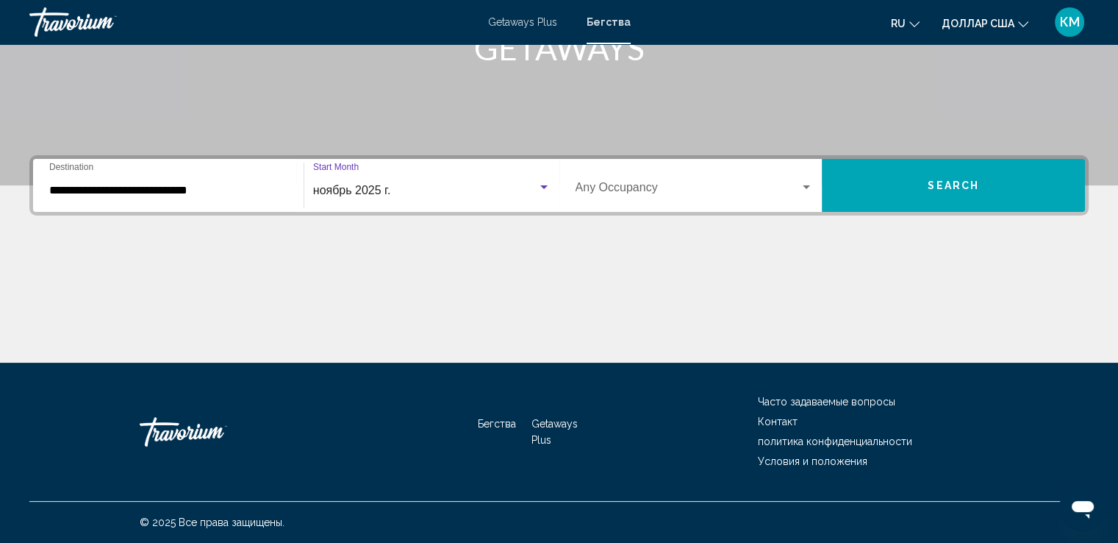
click at [806, 187] on div "Search widget" at bounding box center [806, 187] width 7 height 4
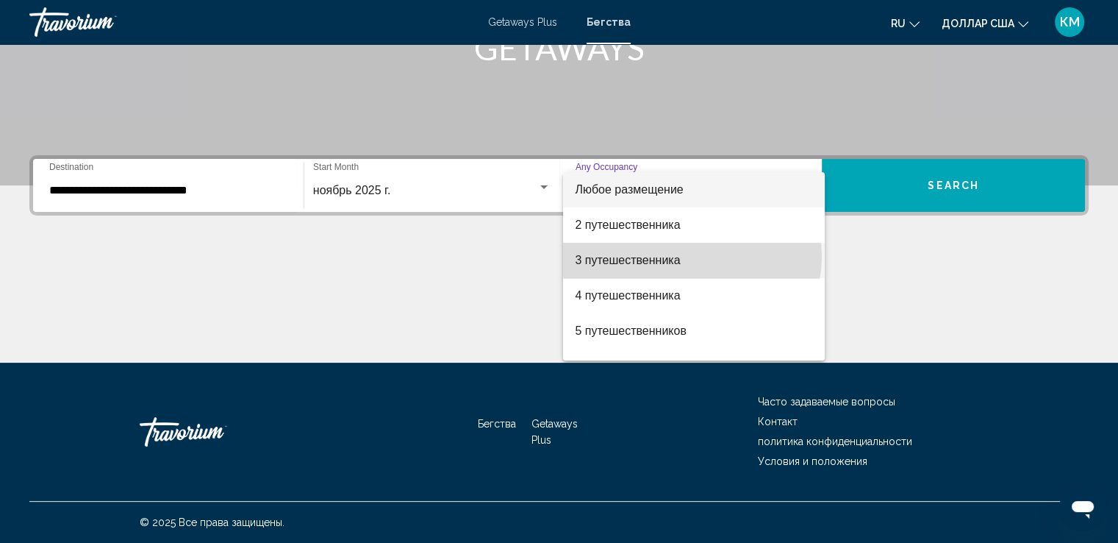
click at [692, 257] on span "3 путешественника" at bounding box center [694, 260] width 238 height 35
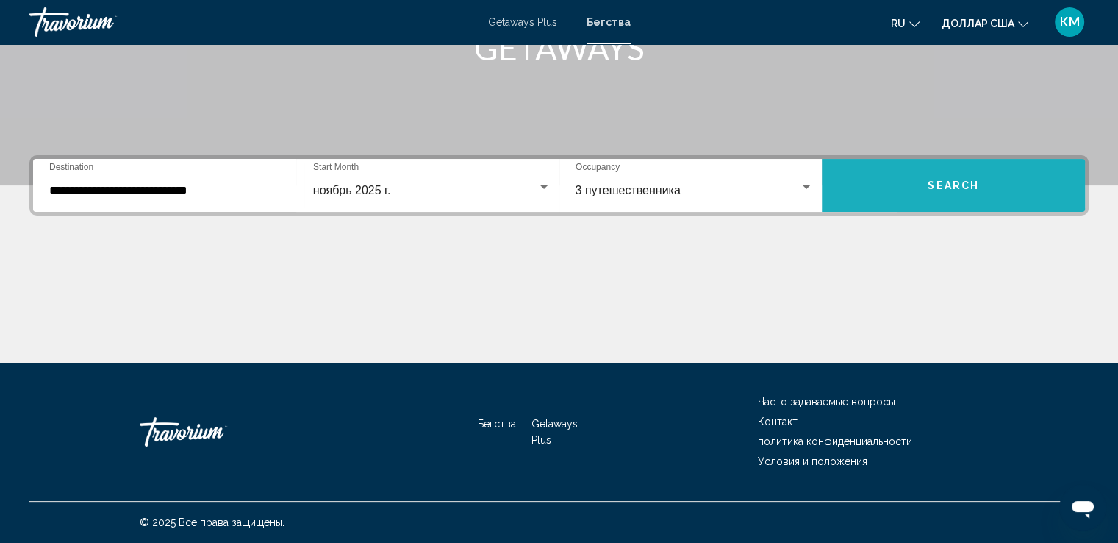
click at [898, 184] on button "Search" at bounding box center [953, 185] width 263 height 53
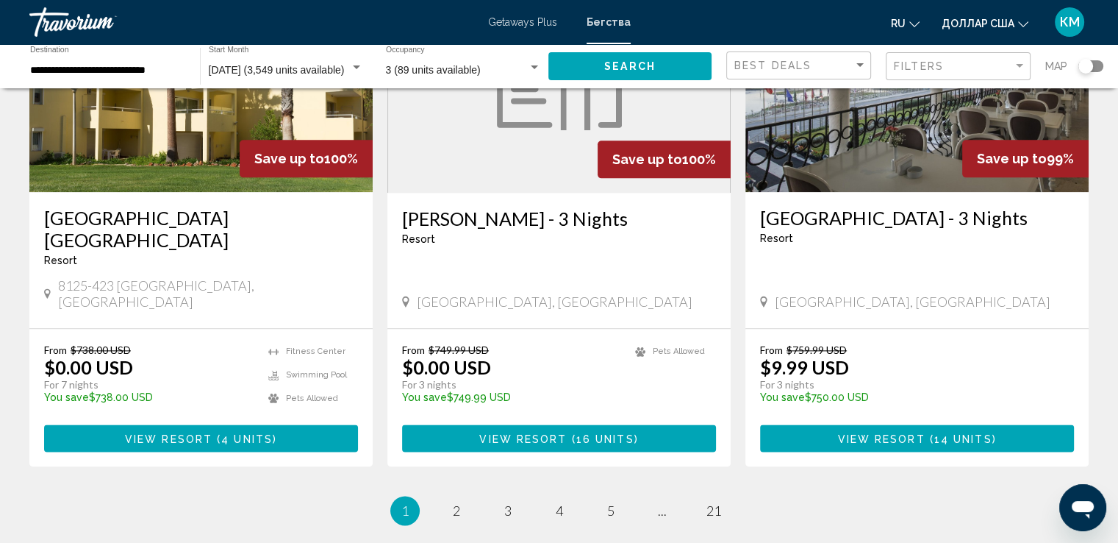
scroll to position [1794, 0]
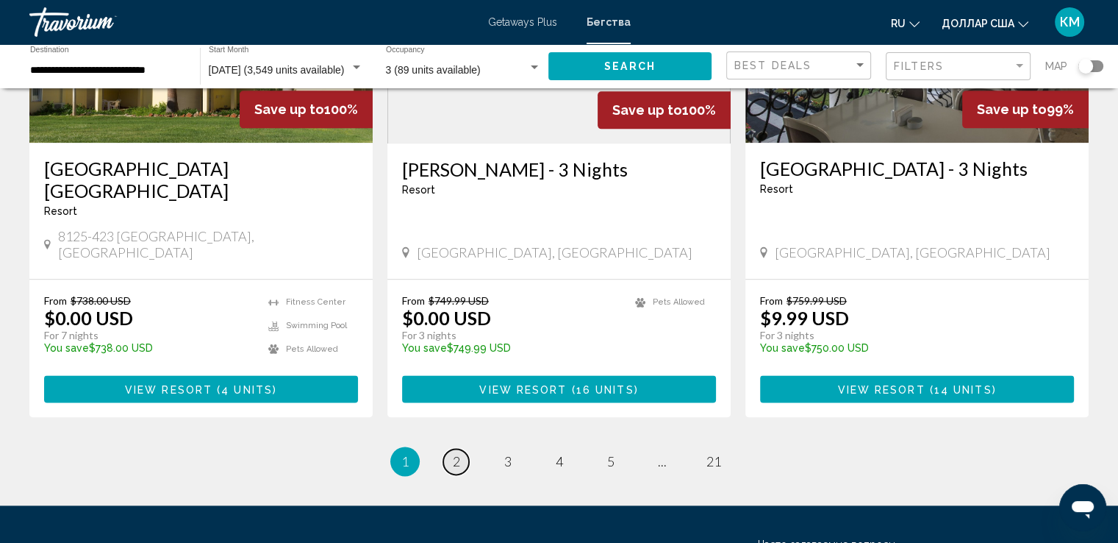
click at [456, 453] on span "2" at bounding box center [456, 461] width 7 height 16
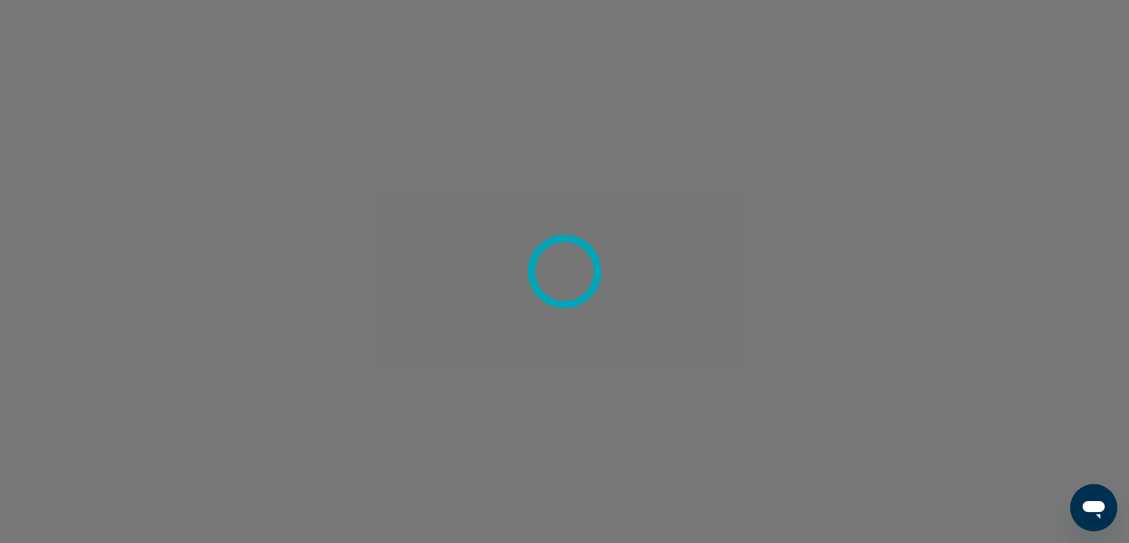
click at [765, 121] on div at bounding box center [564, 271] width 1129 height 543
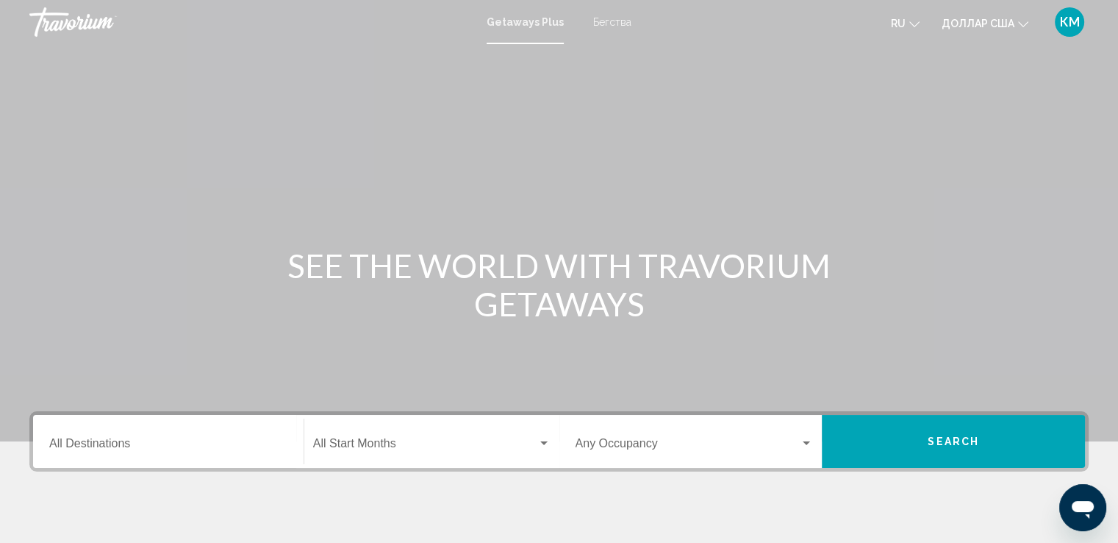
click at [606, 16] on font "Бегства" at bounding box center [612, 22] width 38 height 12
click at [109, 450] on input "Destination All Destinations" at bounding box center [168, 446] width 238 height 13
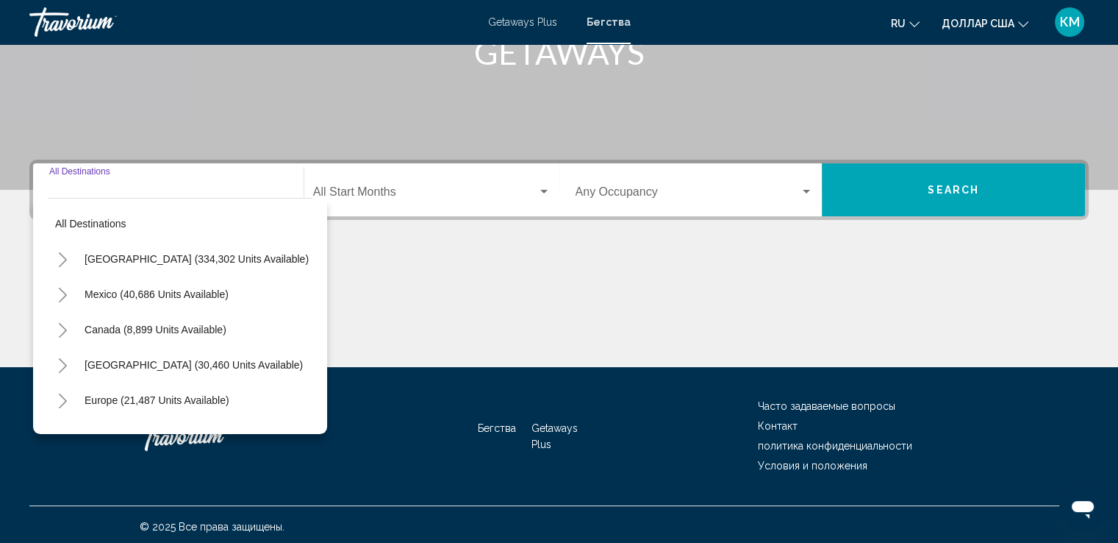
scroll to position [256, 0]
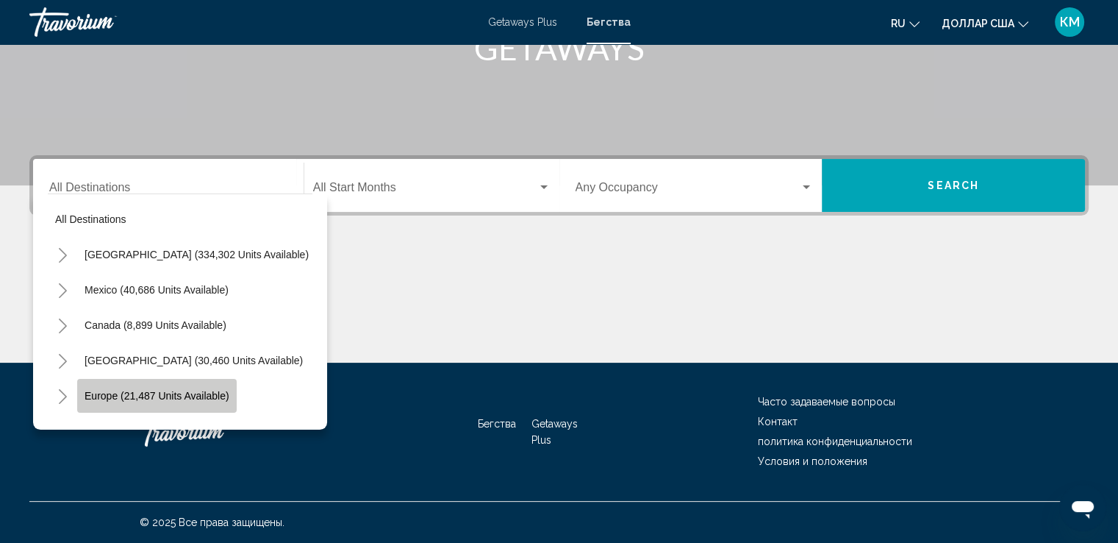
click at [199, 392] on span "Europe (21,487 units available)" at bounding box center [157, 396] width 145 height 12
type input "**********"
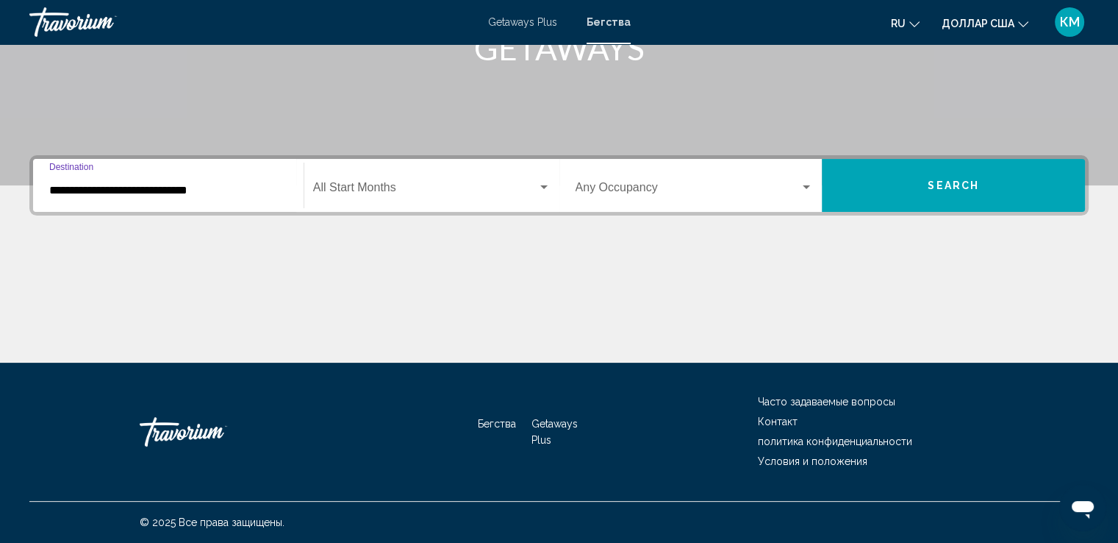
click at [540, 185] on div "Search widget" at bounding box center [543, 187] width 7 height 4
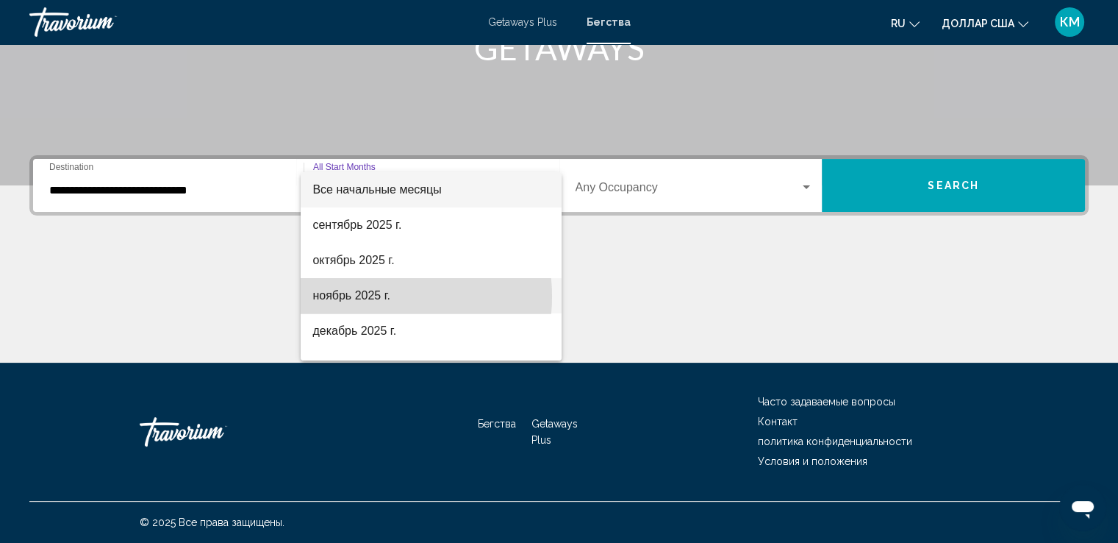
click at [379, 296] on font "ноябрь 2025 г." at bounding box center [351, 295] width 78 height 12
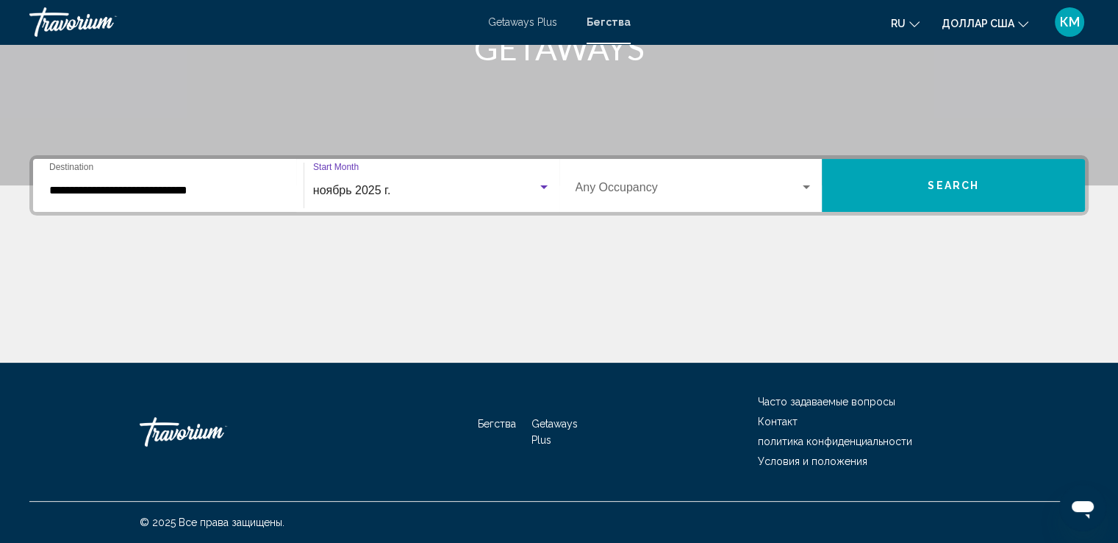
click at [881, 195] on button "Search" at bounding box center [953, 185] width 263 height 53
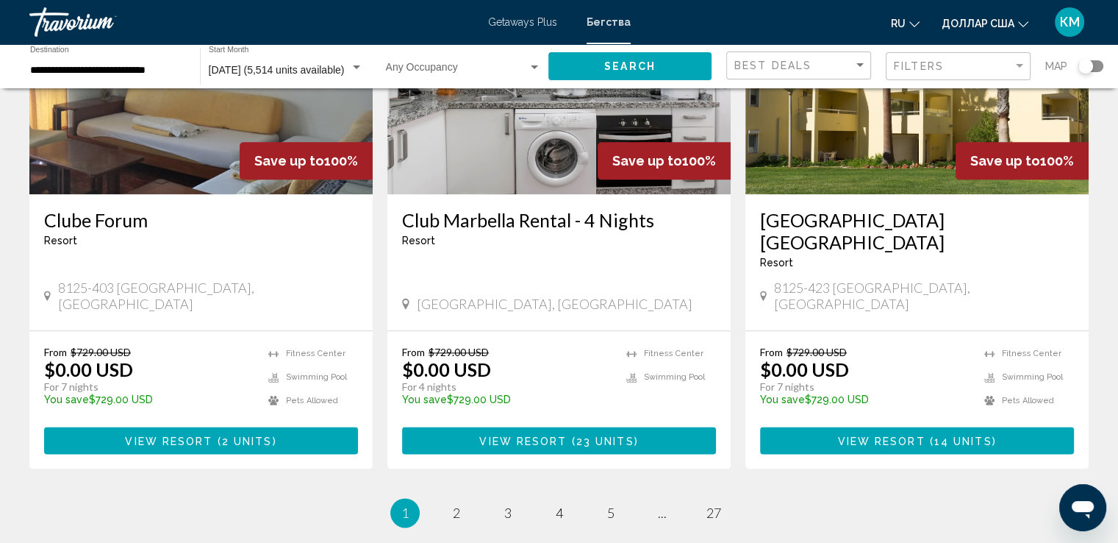
scroll to position [1765, 0]
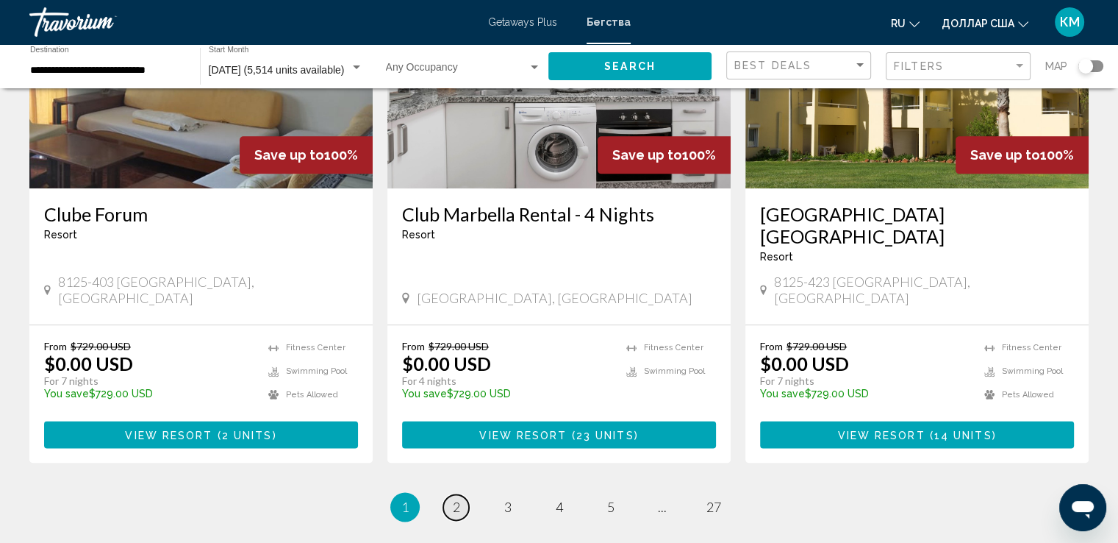
click at [458, 498] on span "2" at bounding box center [456, 506] width 7 height 16
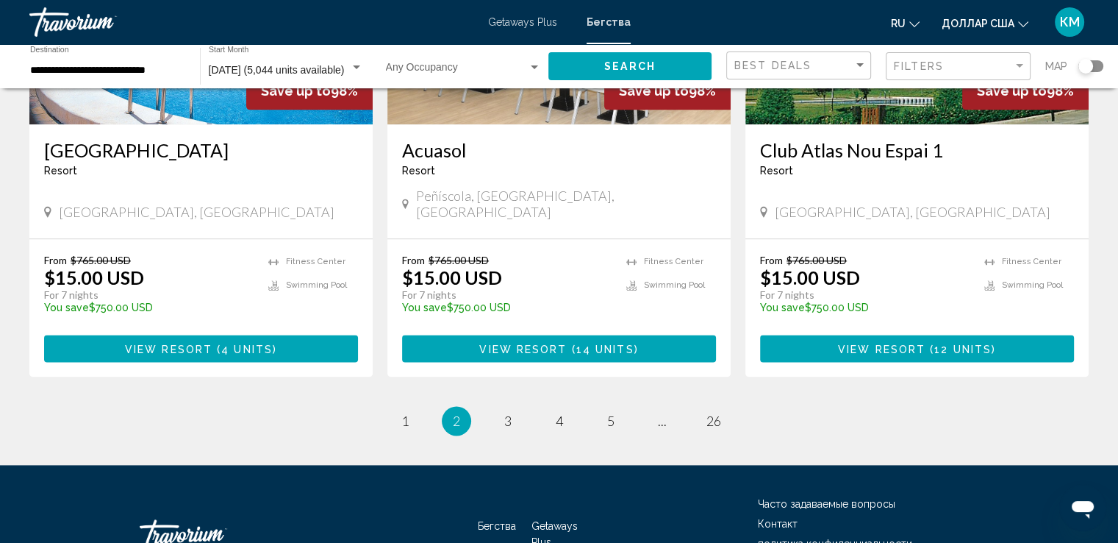
scroll to position [1794, 0]
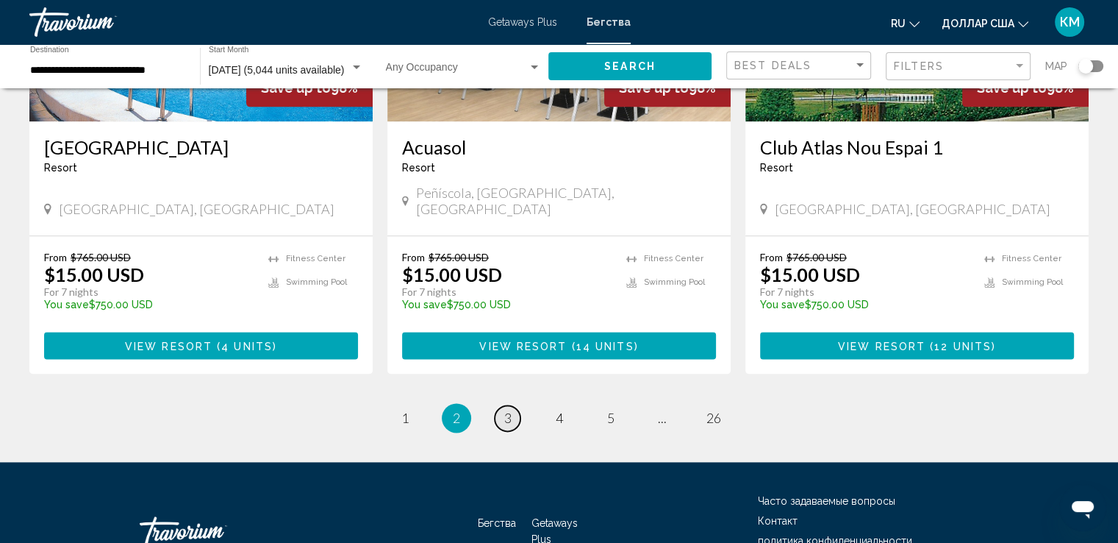
click at [500, 405] on link "page 3" at bounding box center [508, 418] width 26 height 26
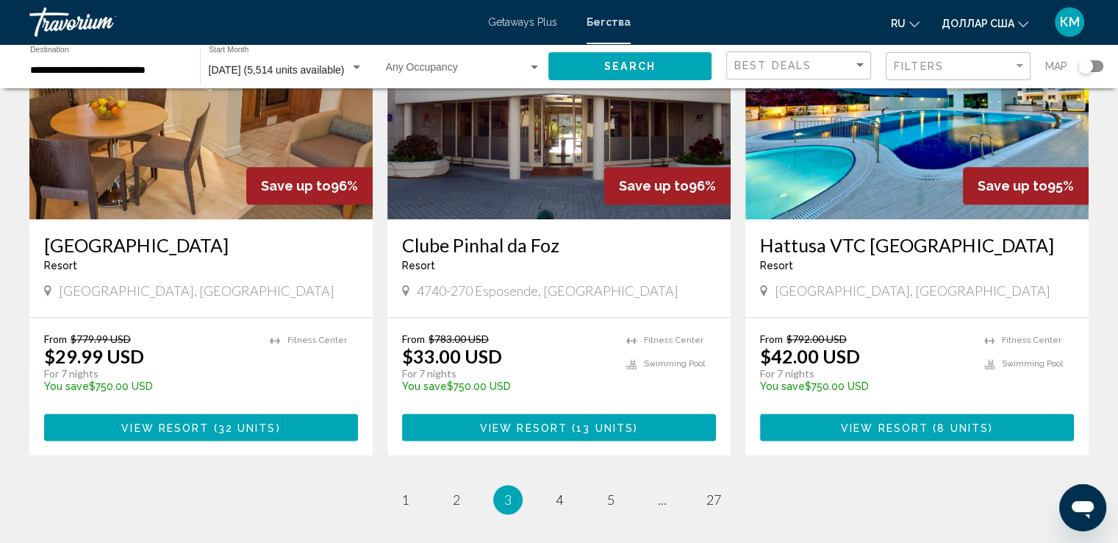
scroll to position [1735, 0]
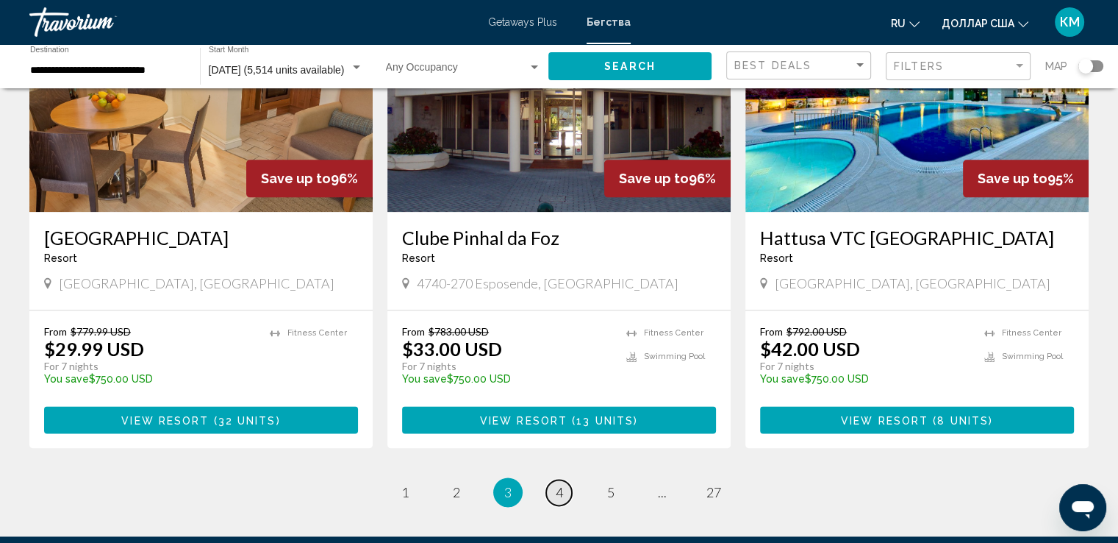
click at [567, 479] on link "page 4" at bounding box center [559, 492] width 26 height 26
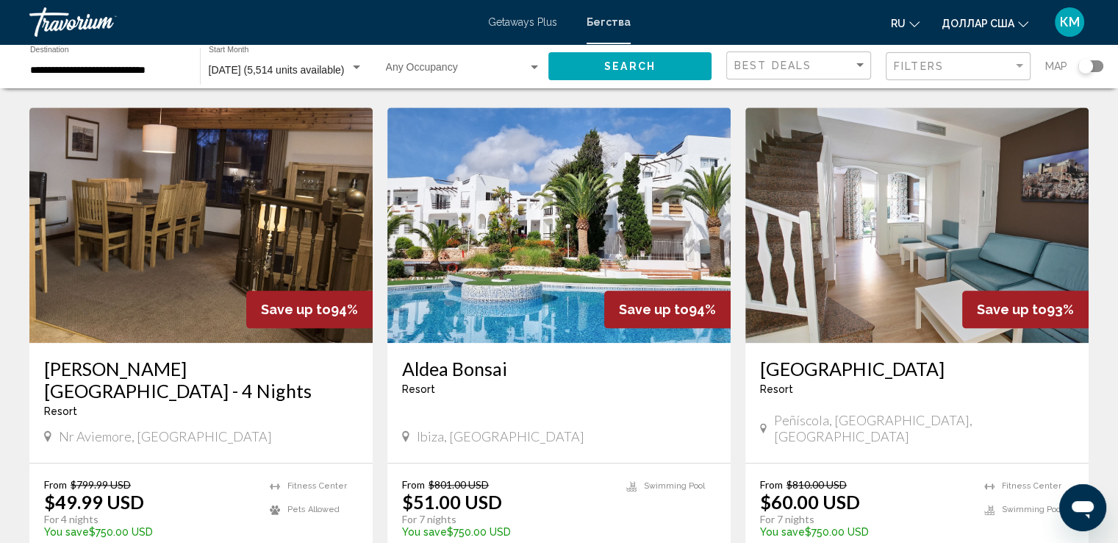
scroll to position [1588, 0]
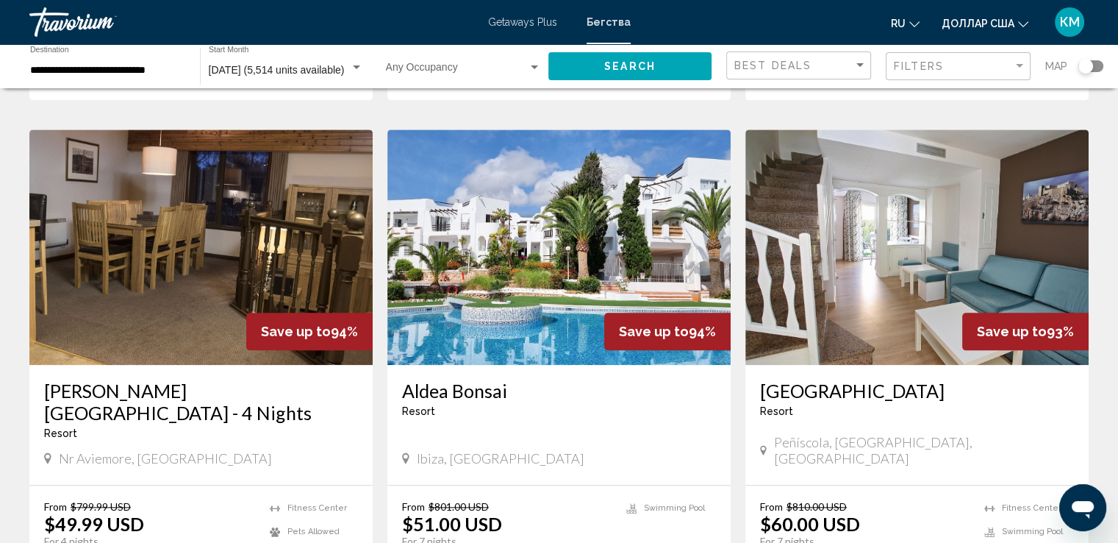
click at [556, 193] on img "Основное содержание" at bounding box center [558, 246] width 343 height 235
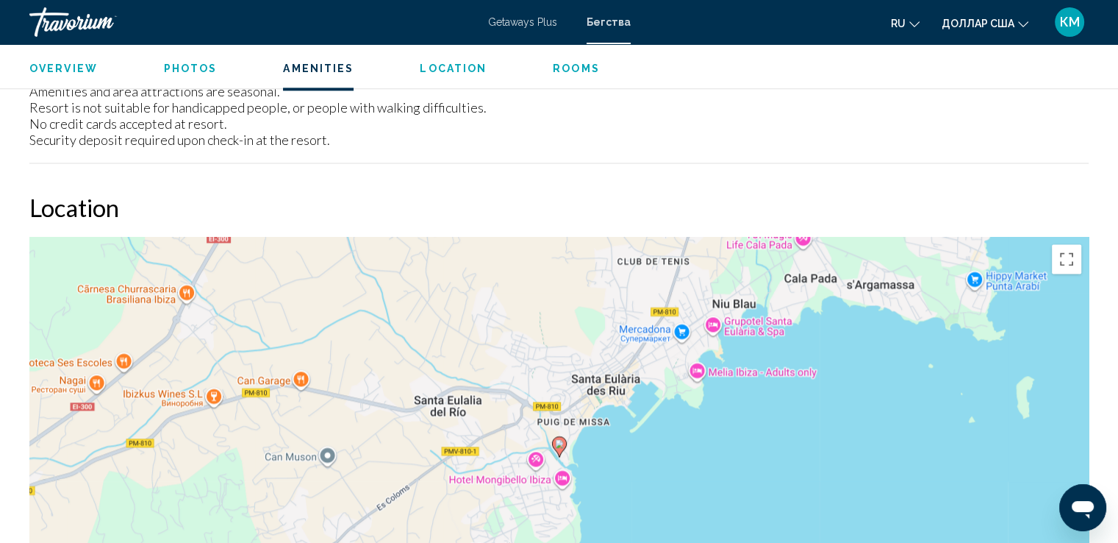
scroll to position [1912, 0]
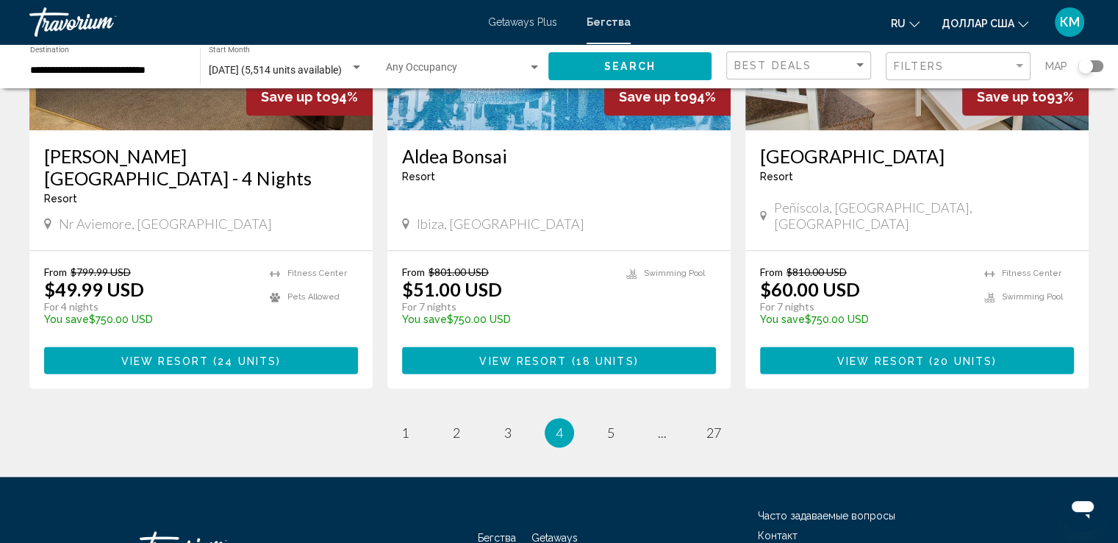
scroll to position [1823, 0]
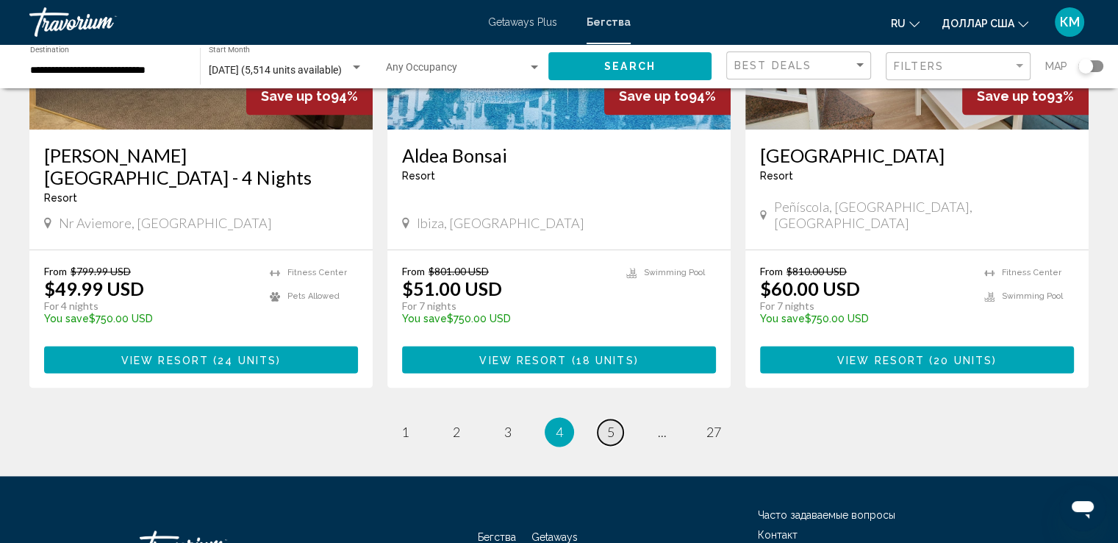
click at [609, 423] on span "5" at bounding box center [610, 431] width 7 height 16
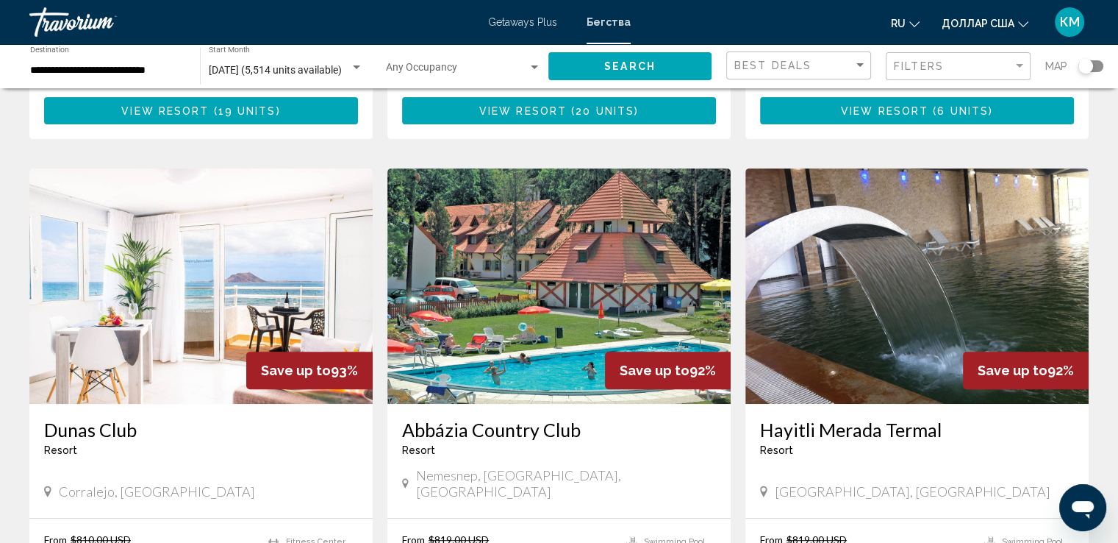
scroll to position [559, 0]
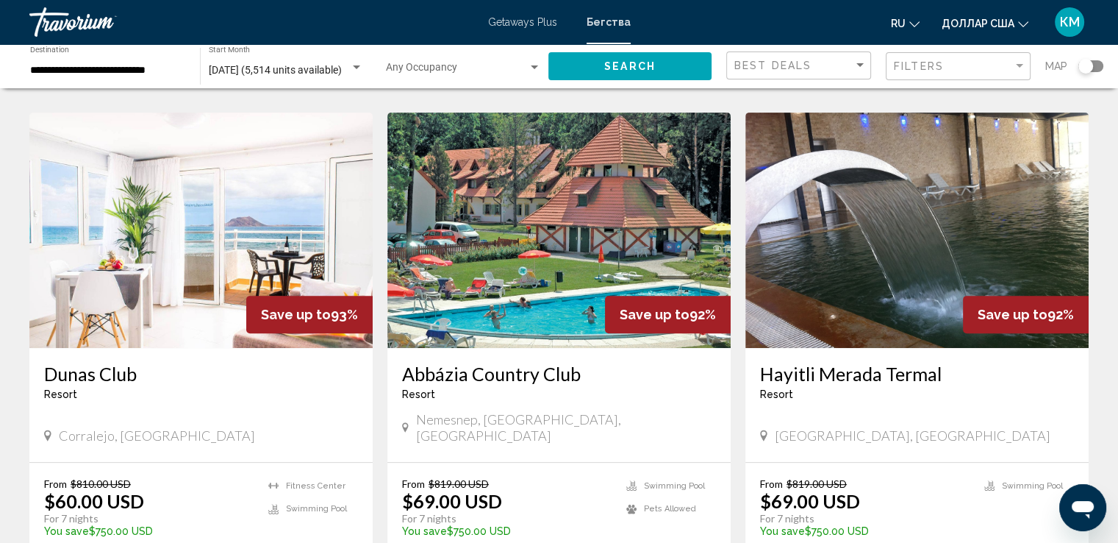
click at [203, 208] on img "Основное содержание" at bounding box center [200, 229] width 343 height 235
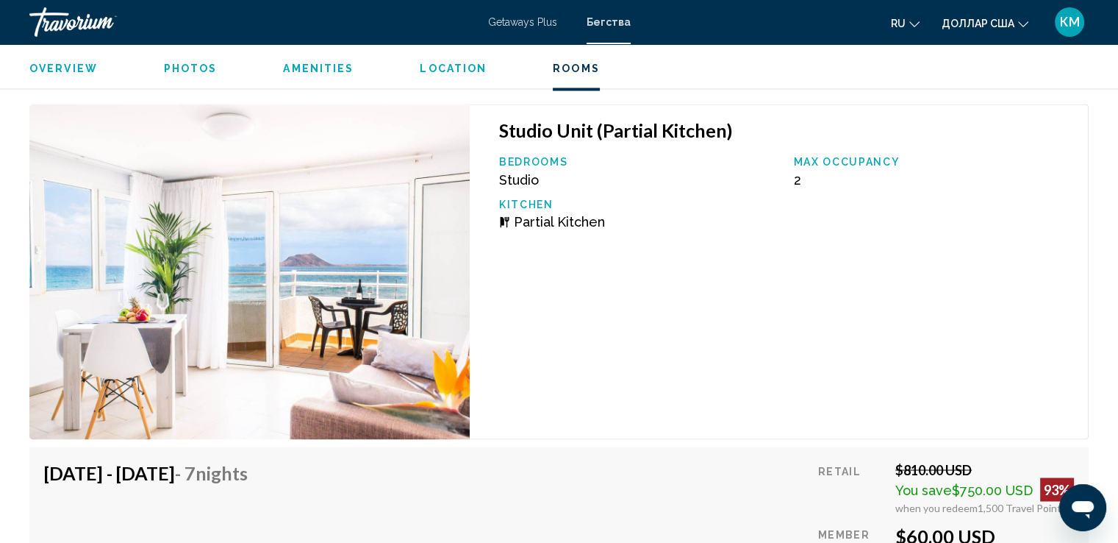
scroll to position [2529, 0]
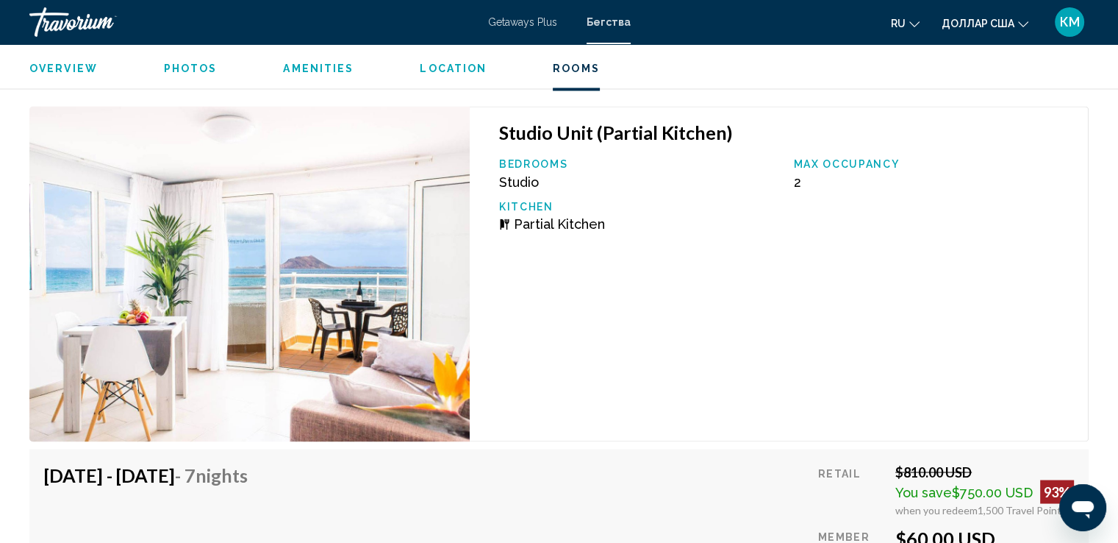
click at [365, 261] on img "Основное содержание" at bounding box center [249, 273] width 440 height 335
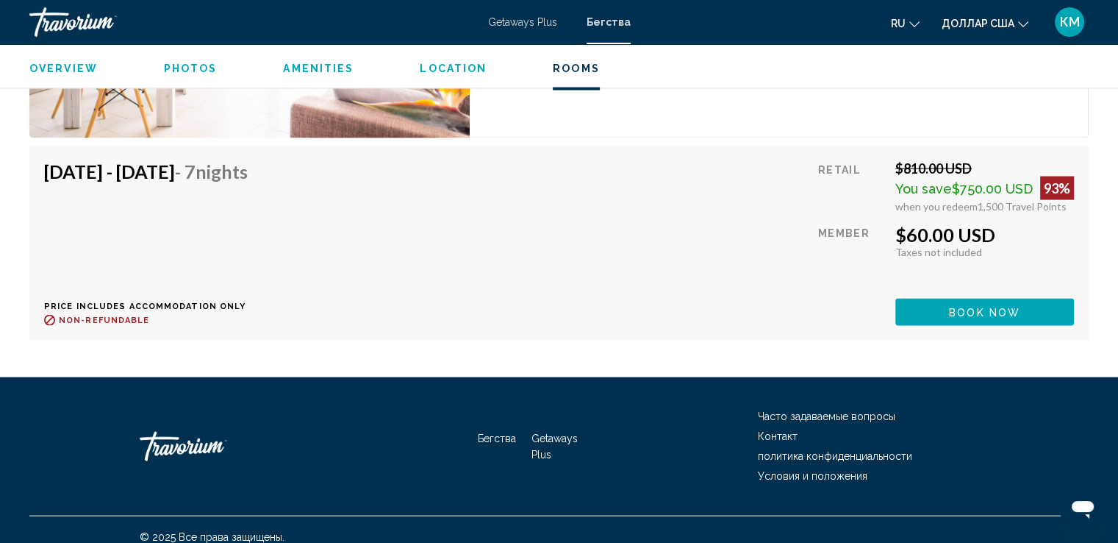
scroll to position [2846, 0]
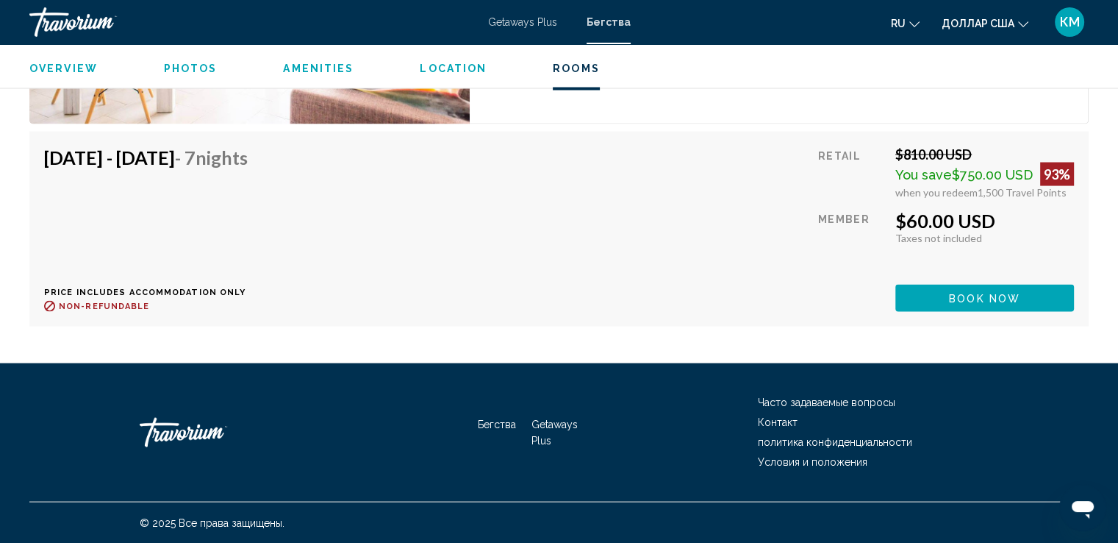
click at [1009, 290] on button "Book now" at bounding box center [985, 298] width 179 height 27
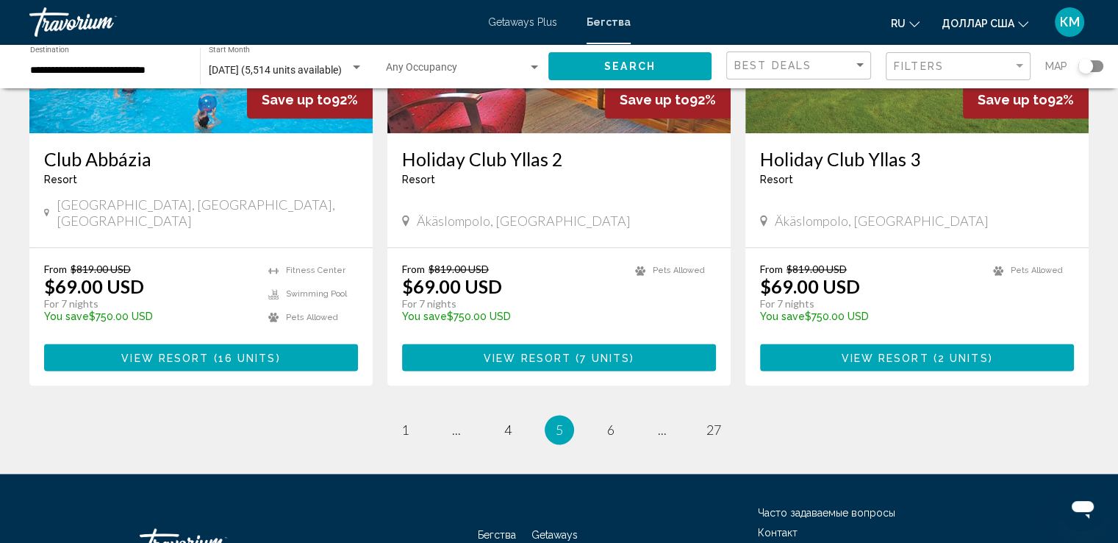
scroll to position [1852, 0]
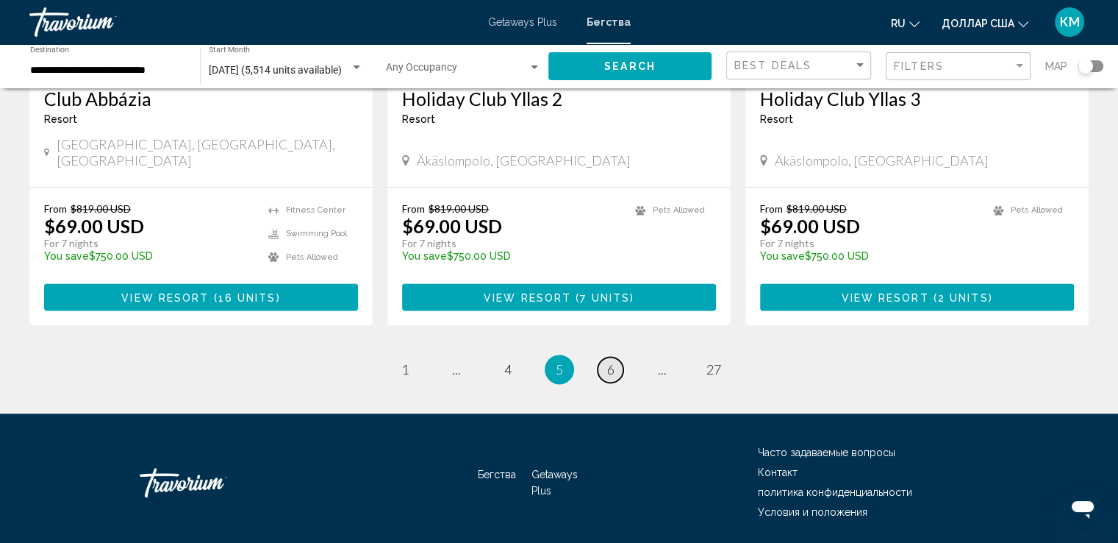
click at [612, 361] on span "6" at bounding box center [610, 369] width 7 height 16
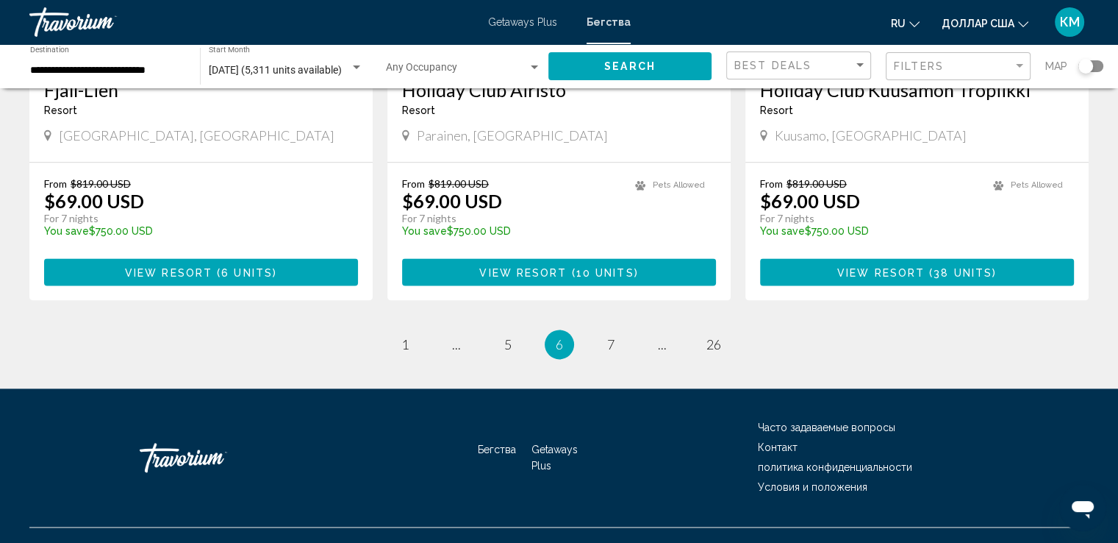
scroll to position [1852, 0]
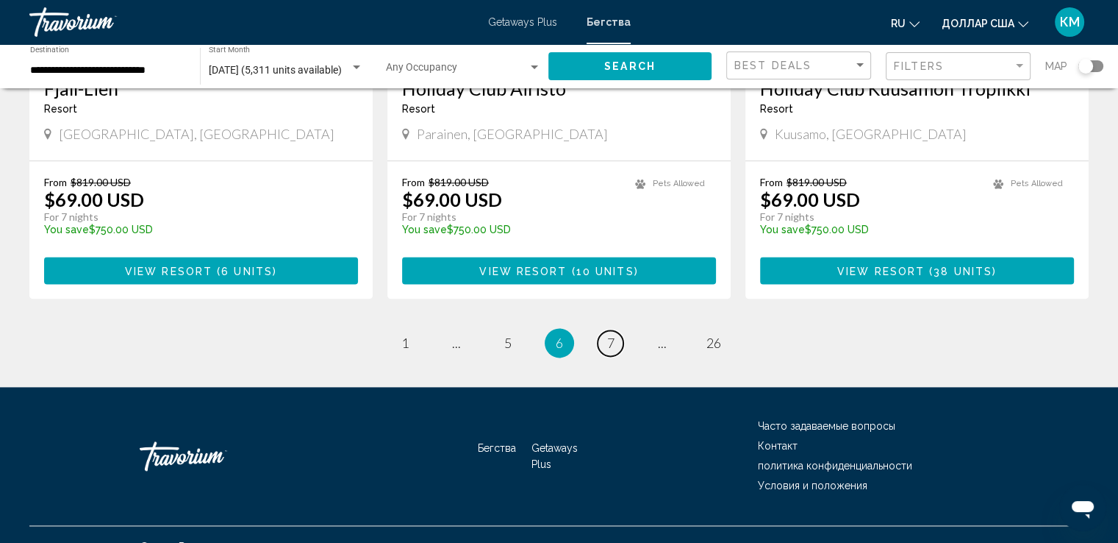
click at [612, 335] on span "7" at bounding box center [610, 343] width 7 height 16
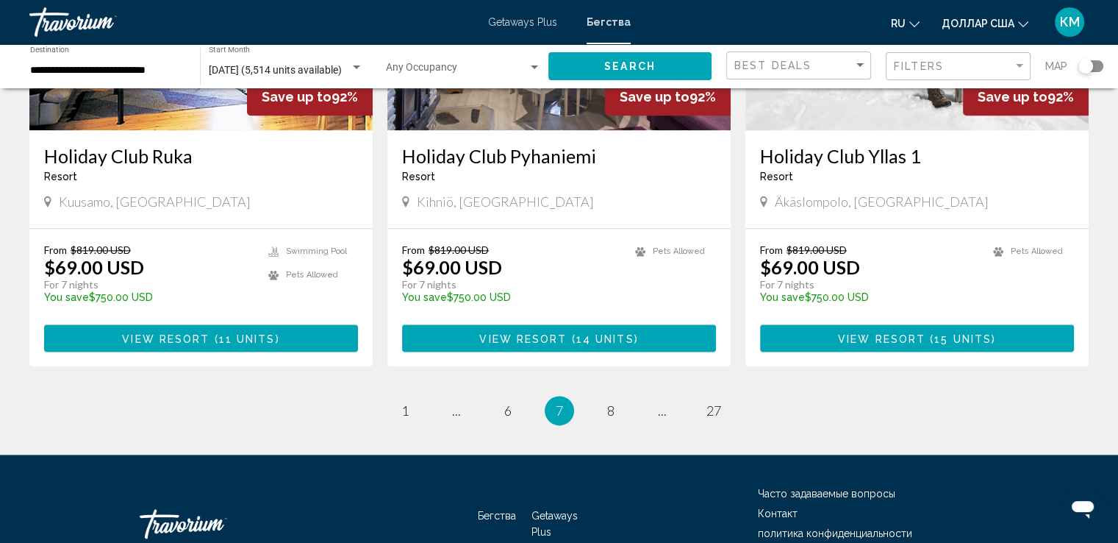
scroll to position [1765, 0]
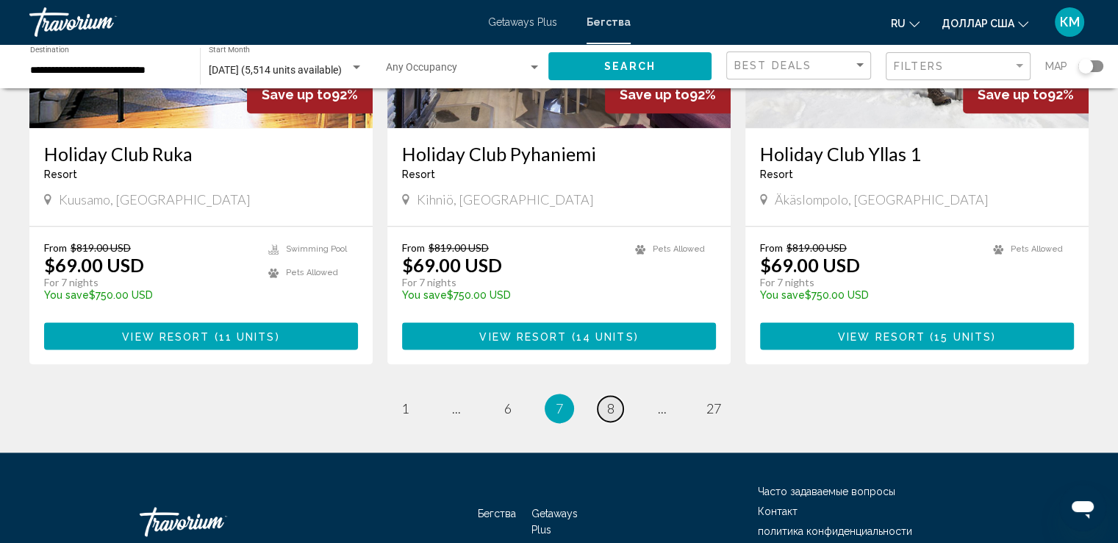
click at [609, 404] on span "8" at bounding box center [610, 408] width 7 height 16
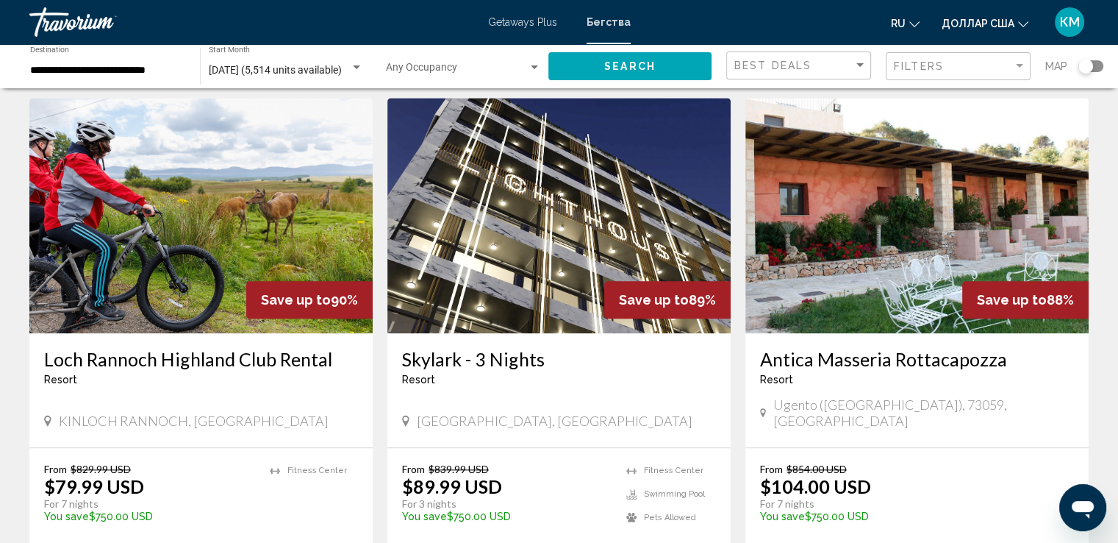
scroll to position [1588, 0]
